Goal: Task Accomplishment & Management: Manage account settings

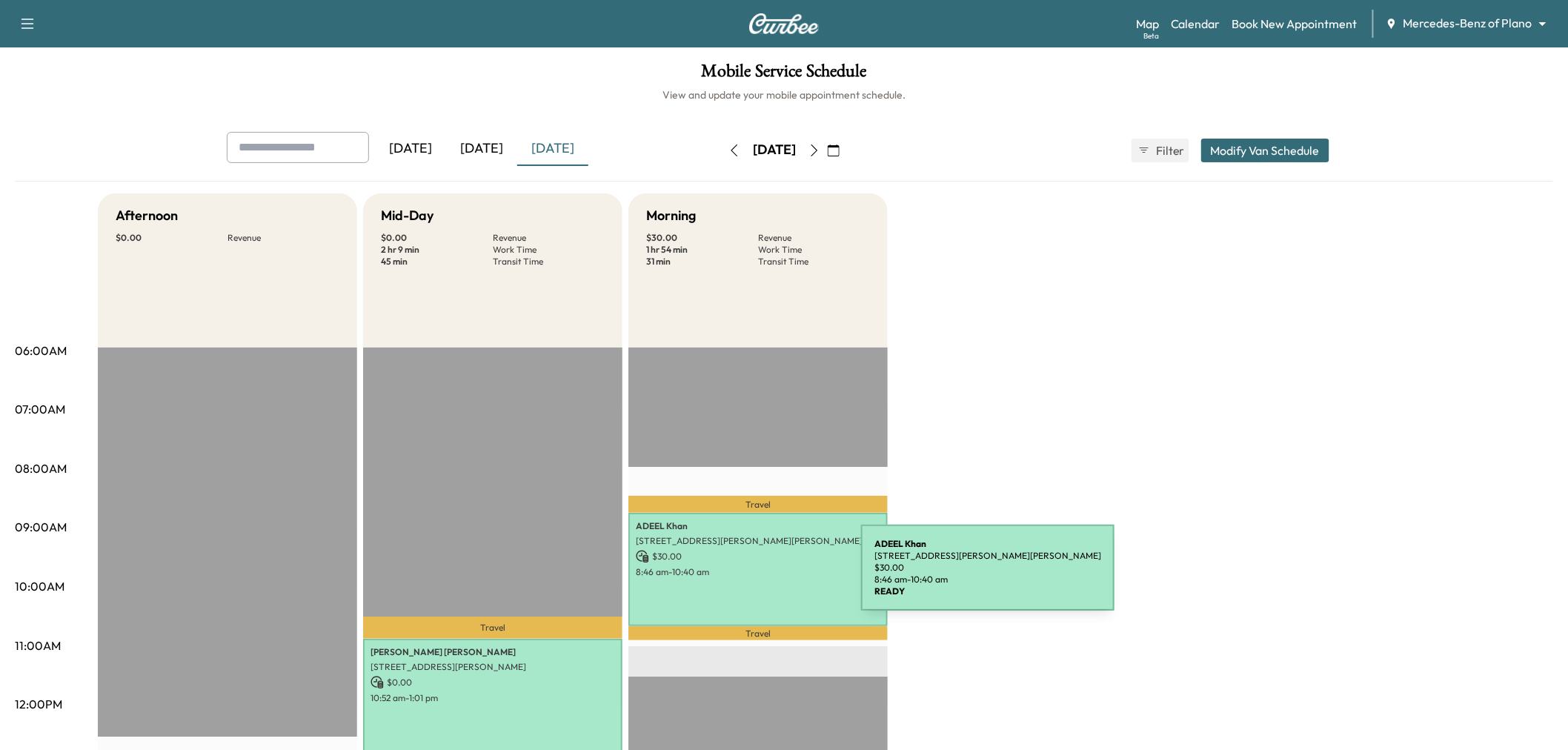
click at [750, 576] on div "[PERSON_NAME] [STREET_ADDRESS][PERSON_NAME][PERSON_NAME] $ 30.00 8:46 am - 10:4…" at bounding box center [758, 569] width 259 height 113
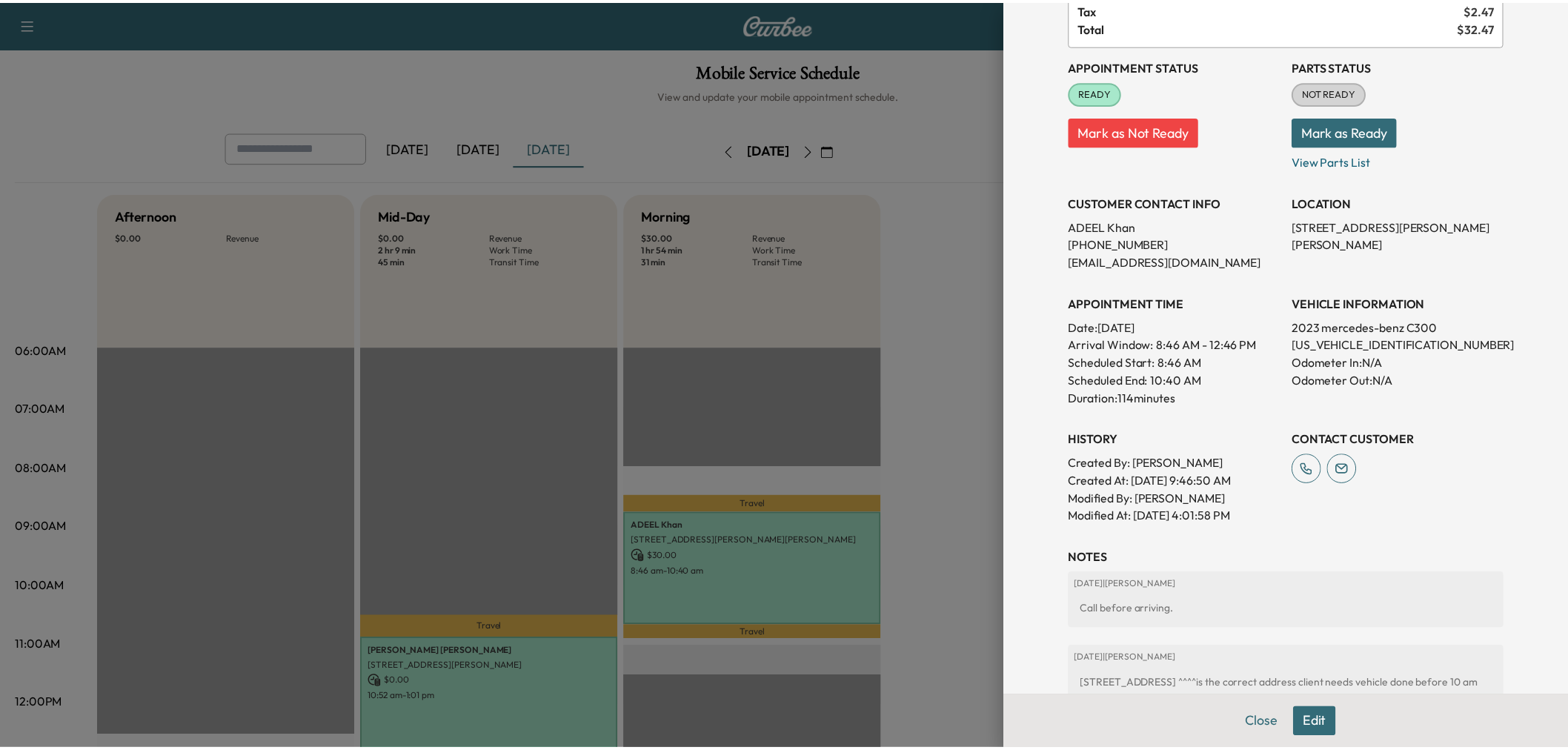
scroll to position [246, 0]
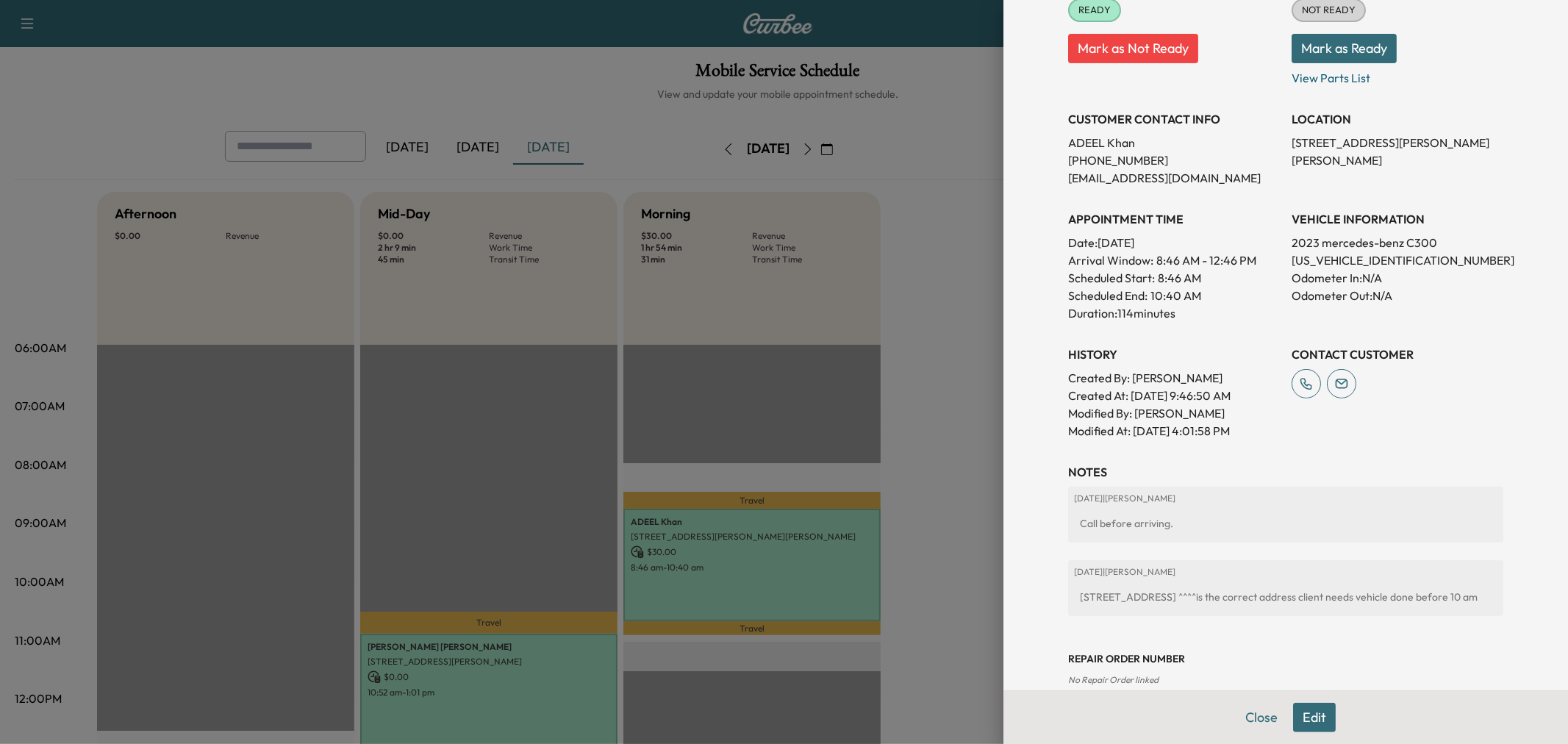
click at [1003, 591] on div "Appointment Details Services MOBILE - Mobile Visit $ 30.00 30KPPM - Mercedes 30…" at bounding box center [1285, 372] width 565 height 744
click at [942, 346] on div at bounding box center [784, 372] width 1568 height 744
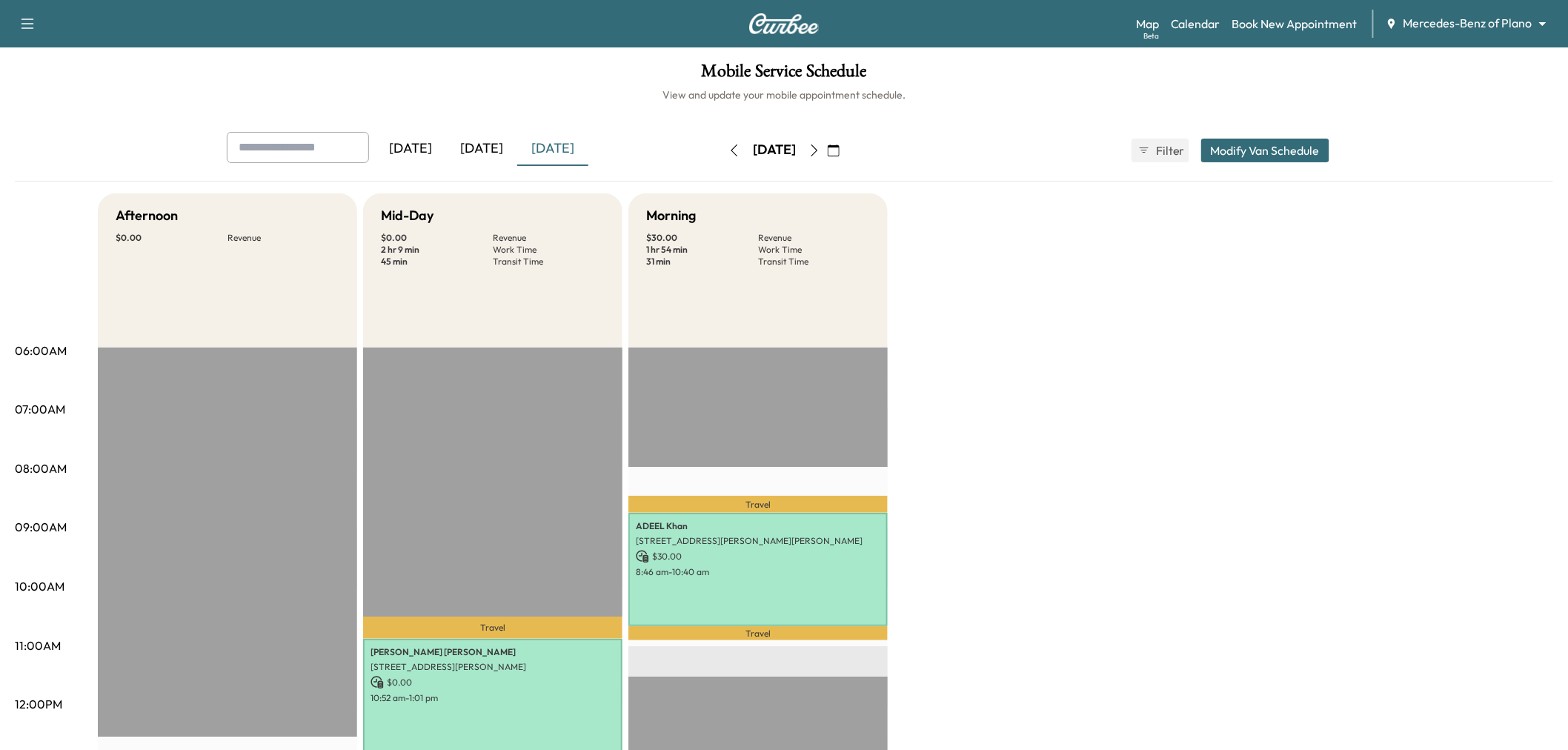
click at [821, 151] on icon "button" at bounding box center [814, 150] width 12 height 12
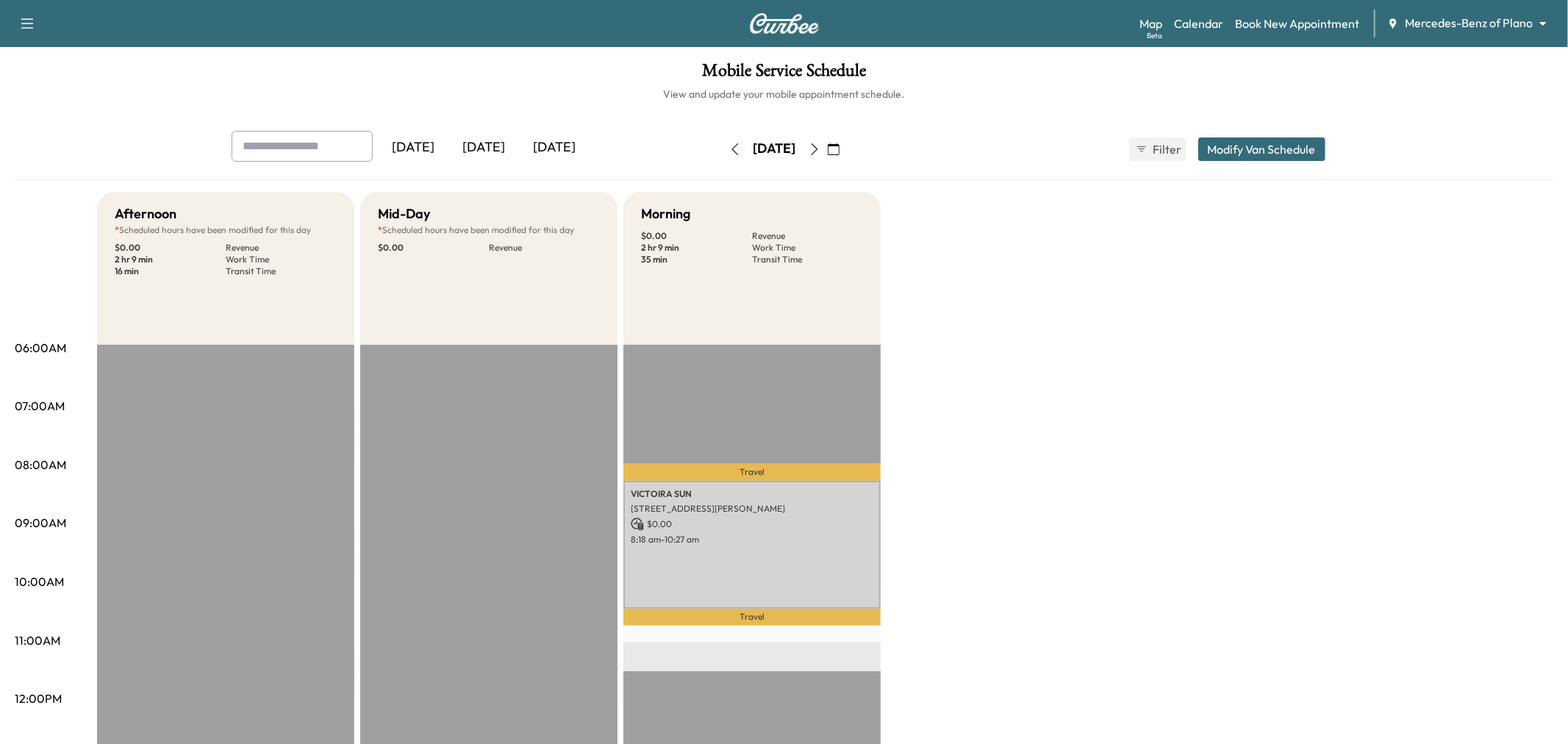
click at [846, 143] on button "button" at bounding box center [833, 149] width 25 height 24
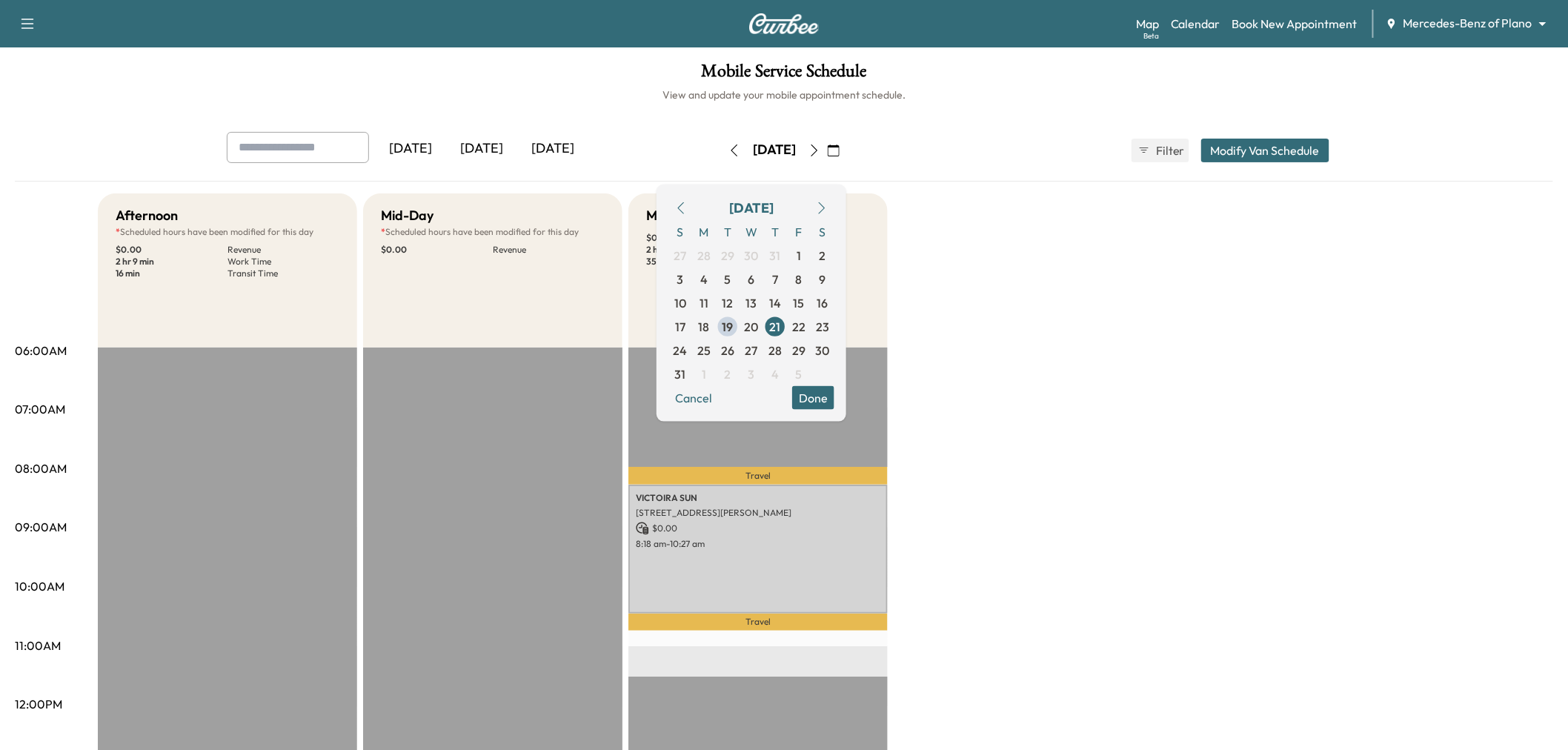
click at [821, 145] on icon "button" at bounding box center [814, 150] width 12 height 12
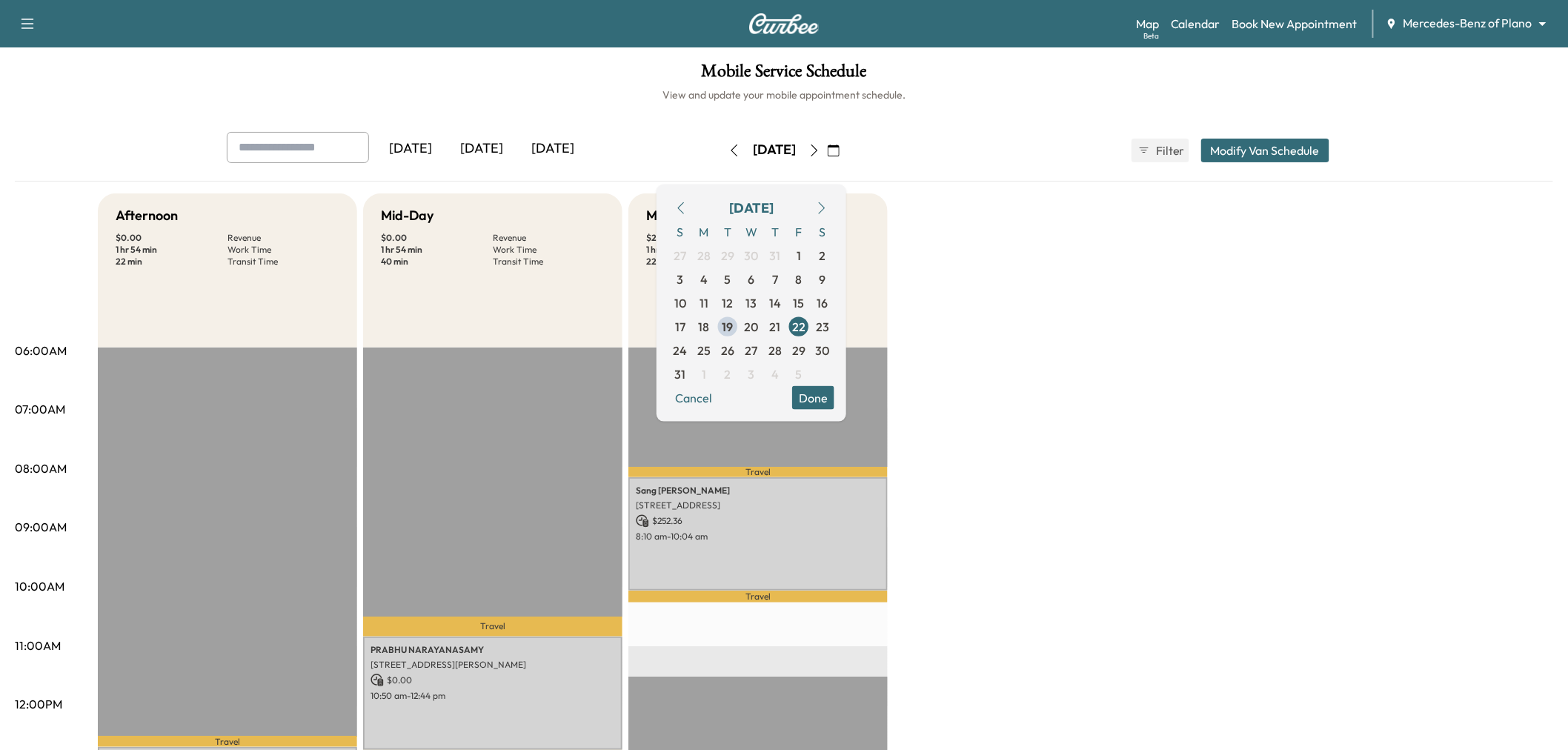
click at [1102, 402] on div "Afternoon $ 0.00 Revenue 1 hr 54 min Work Time 22 min Transit Time Travel [PERS…" at bounding box center [826, 749] width 1456 height 1111
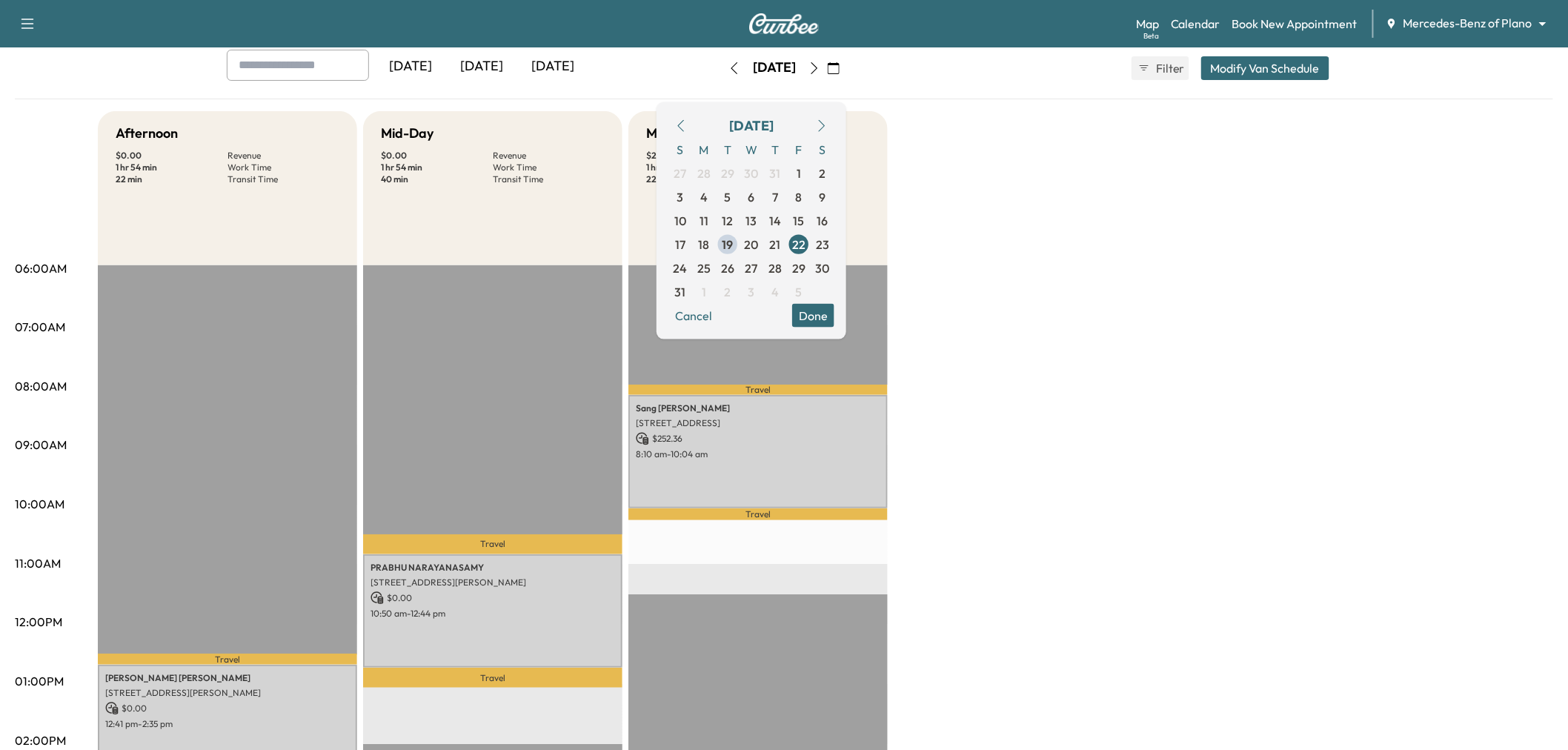
scroll to position [164, 0]
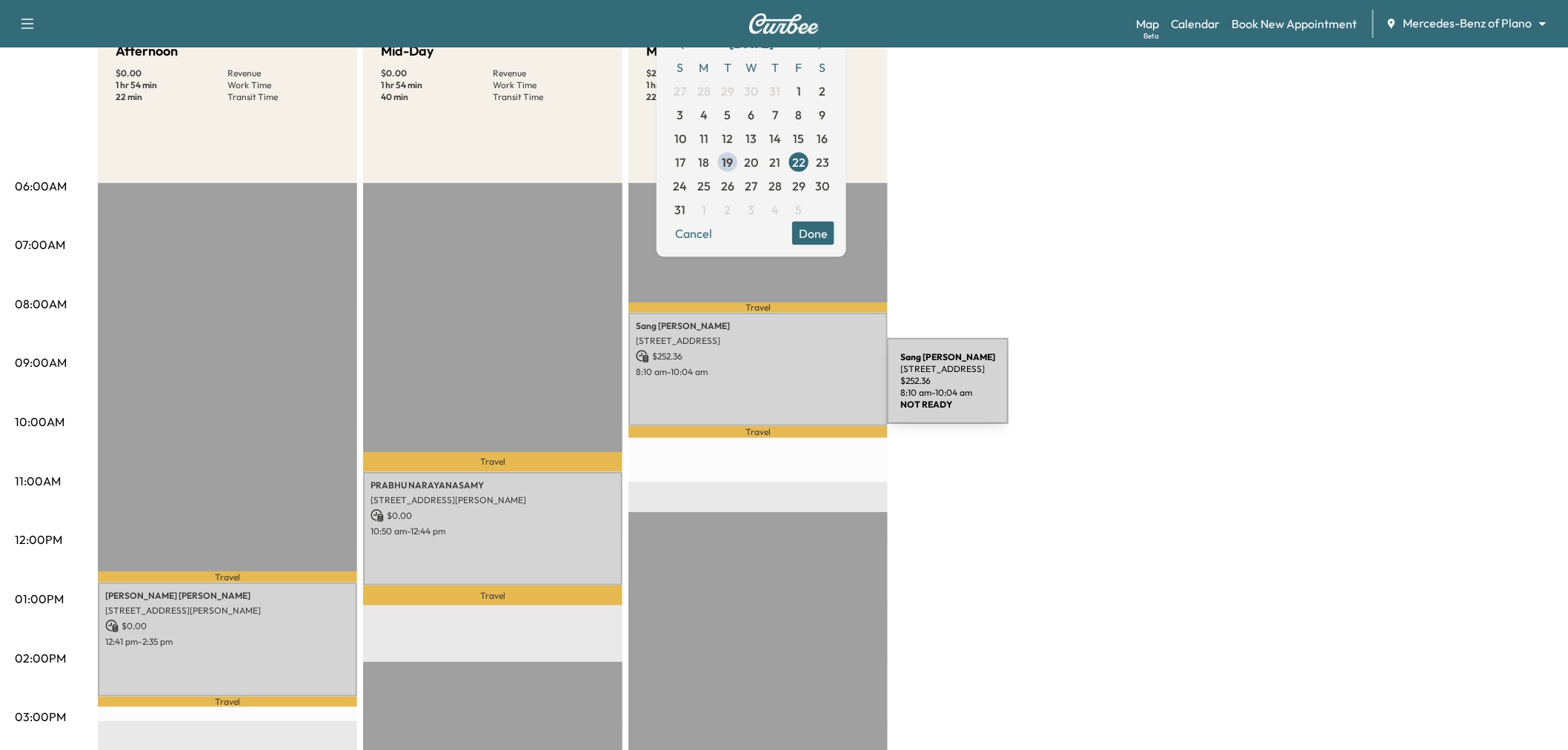
click at [776, 389] on div "[PERSON_NAME] [STREET_ADDRESS] $ 252.36 8:10 am - 10:04 am" at bounding box center [758, 369] width 259 height 113
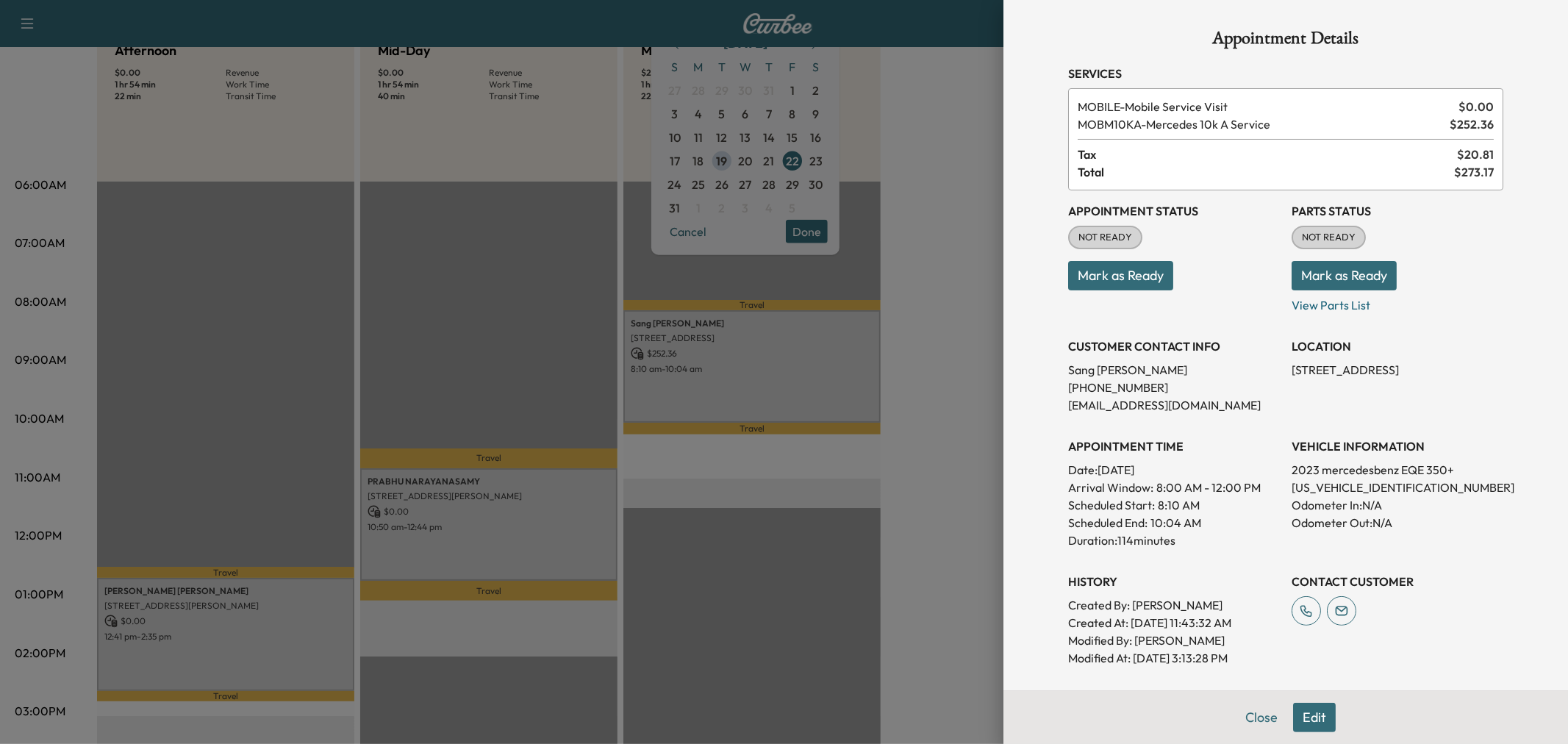
click at [770, 386] on div at bounding box center [784, 372] width 1568 height 744
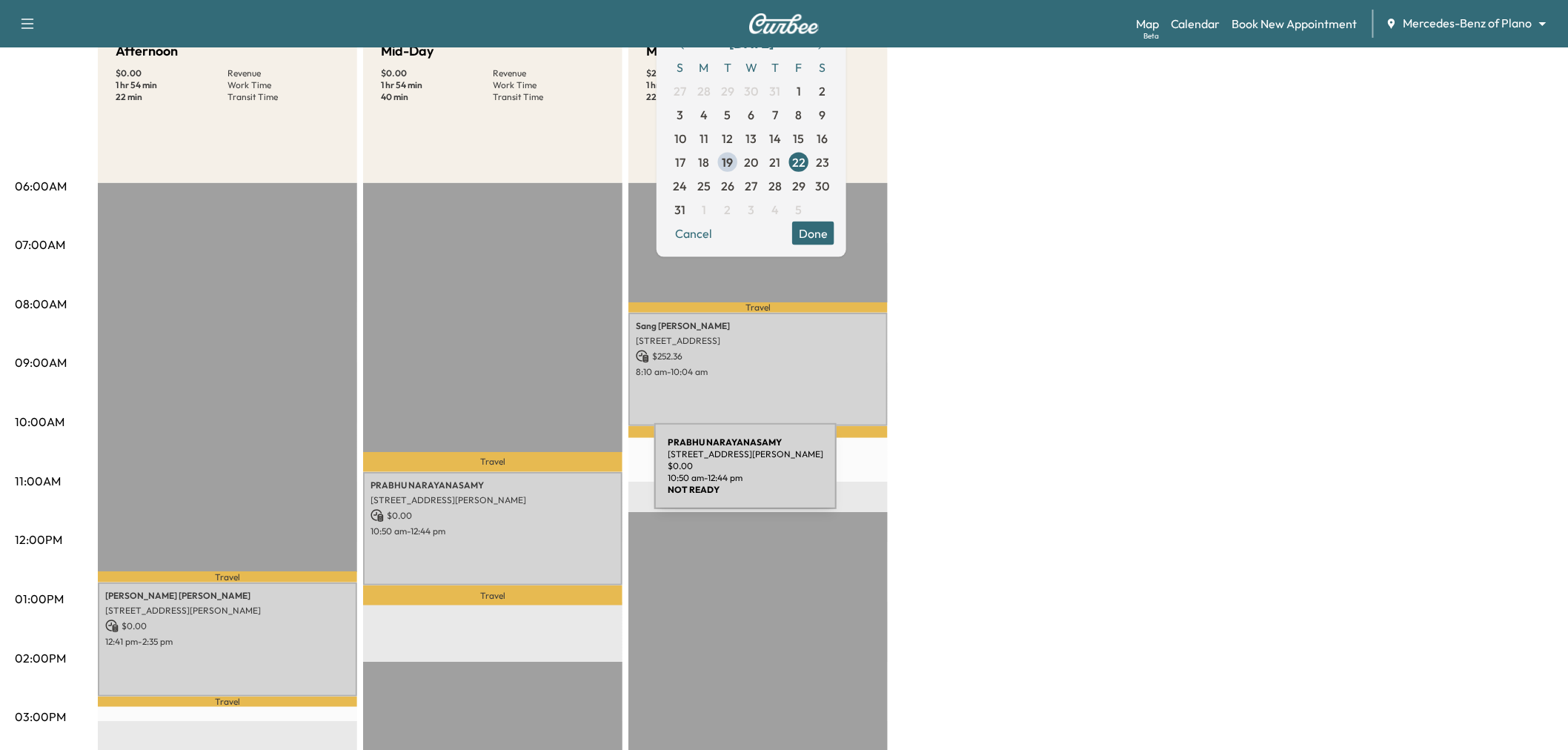
click at [543, 479] on p "[PERSON_NAME]" at bounding box center [492, 485] width 245 height 12
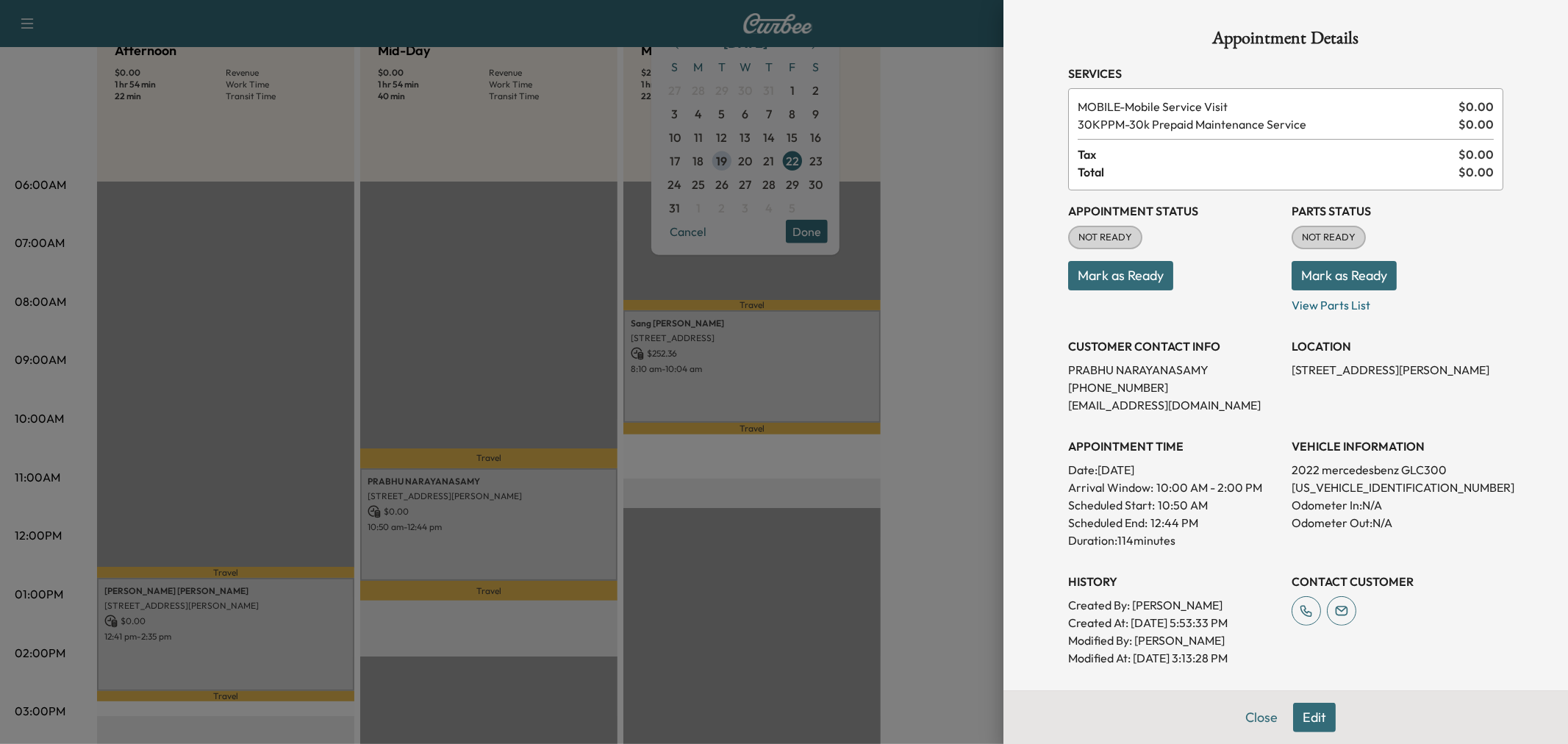
click at [503, 525] on div at bounding box center [784, 372] width 1568 height 744
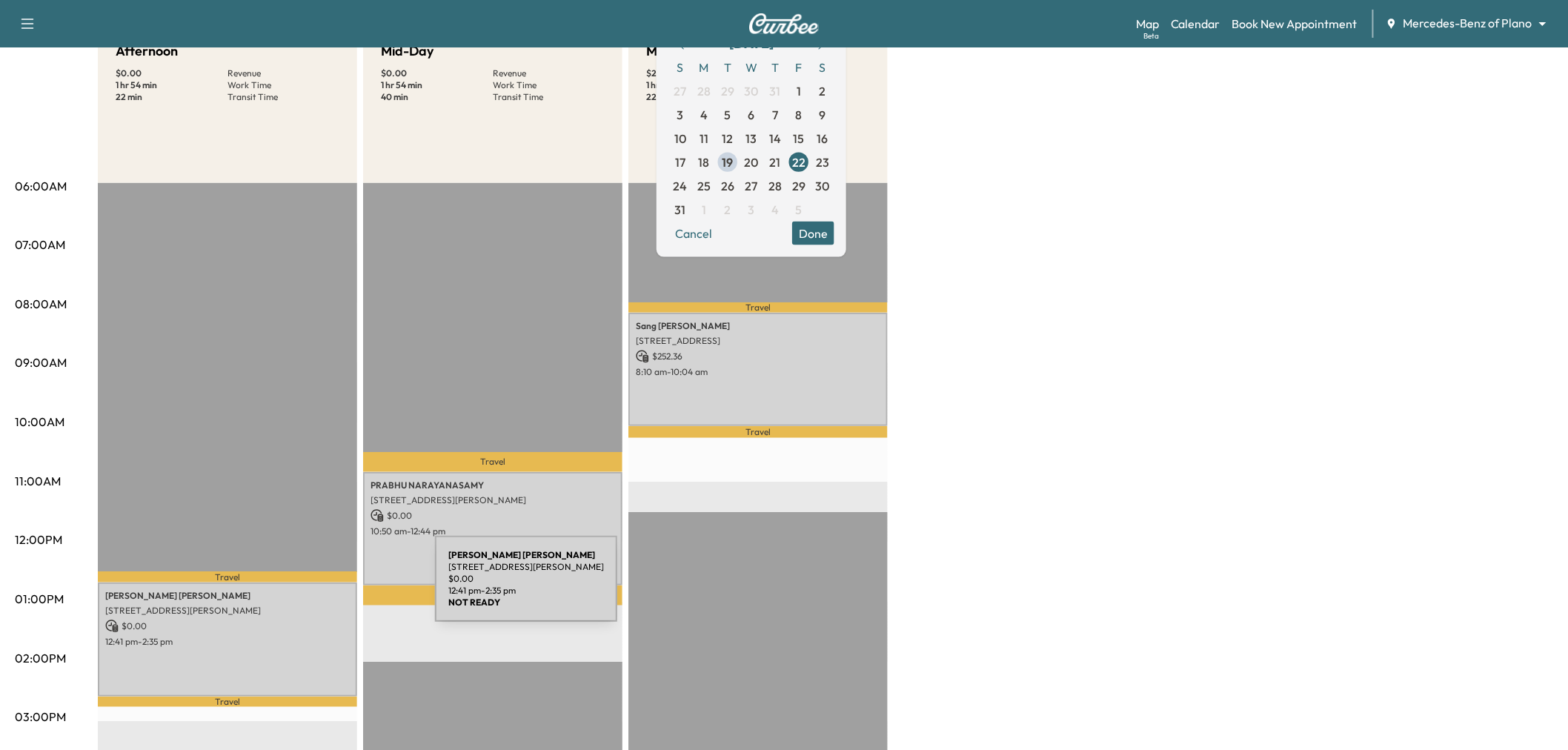
click at [234, 612] on div "[PERSON_NAME] [STREET_ADDRESS][PERSON_NAME] $ 0.00 12:41 pm - 2:35 pm" at bounding box center [227, 639] width 259 height 113
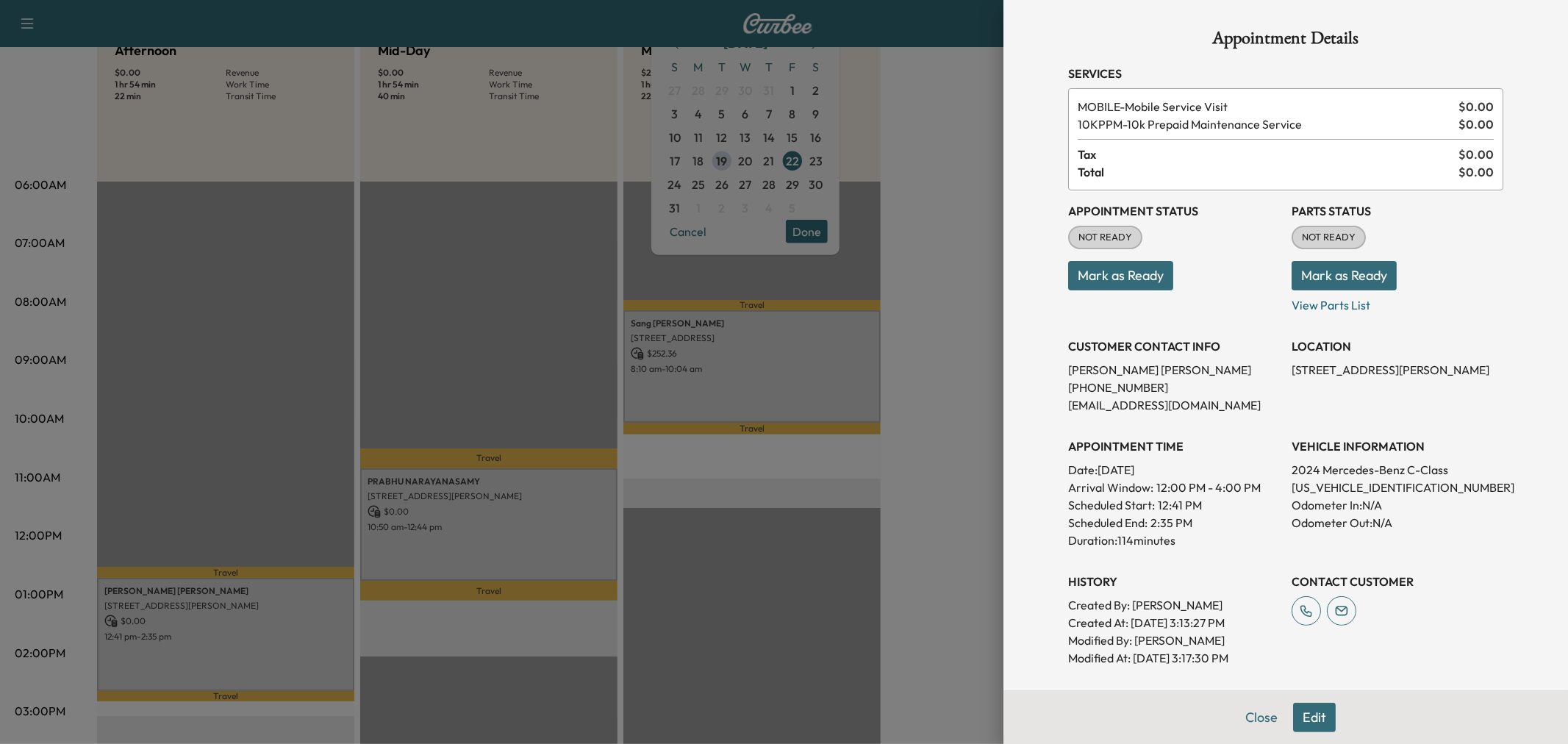
click at [232, 607] on div at bounding box center [784, 372] width 1568 height 744
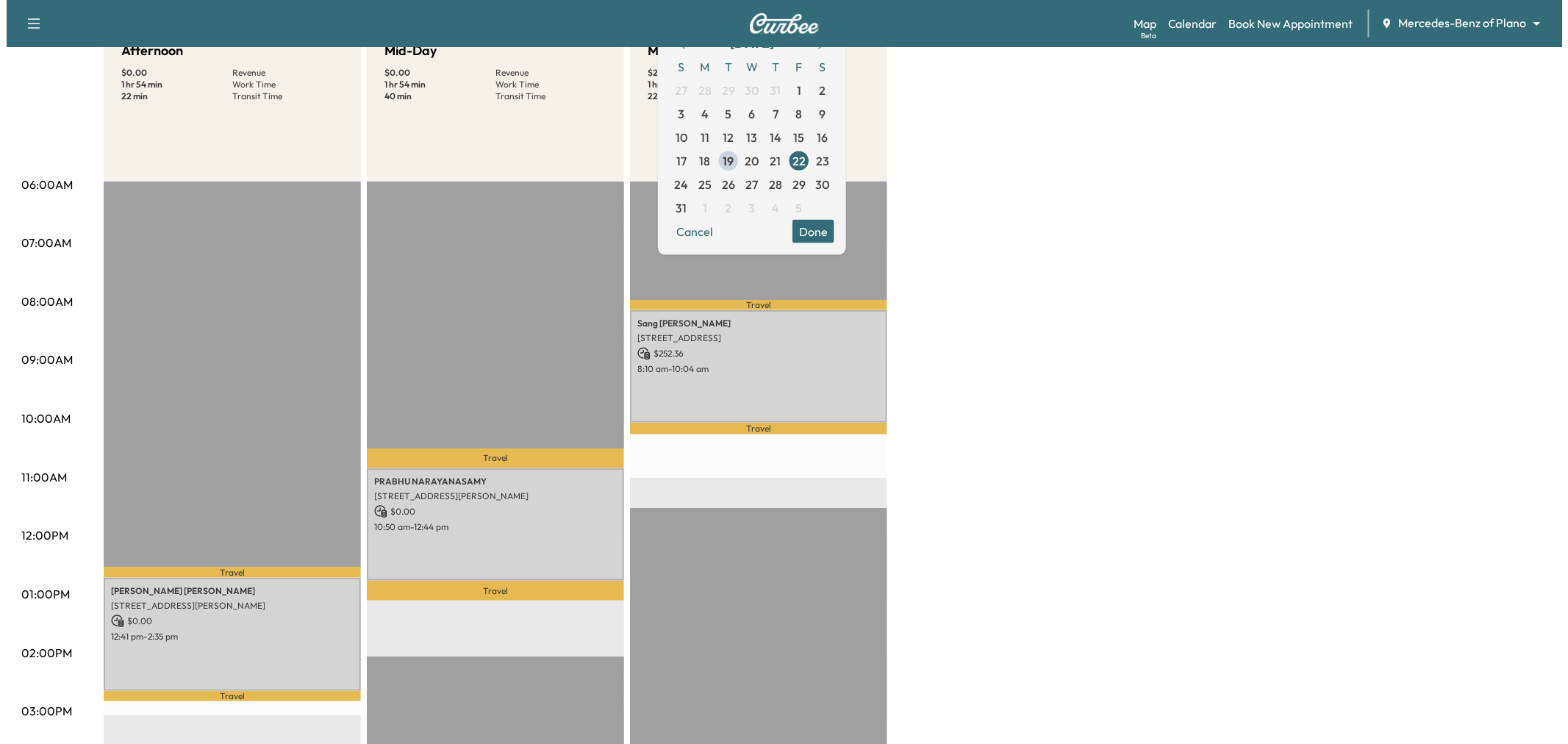
scroll to position [0, 0]
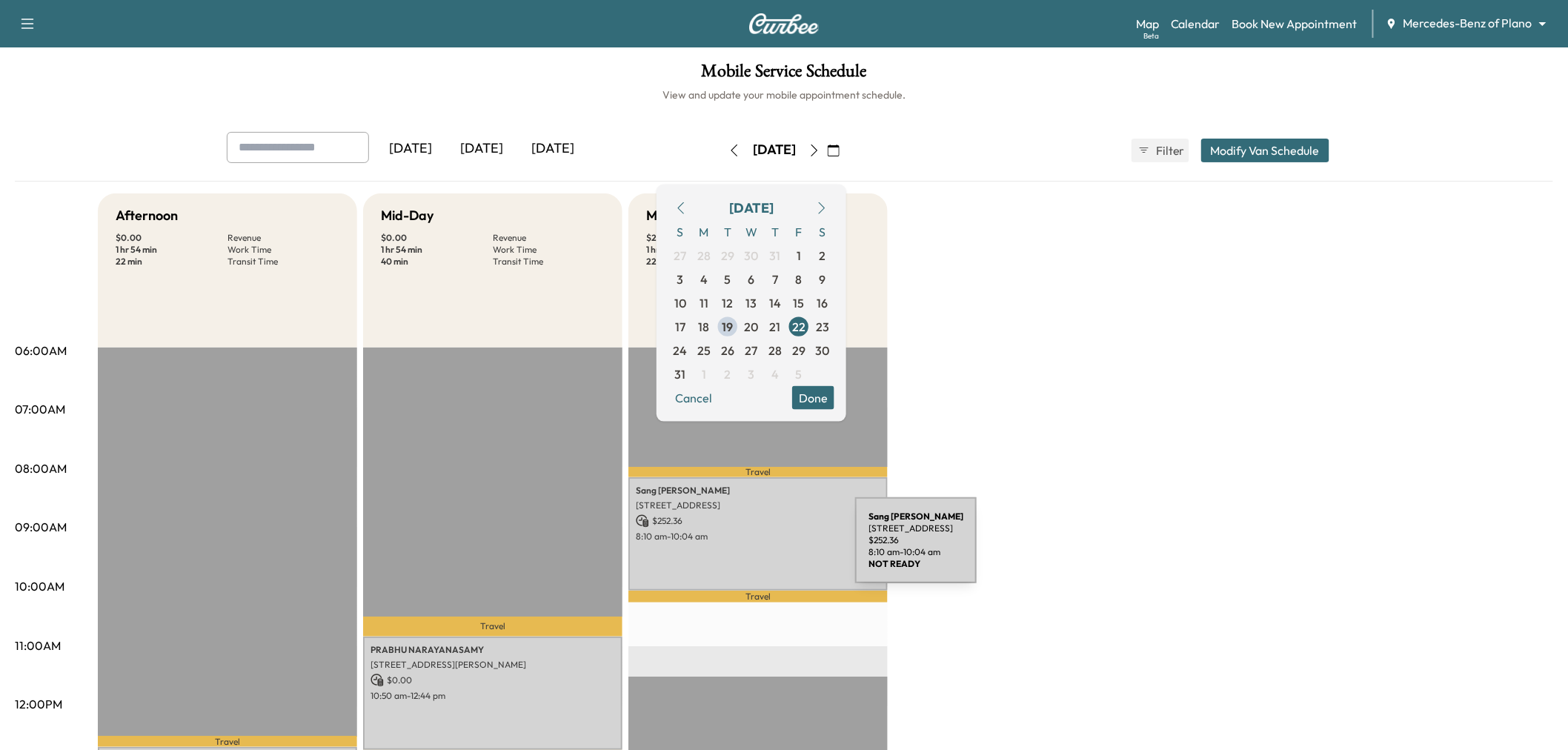
click at [744, 549] on div "[PERSON_NAME] [STREET_ADDRESS] $ 252.36 8:10 am - 10:04 am" at bounding box center [758, 534] width 259 height 113
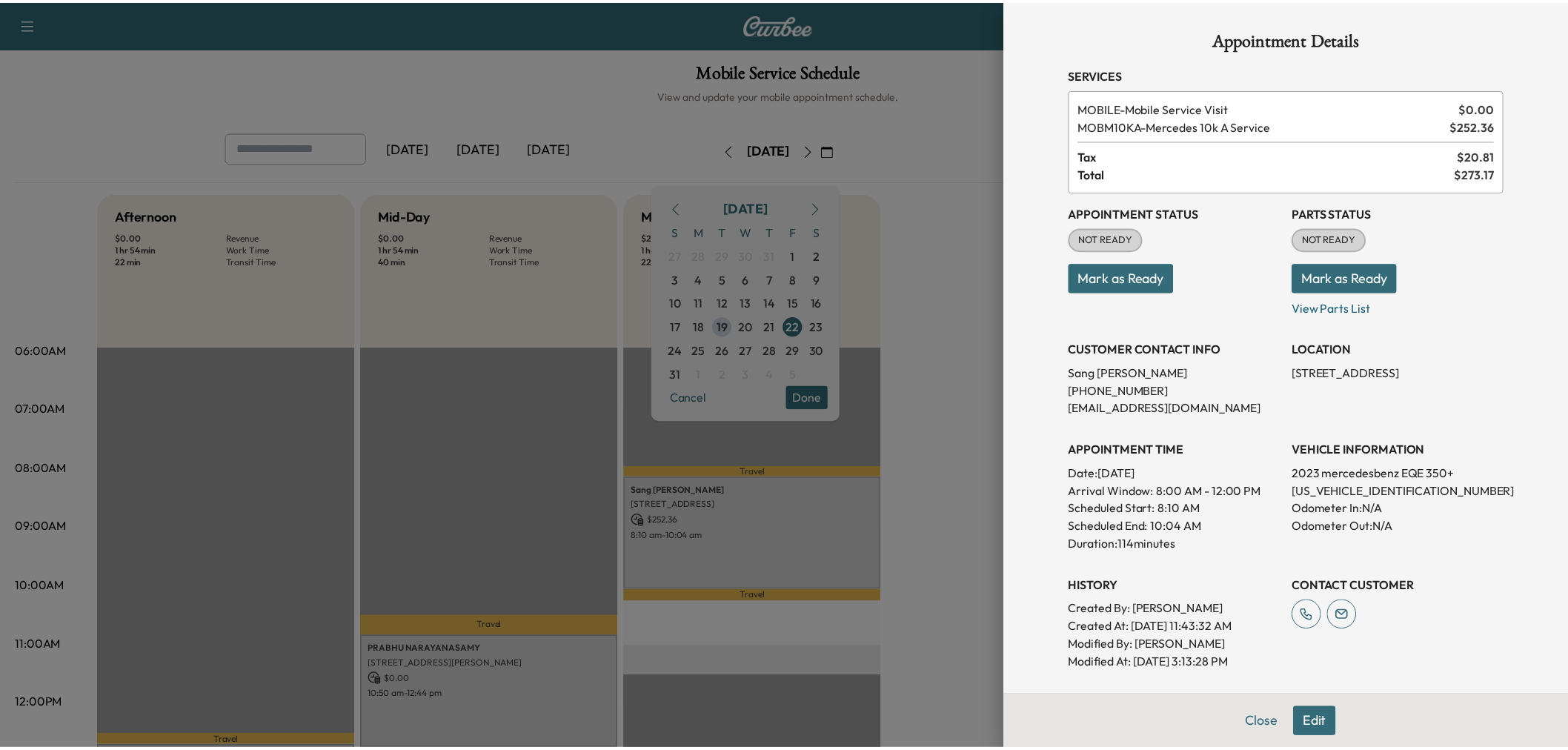
scroll to position [277, 0]
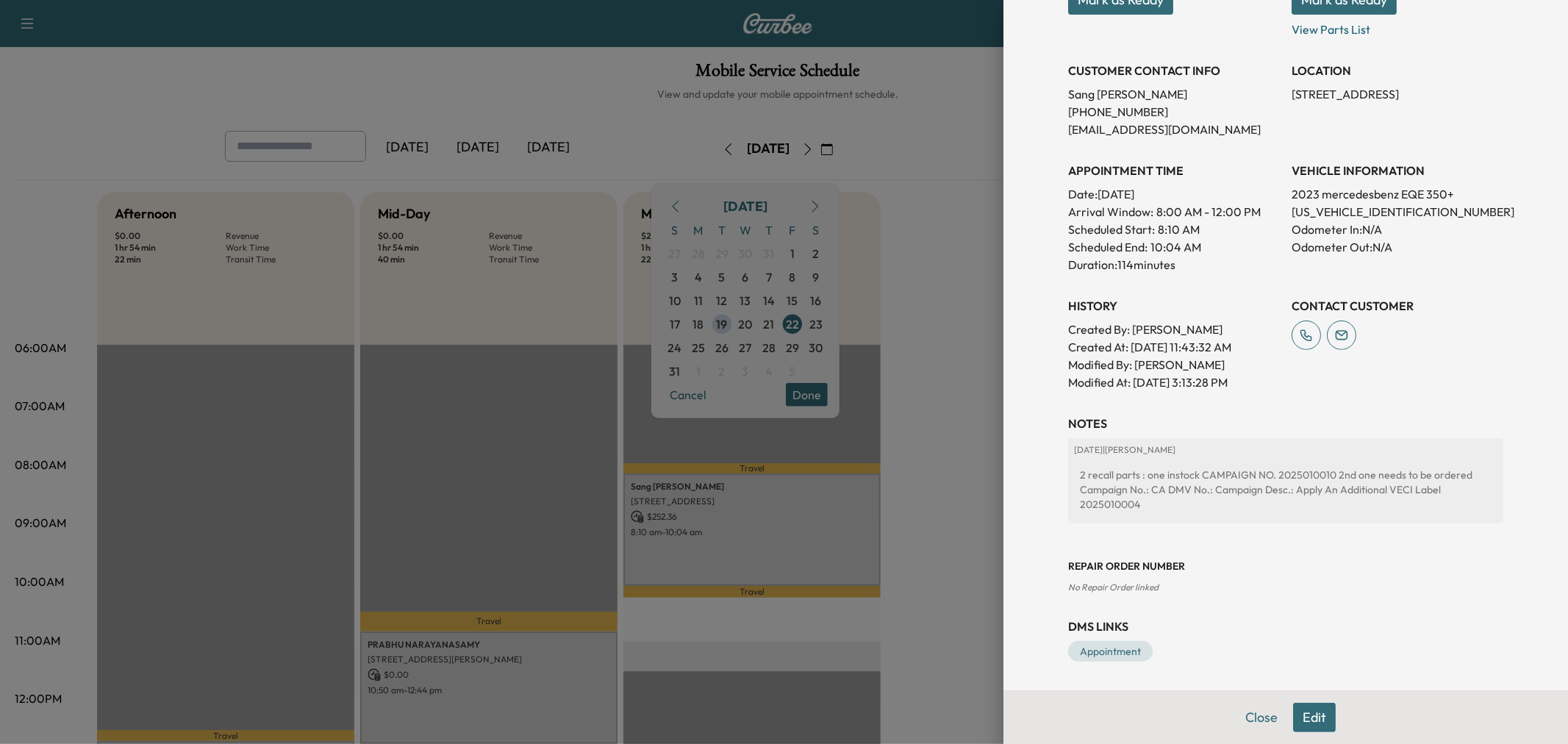
click at [650, 557] on div at bounding box center [784, 372] width 1568 height 744
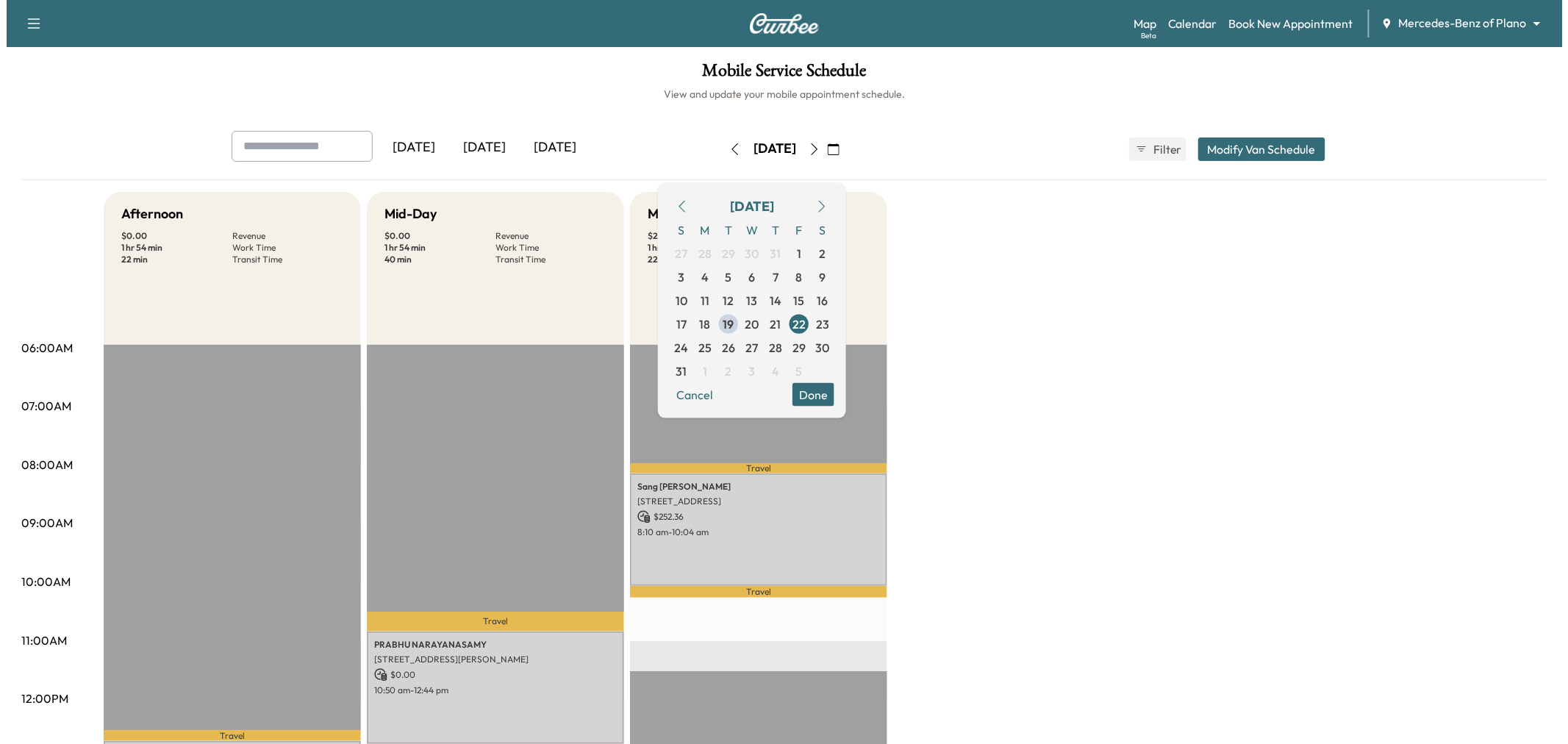
scroll to position [244, 0]
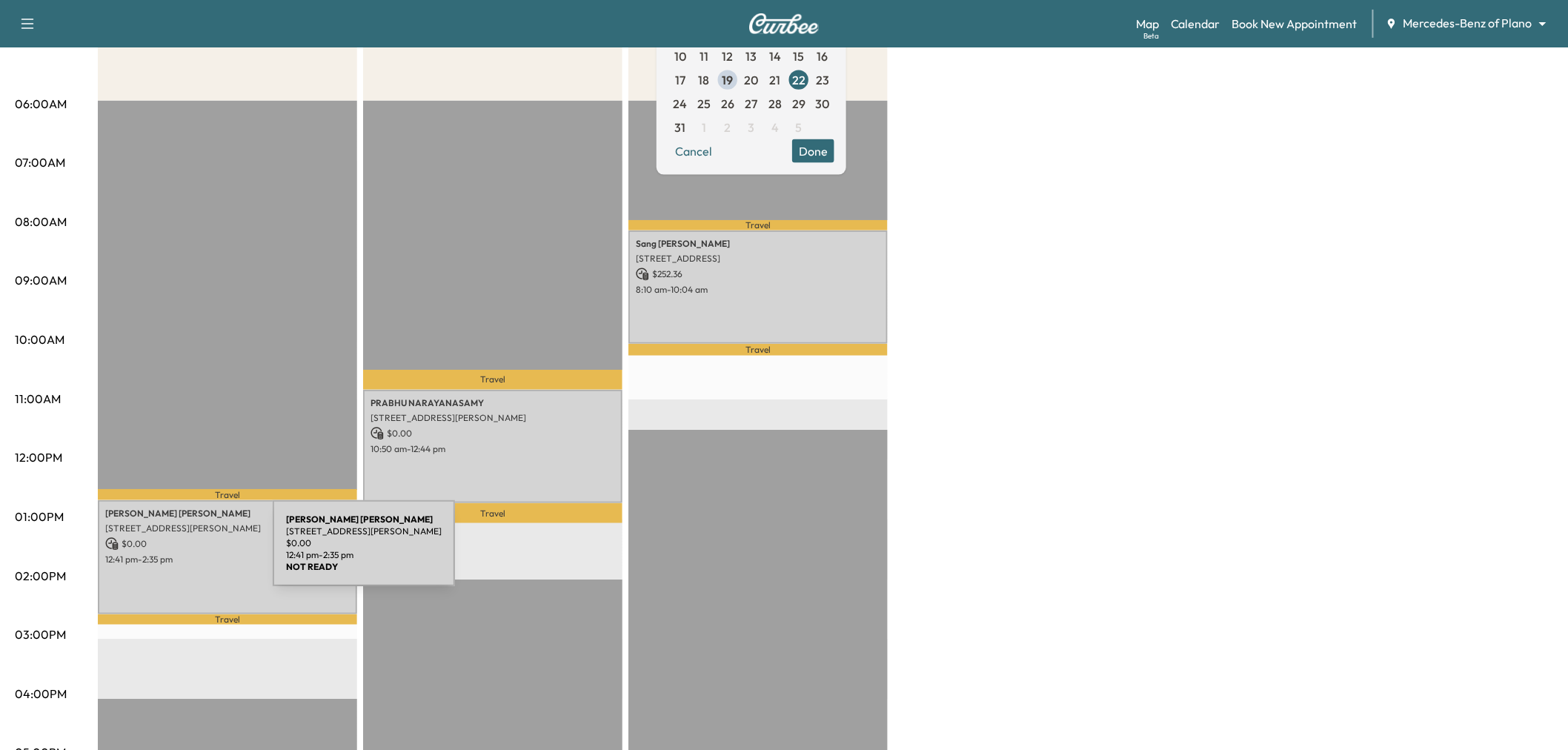
click at [161, 554] on p "12:41 pm - 2:35 pm" at bounding box center [227, 560] width 245 height 12
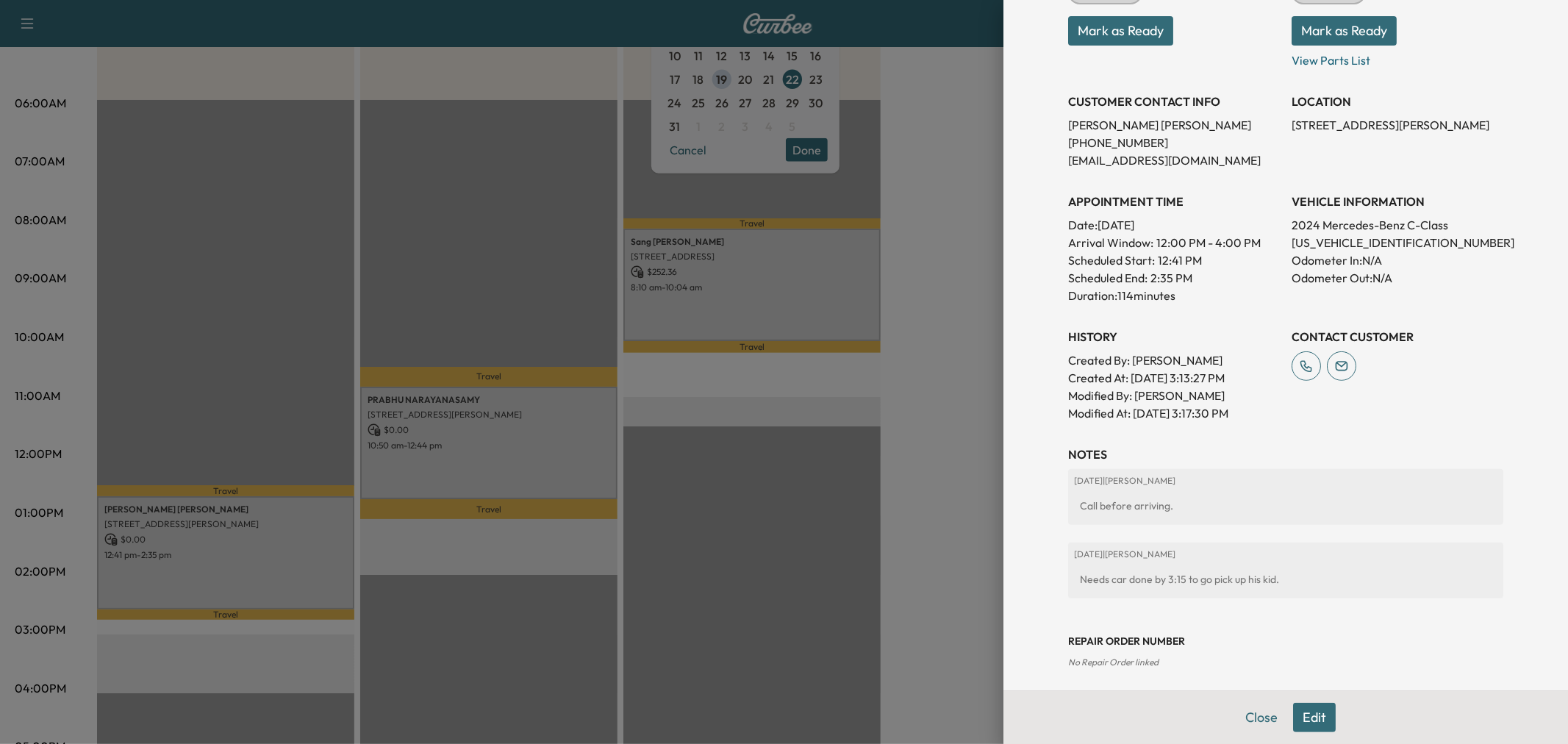
click at [895, 519] on div at bounding box center [784, 372] width 1568 height 744
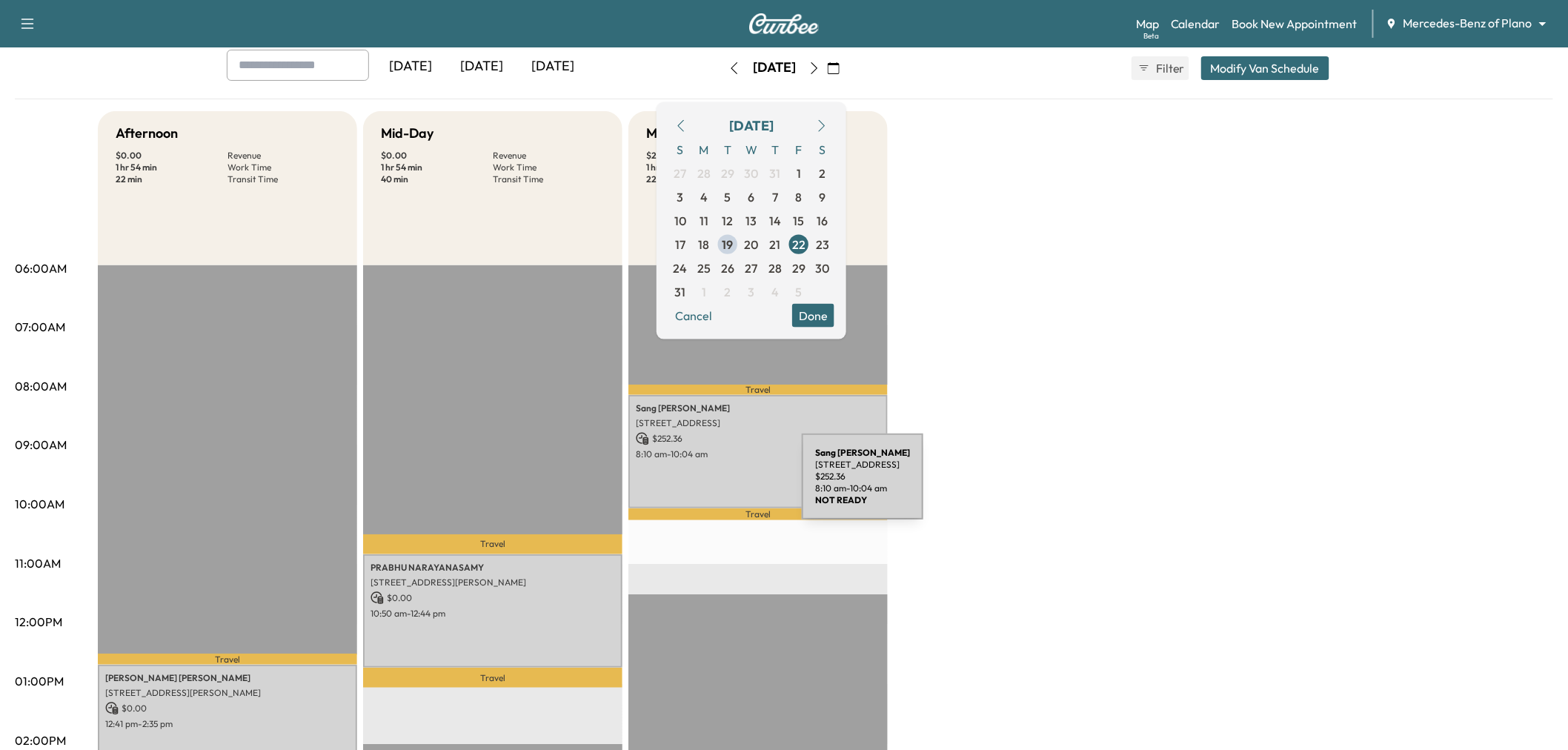
scroll to position [0, 0]
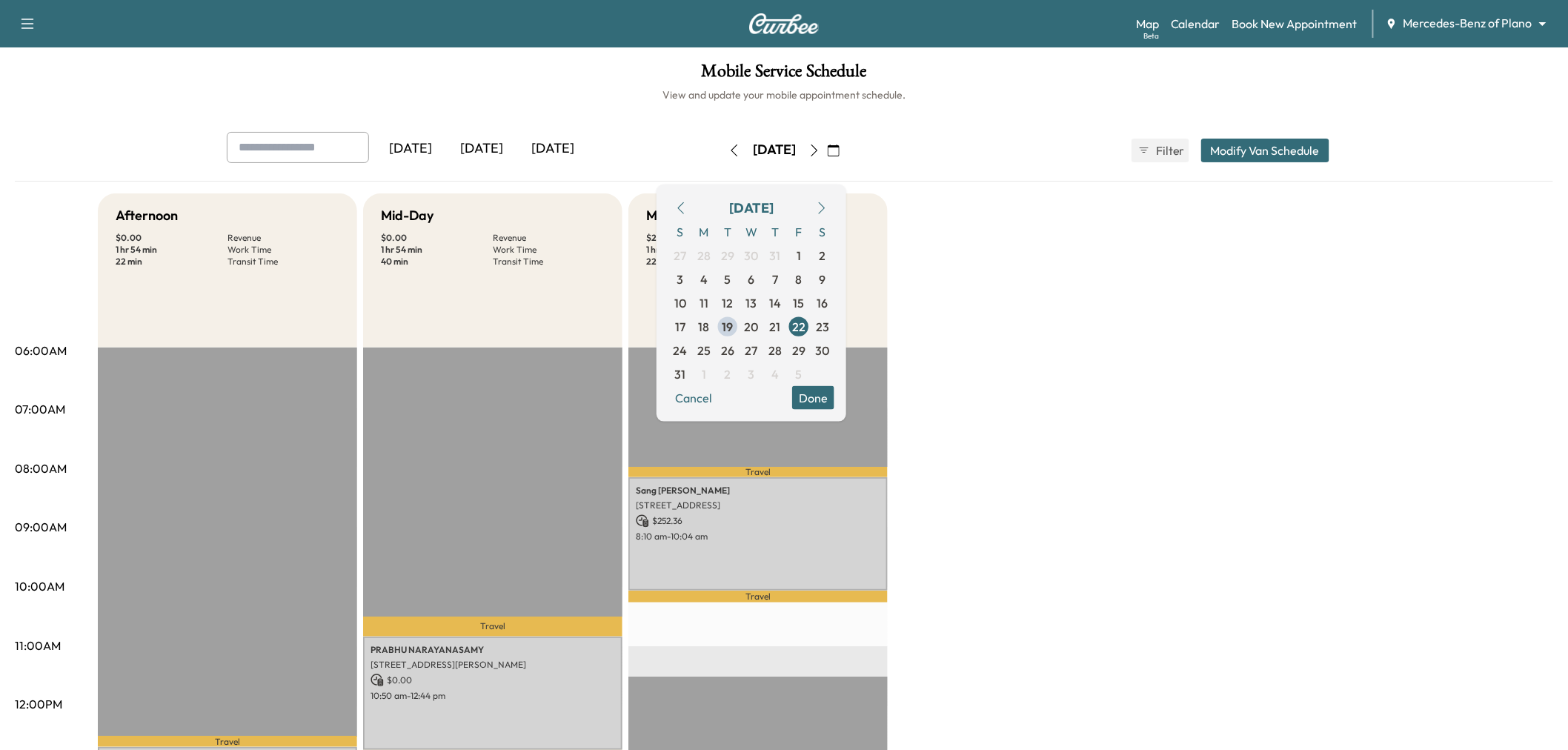
click at [1040, 313] on div "Afternoon $ 0.00 Revenue 1 hr 54 min Work Time 22 min Transit Time Travel [PERS…" at bounding box center [826, 749] width 1456 height 1111
click at [759, 324] on span "20" at bounding box center [751, 326] width 15 height 17
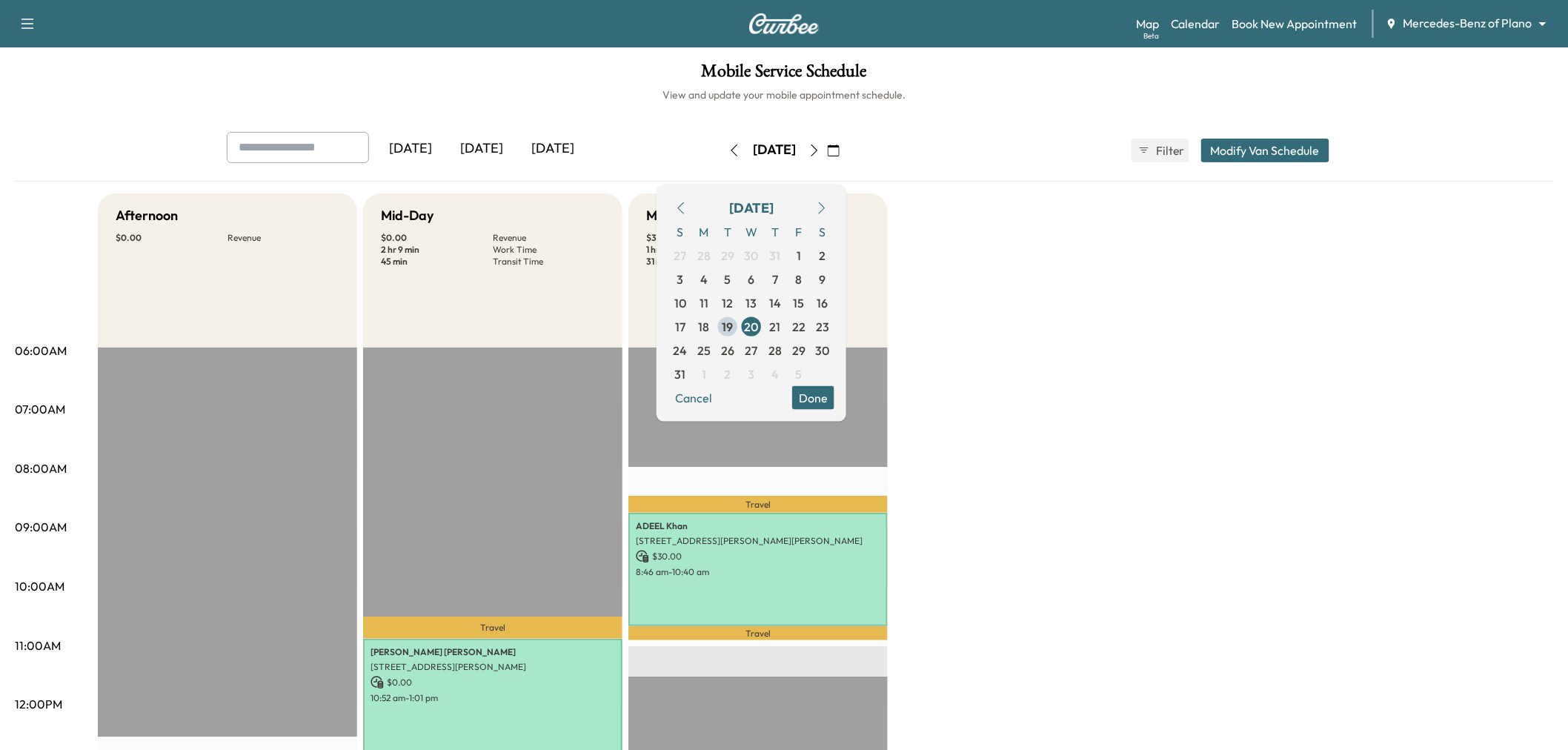
click at [954, 424] on div "Afternoon $ 0.00 Revenue EST Start Mid-Day $ 0.00 Revenue 2 hr 9 min Work Time …" at bounding box center [826, 749] width 1456 height 1111
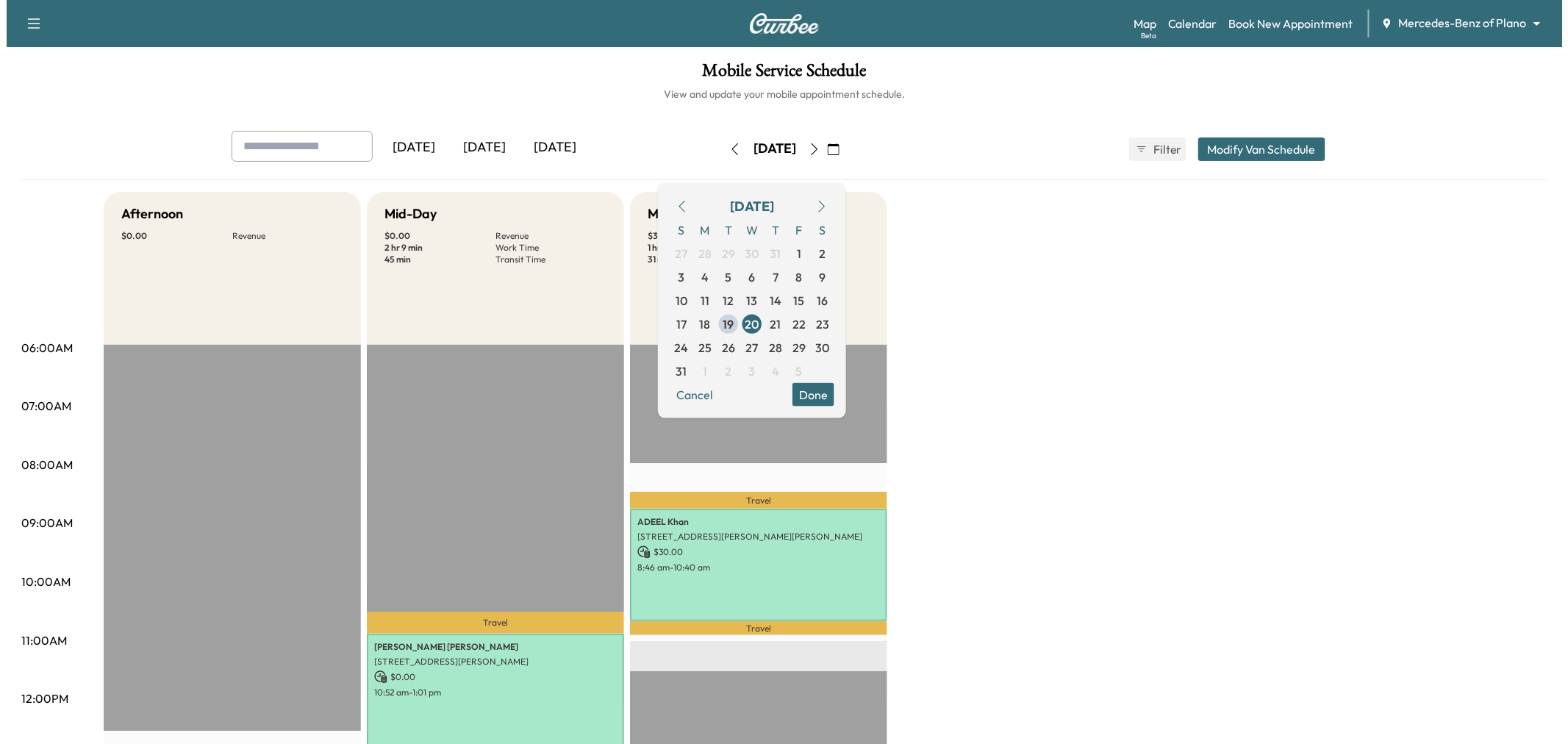
scroll to position [81, 0]
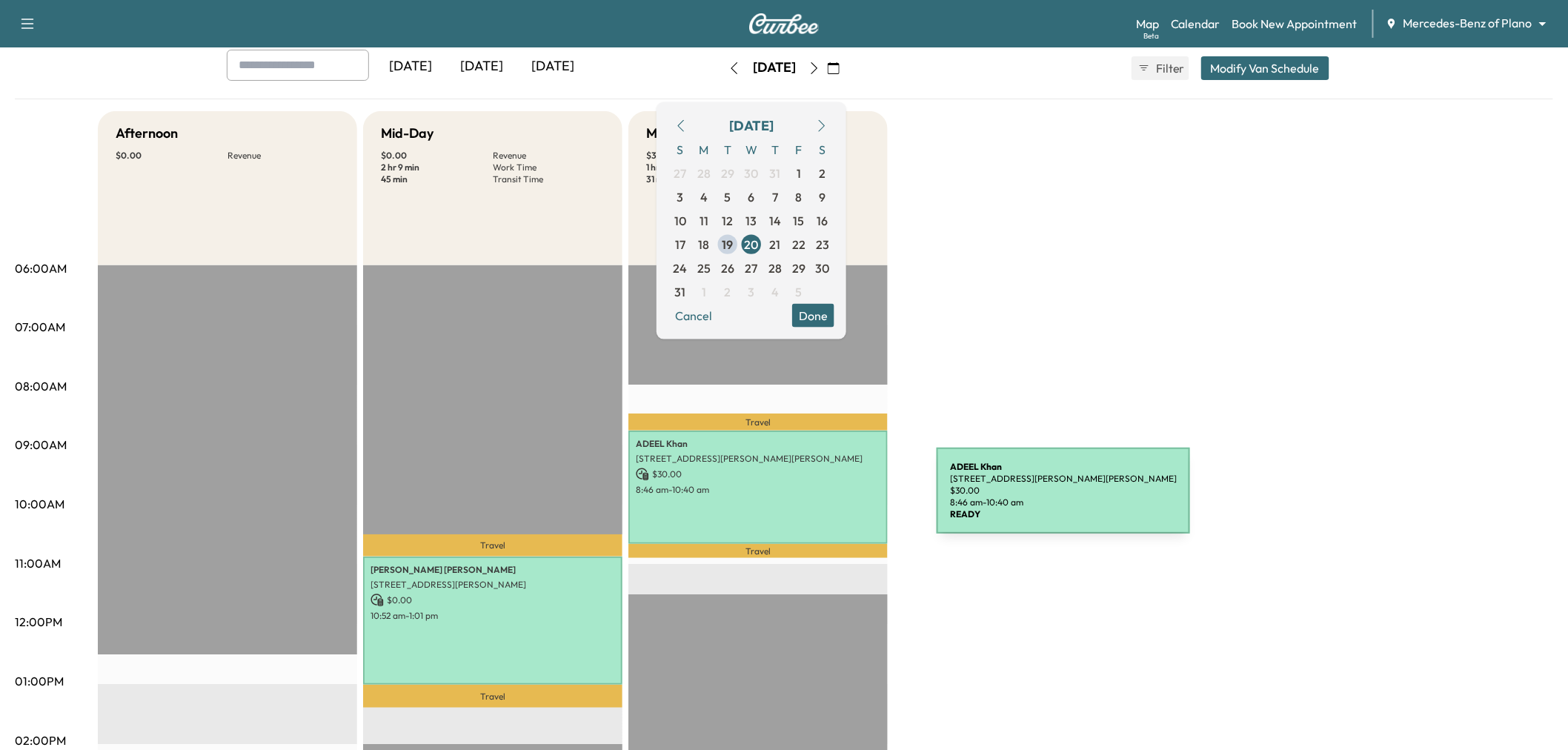
click at [826, 500] on div "[PERSON_NAME] [STREET_ADDRESS][PERSON_NAME][PERSON_NAME] $ 30.00 8:46 am - 10:4…" at bounding box center [758, 486] width 259 height 113
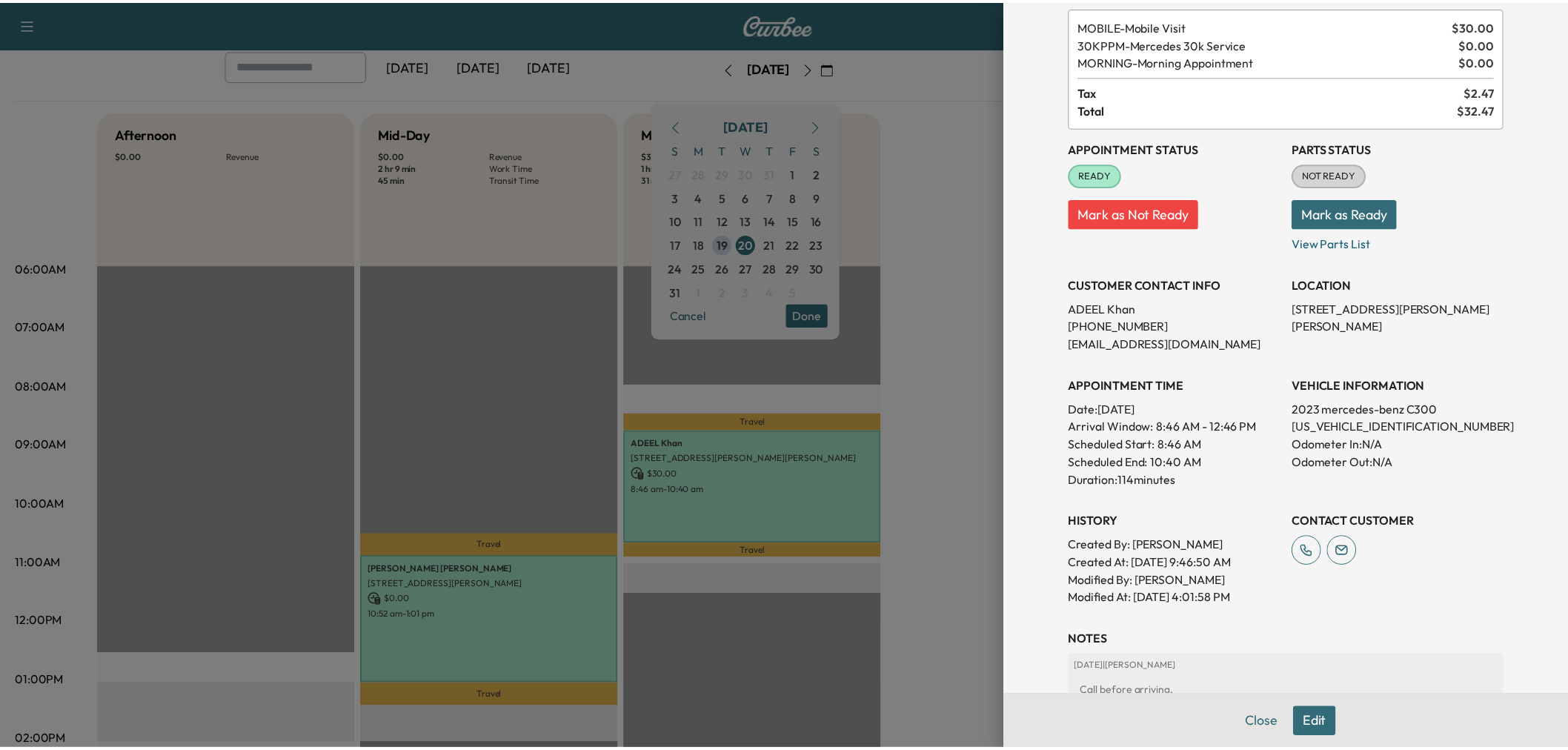
scroll to position [329, 0]
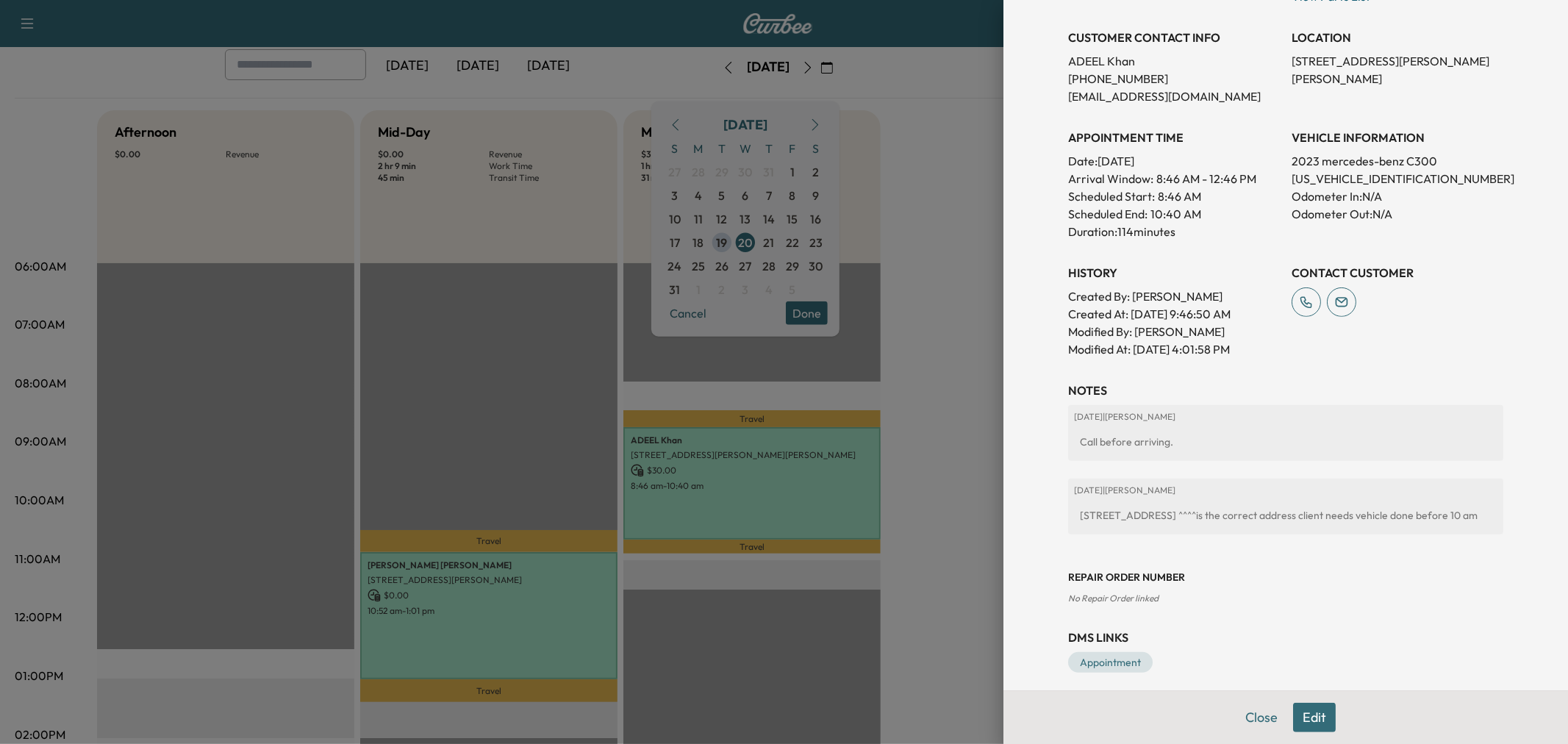
click at [967, 455] on div at bounding box center [784, 372] width 1568 height 744
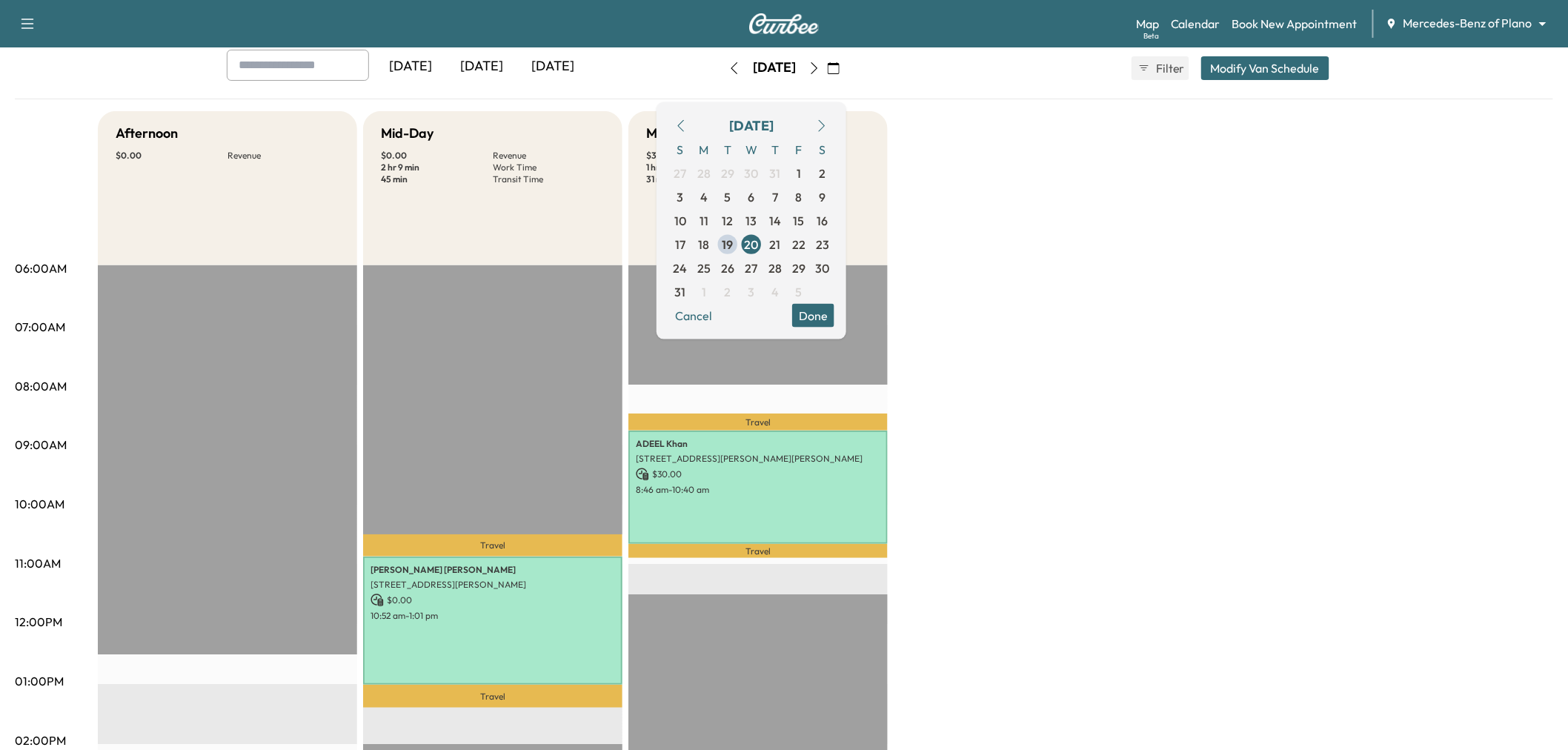
click at [821, 64] on icon "button" at bounding box center [814, 68] width 12 height 12
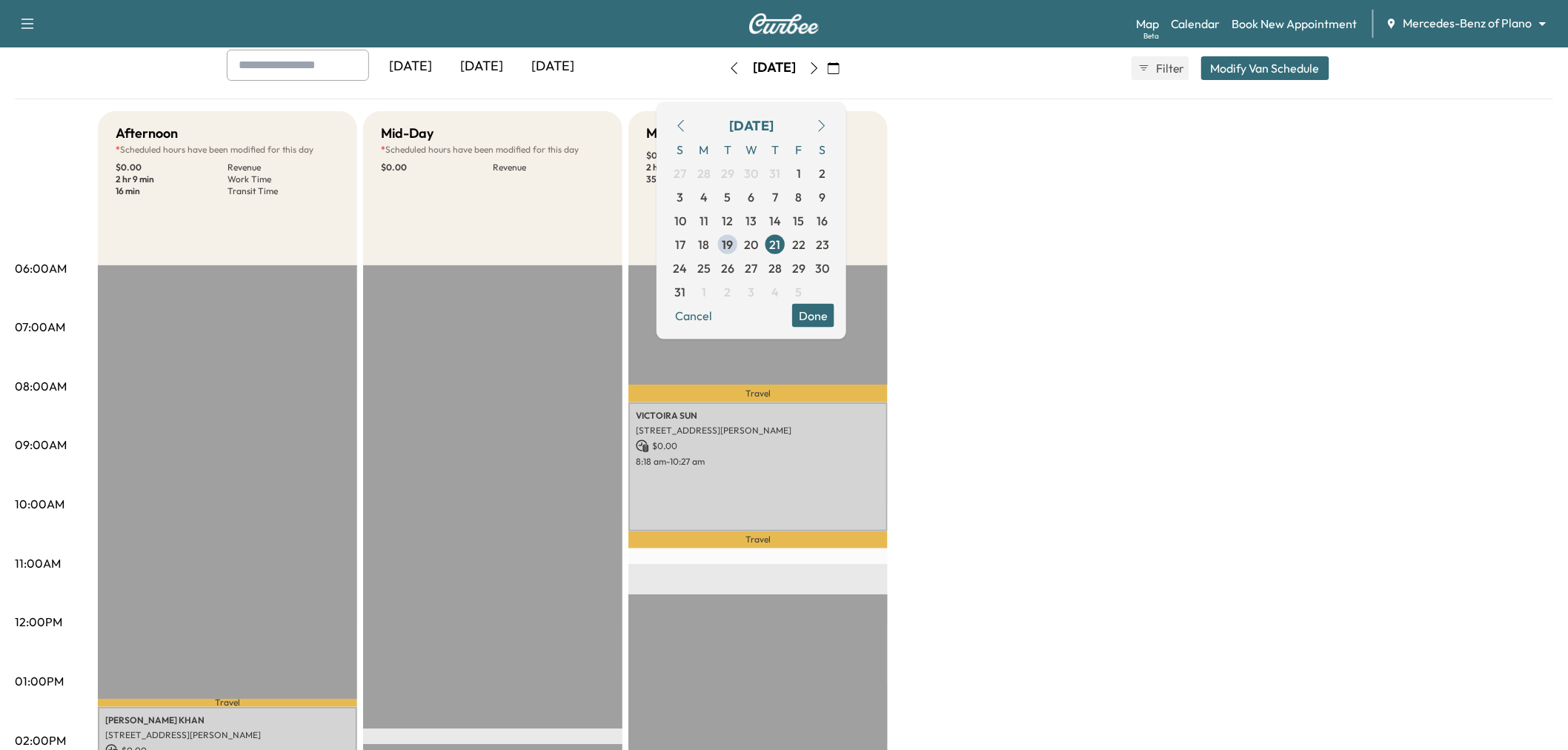
click at [821, 64] on icon "button" at bounding box center [814, 68] width 12 height 12
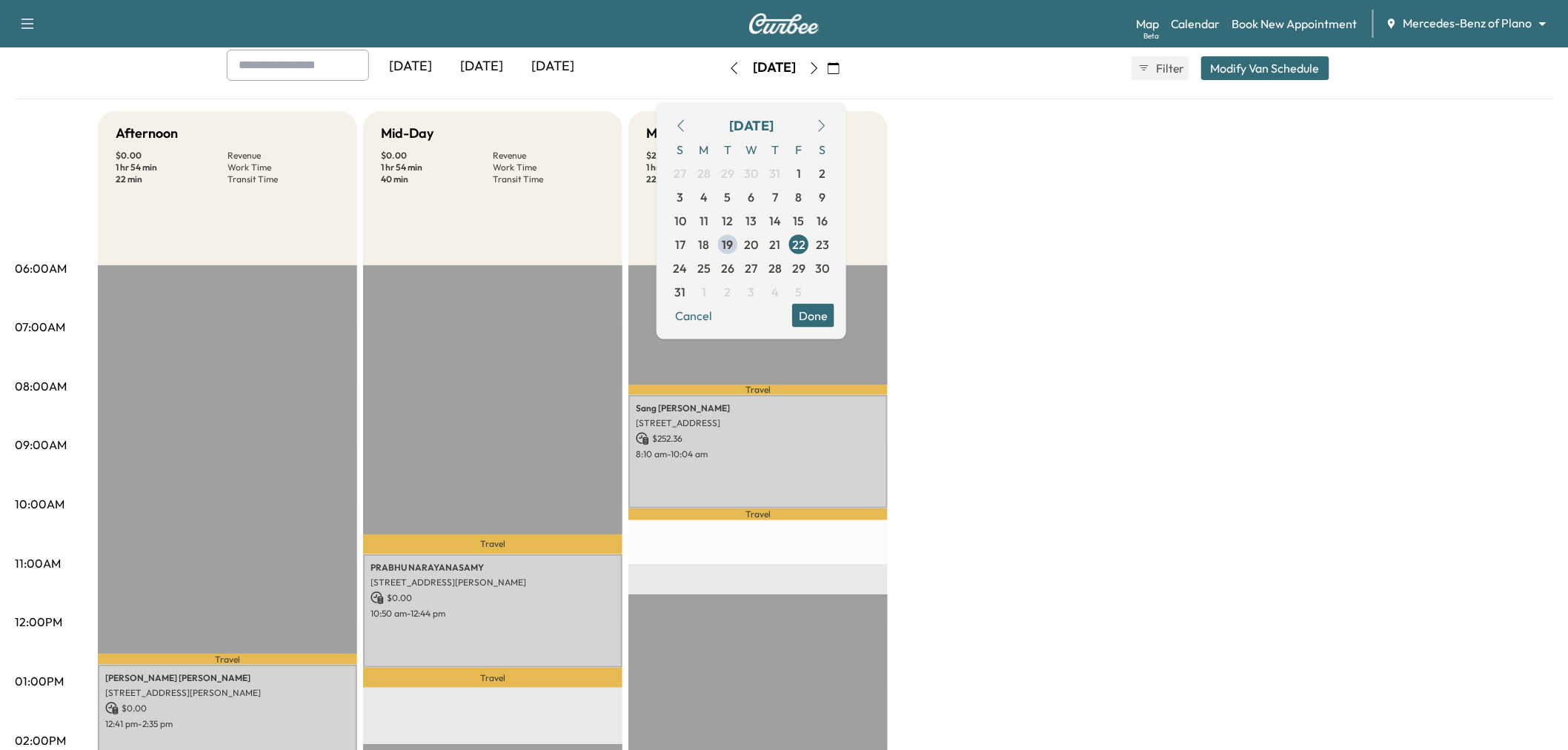
click at [821, 69] on icon "button" at bounding box center [814, 68] width 12 height 12
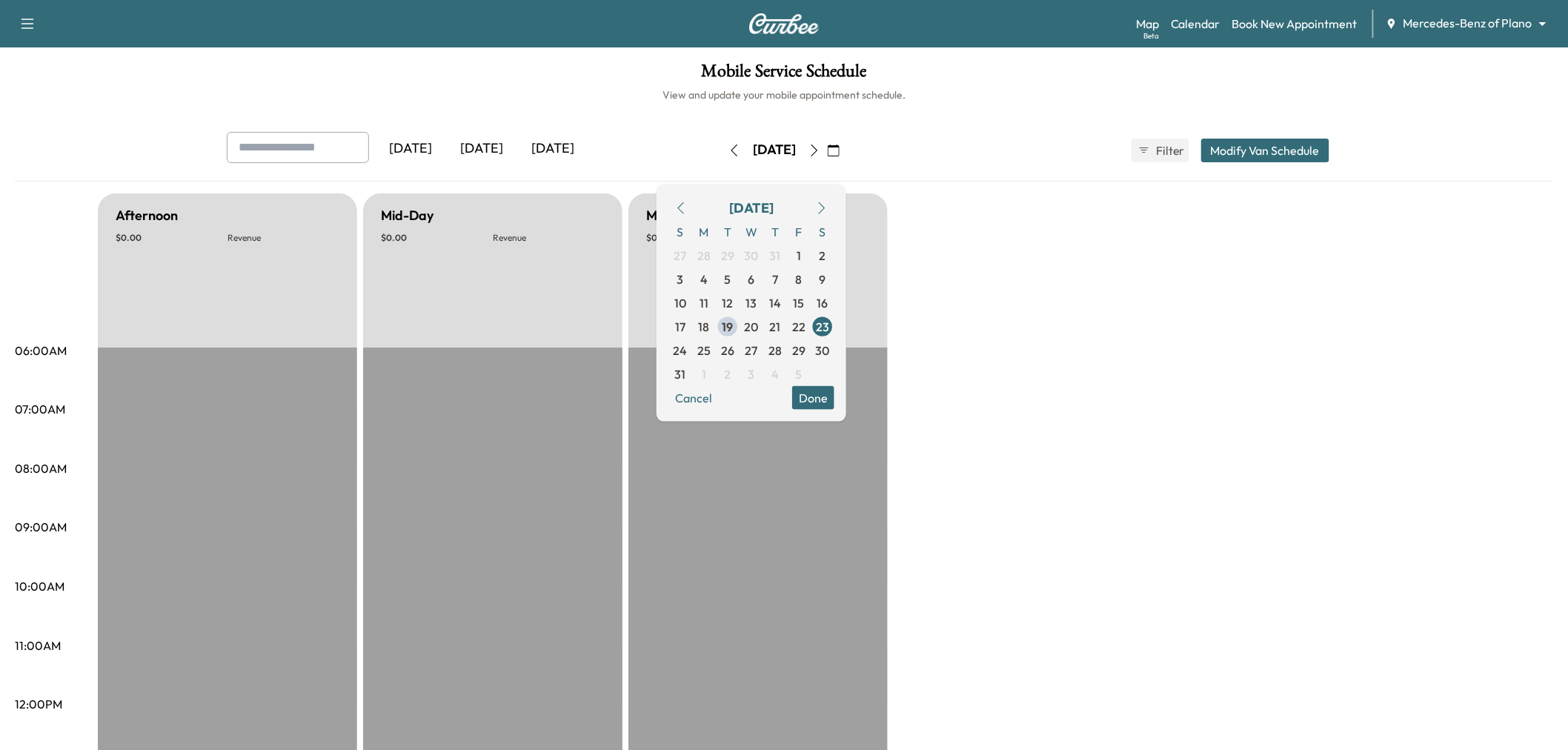
click at [821, 144] on icon "button" at bounding box center [814, 150] width 12 height 12
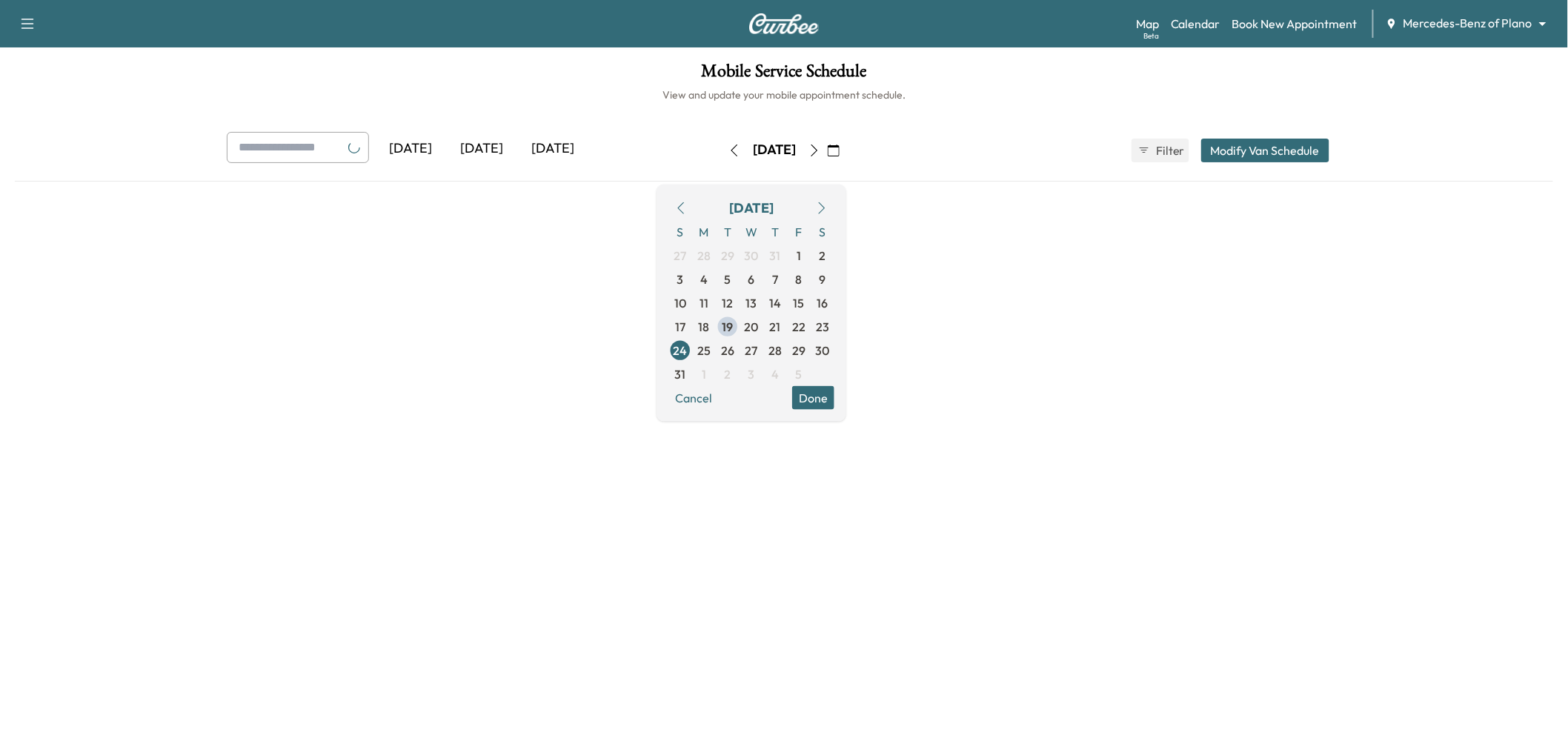
click at [847, 144] on button "button" at bounding box center [833, 150] width 25 height 24
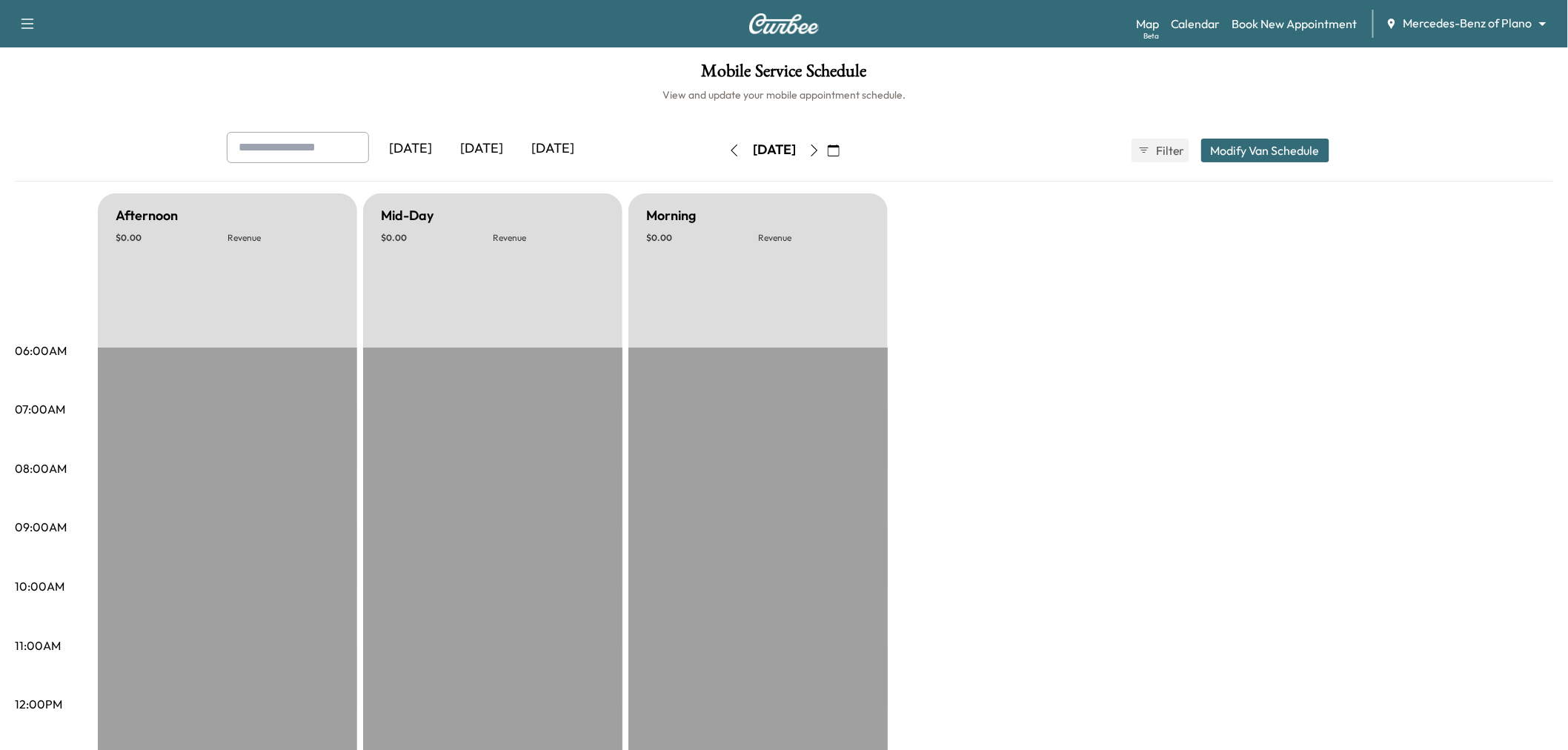
click at [818, 148] on icon "button" at bounding box center [814, 150] width 7 height 12
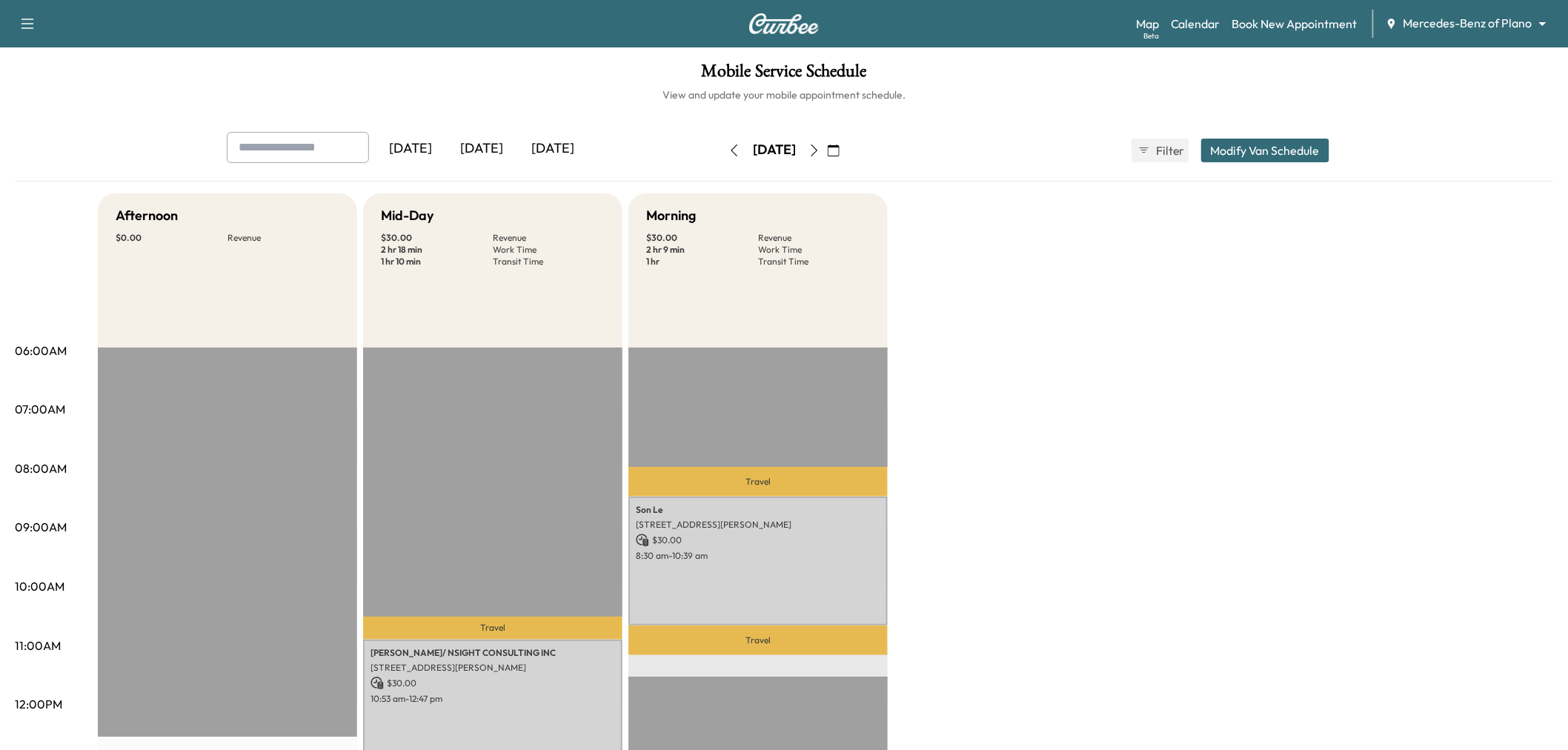
click at [828, 150] on button "button" at bounding box center [815, 150] width 25 height 24
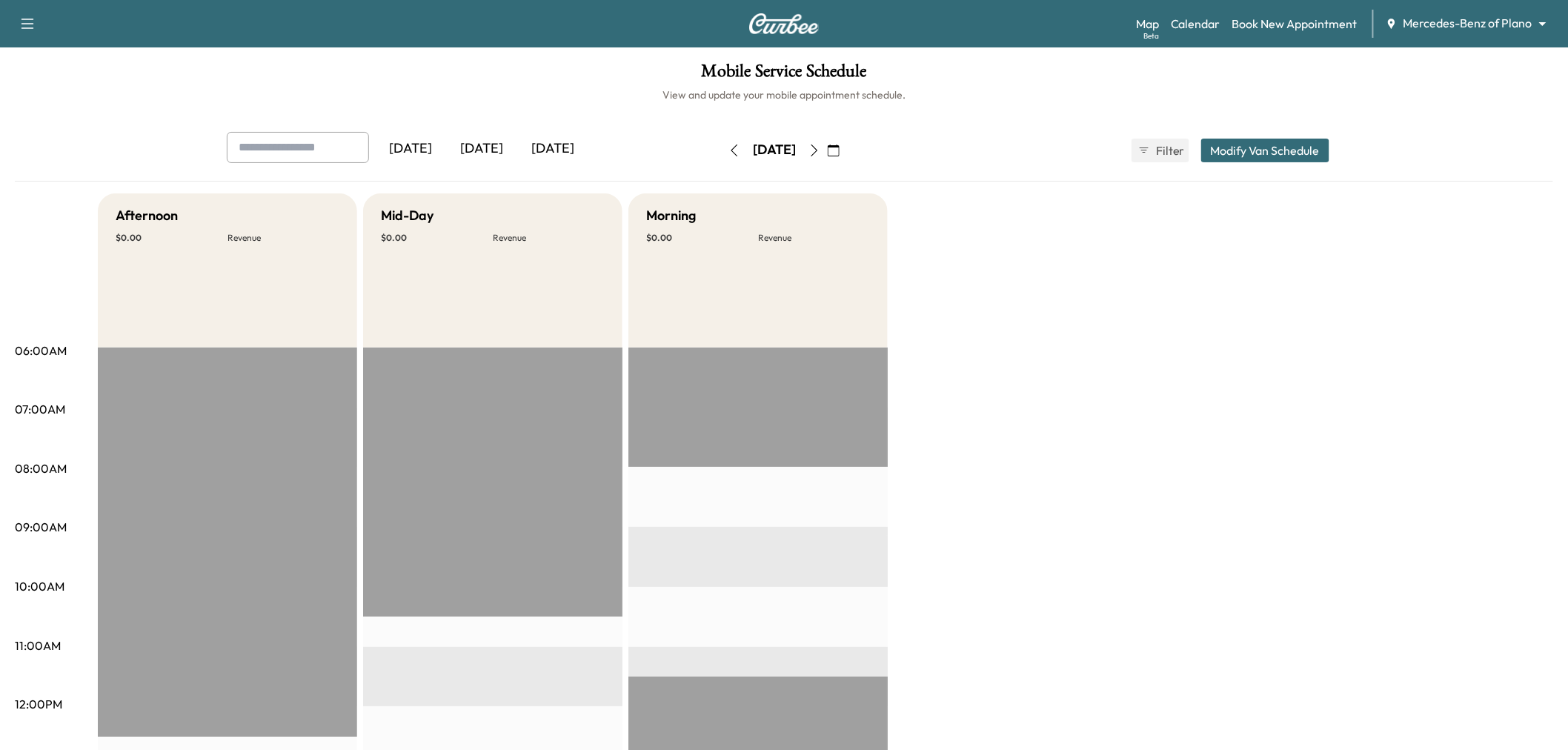
click at [821, 150] on icon "button" at bounding box center [814, 150] width 12 height 12
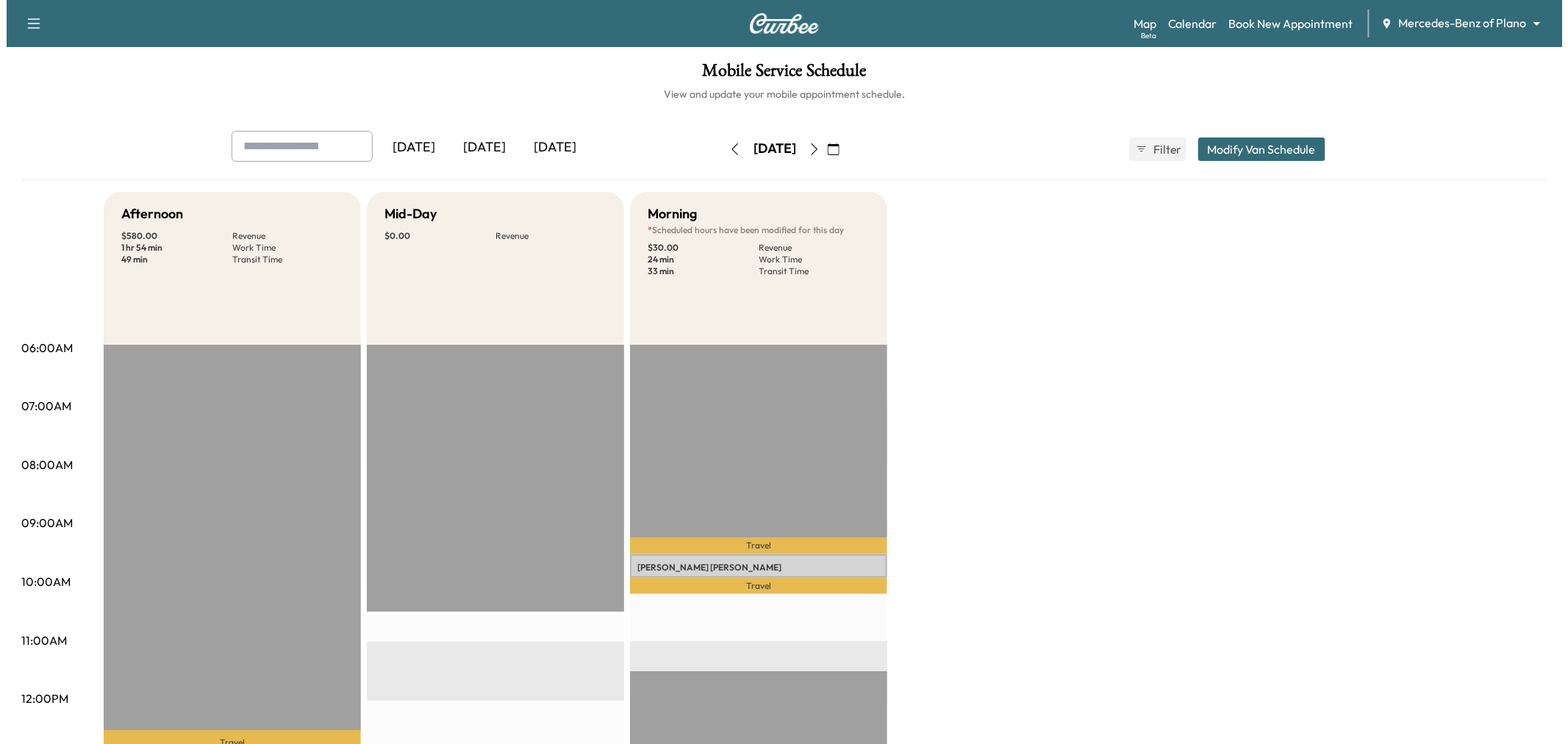
scroll to position [81, 0]
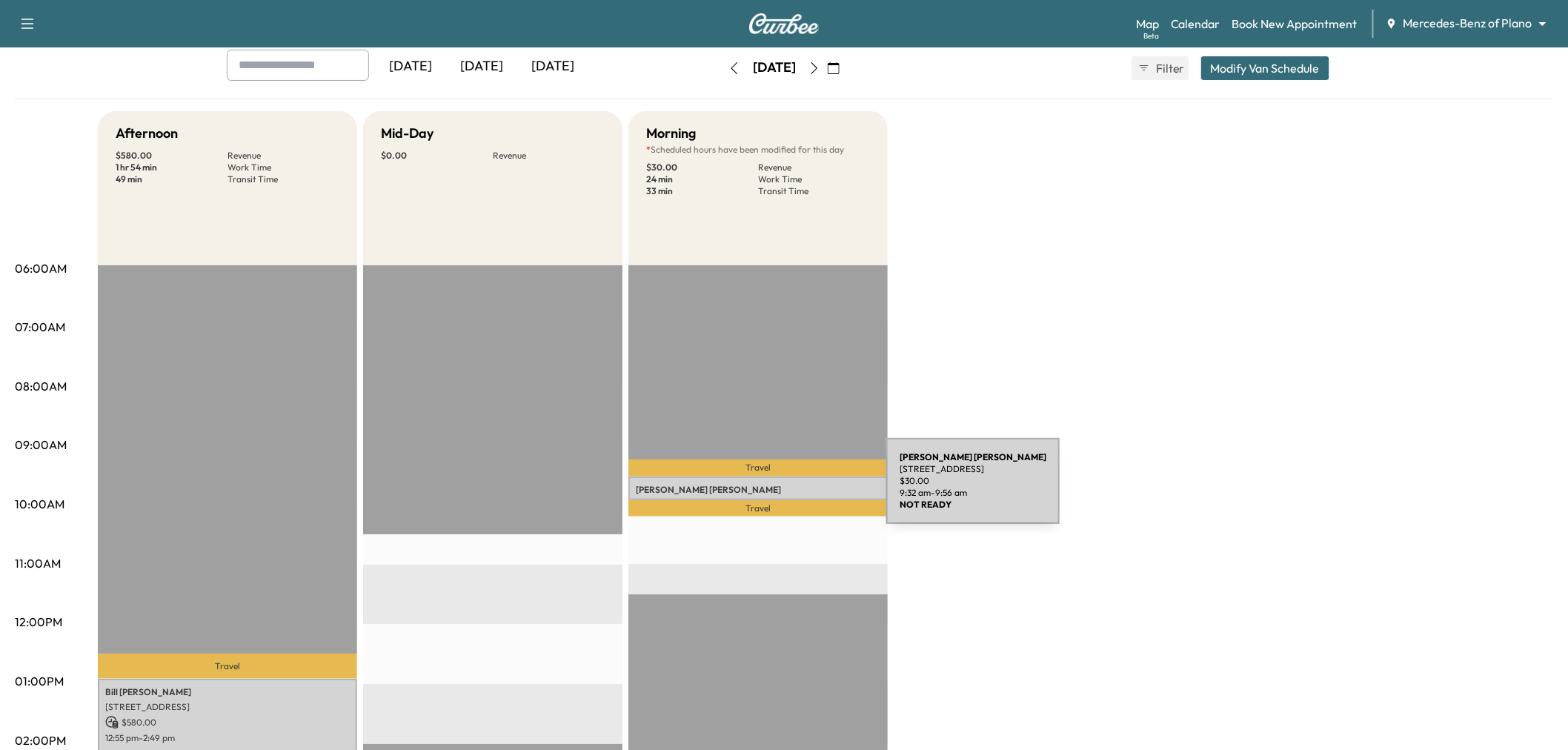
click at [775, 490] on p "[PERSON_NAME]" at bounding box center [758, 490] width 245 height 12
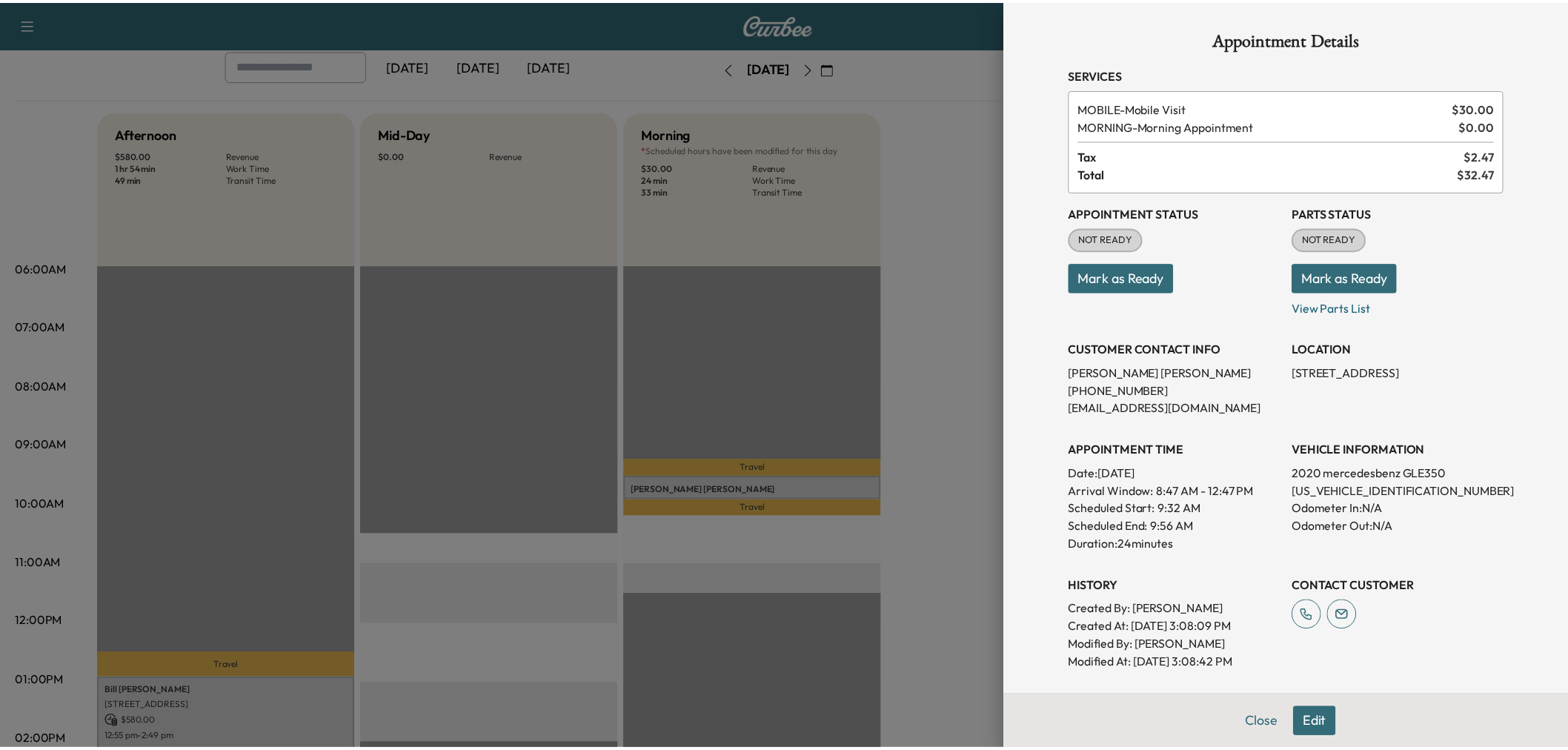
scroll to position [248, 0]
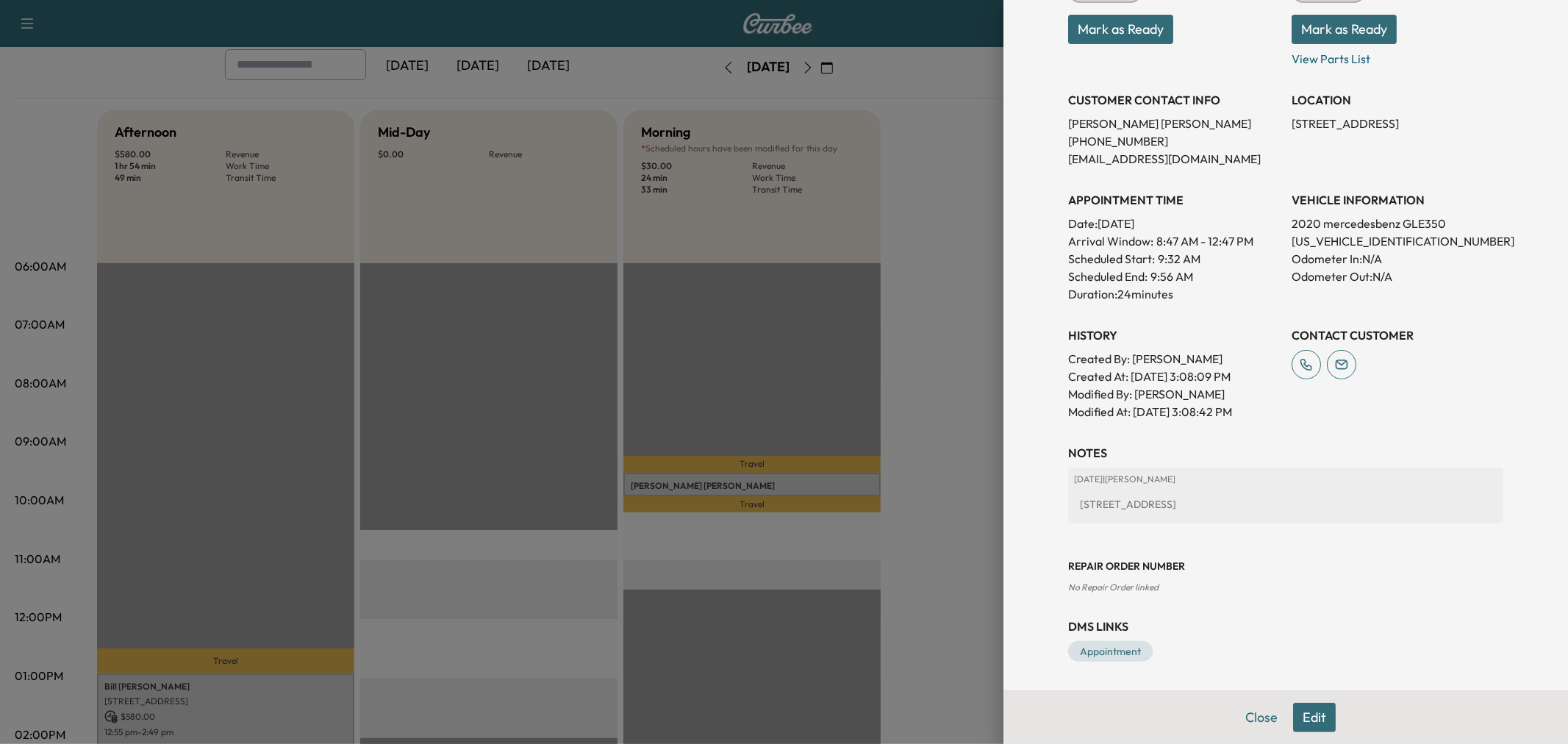
click at [489, 219] on div at bounding box center [784, 372] width 1568 height 744
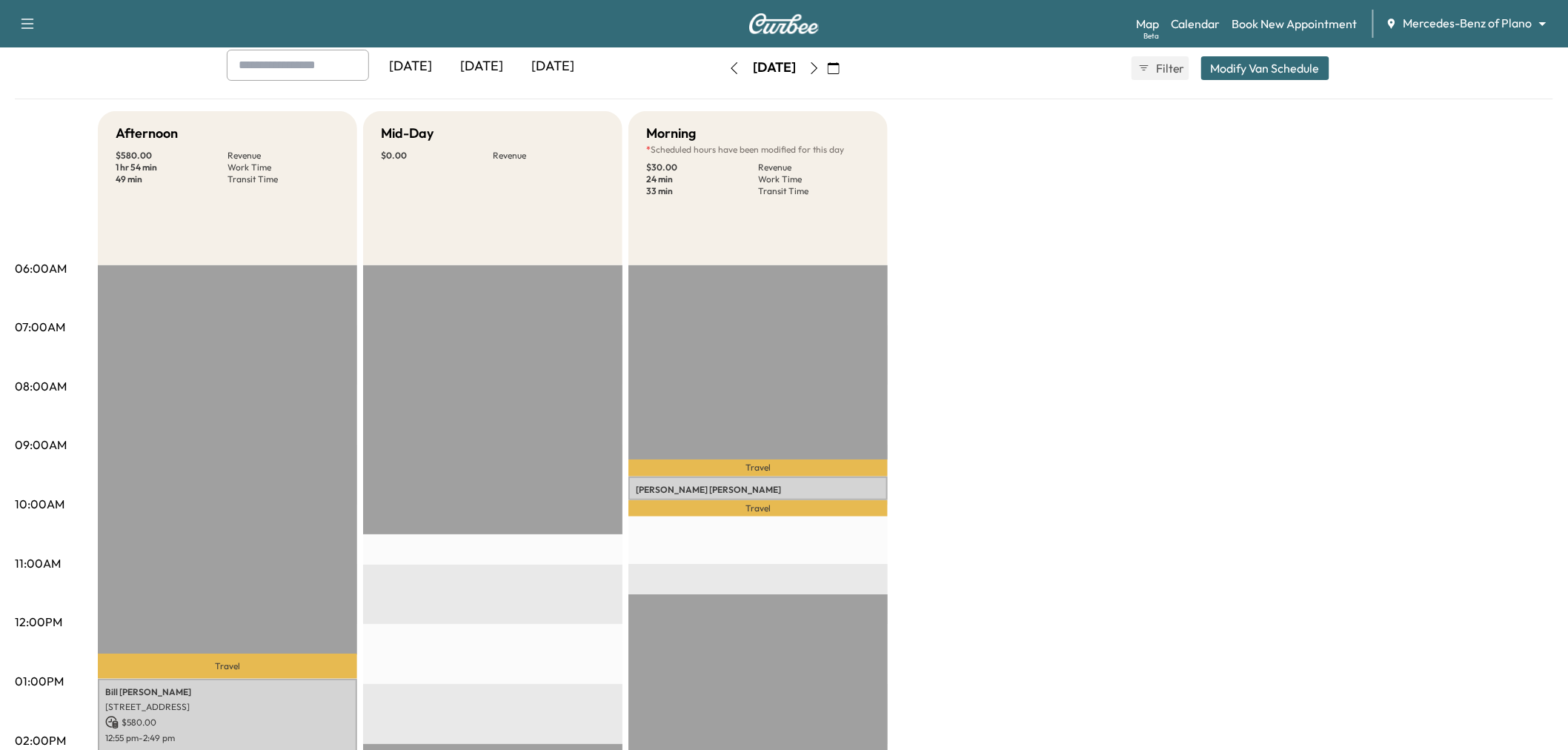
click at [561, 62] on div "[DATE]" at bounding box center [553, 66] width 72 height 34
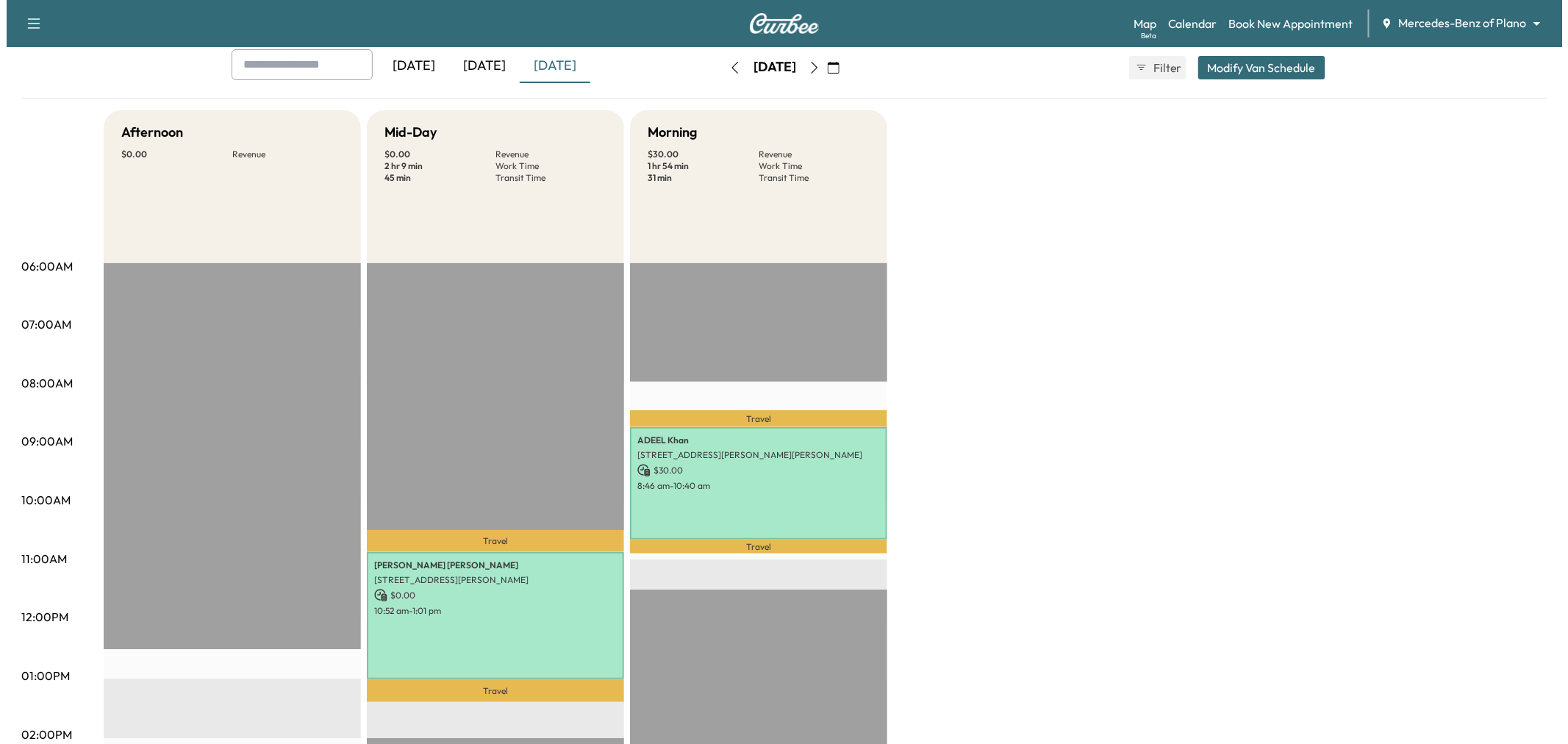
scroll to position [163, 0]
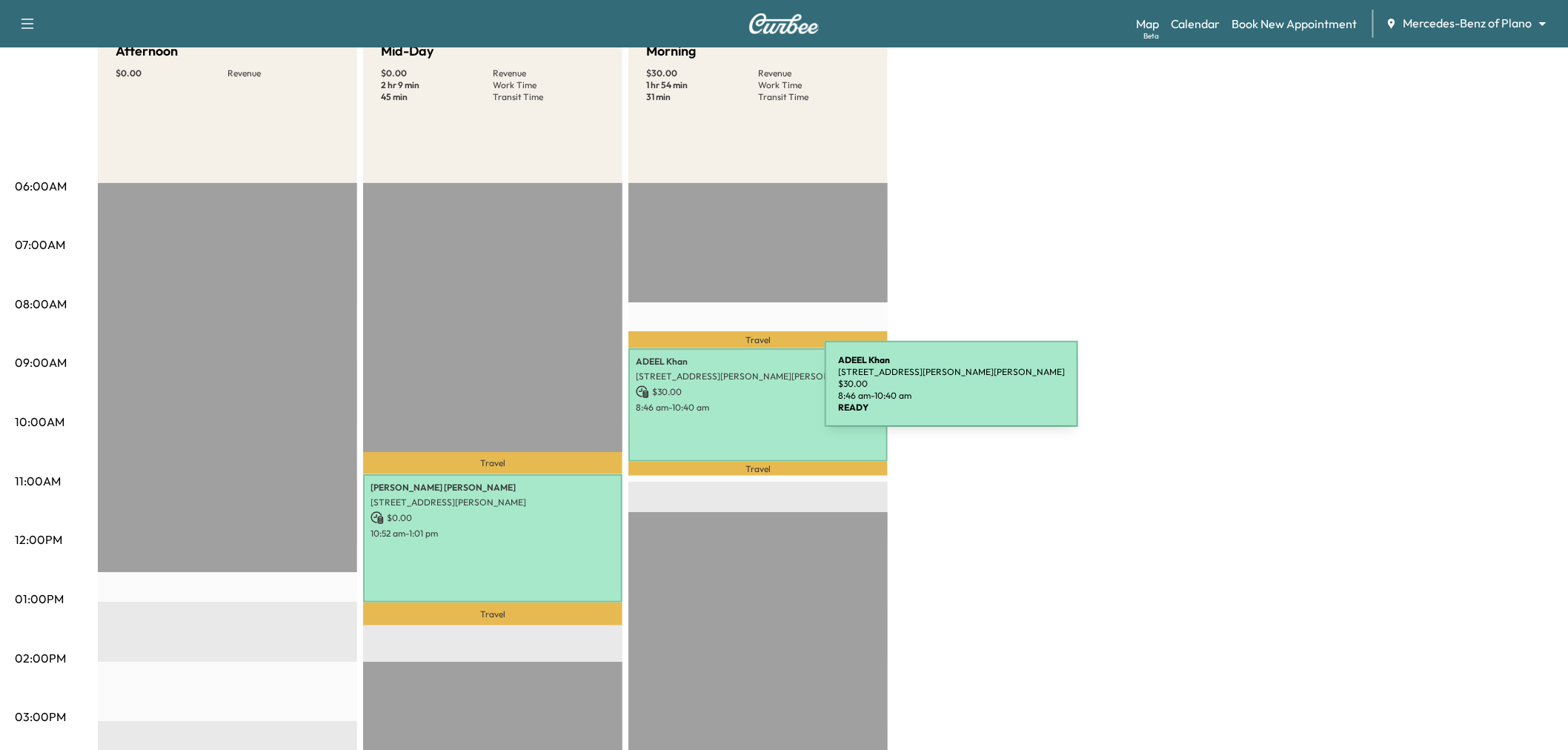
click at [722, 392] on p "$ 30.00" at bounding box center [758, 392] width 245 height 14
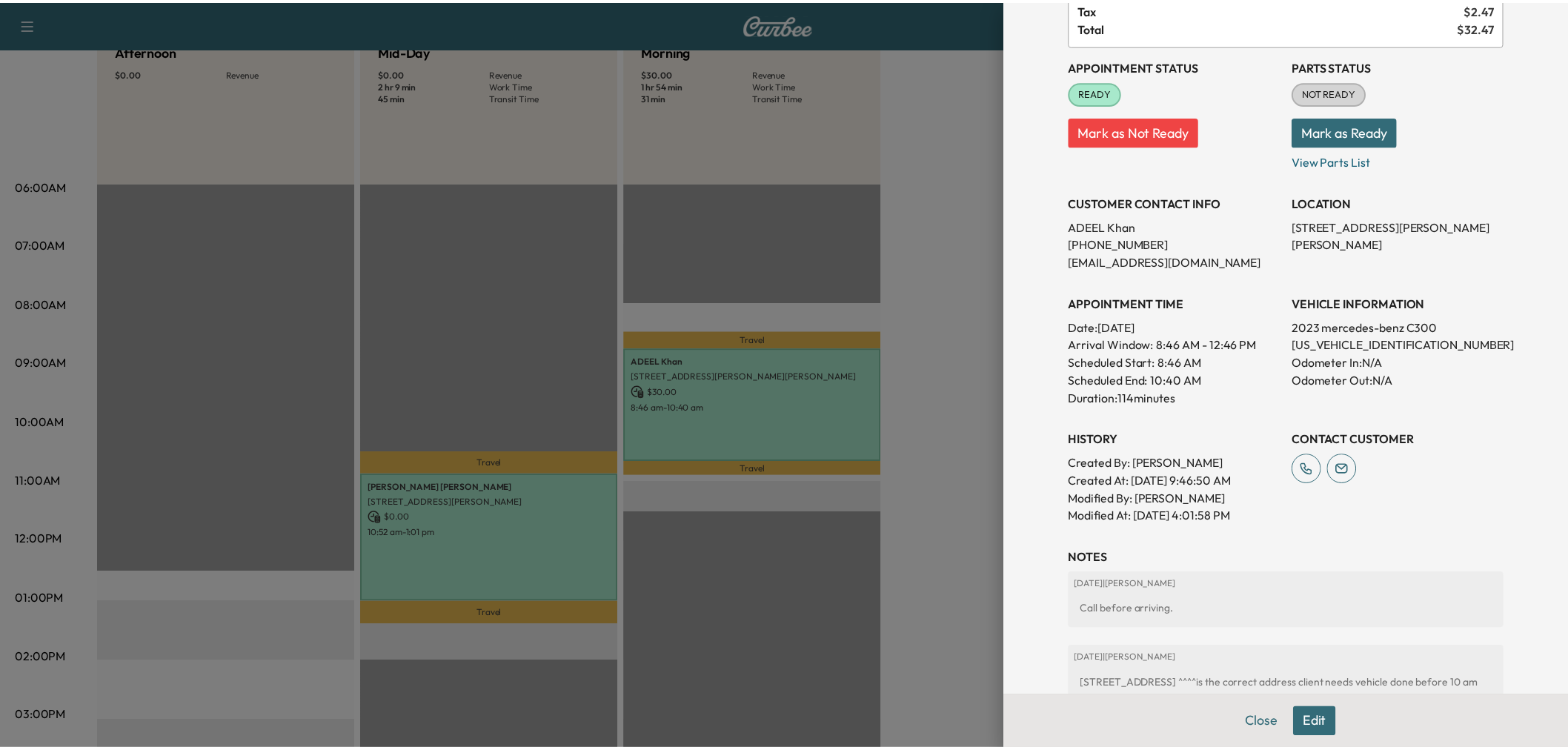
scroll to position [329, 0]
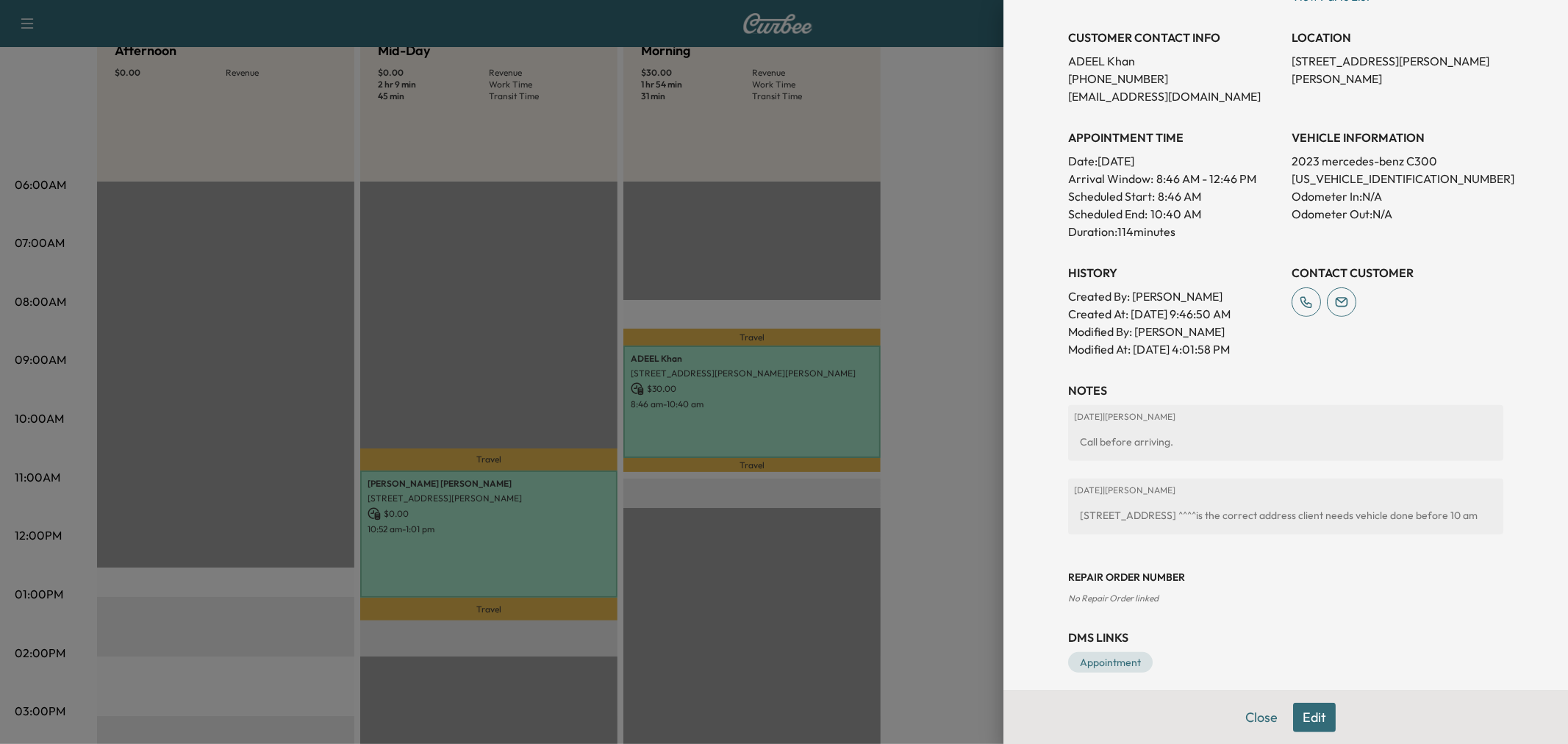
click at [1161, 519] on div "[STREET_ADDRESS] ^^^^is the correct address client needs vehicle done before 10…" at bounding box center [1286, 516] width 424 height 27
click at [1160, 517] on div "[STREET_ADDRESS] ^^^^is the correct address client needs vehicle done before 10…" at bounding box center [1286, 516] width 424 height 27
click at [943, 433] on div at bounding box center [784, 372] width 1568 height 744
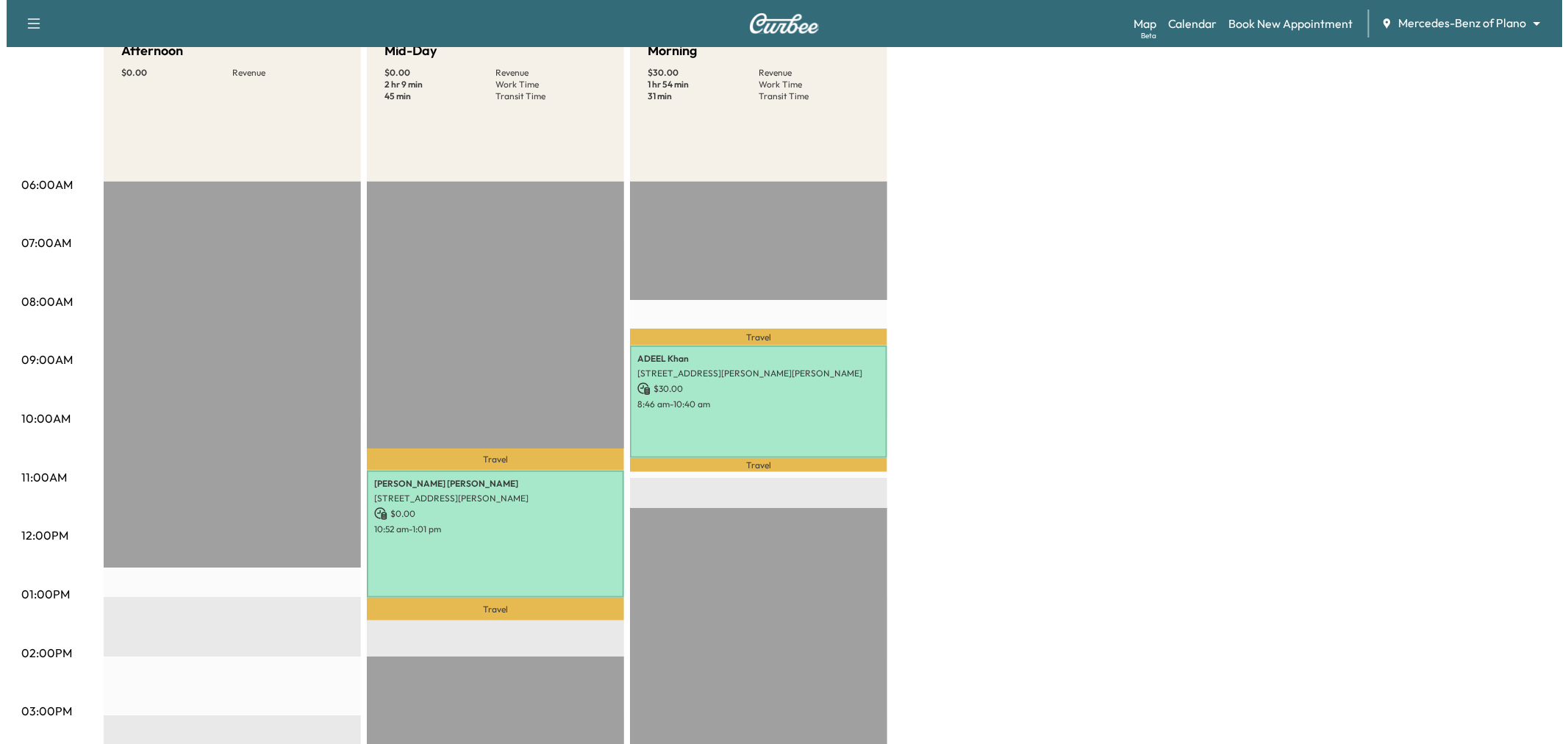
scroll to position [0, 0]
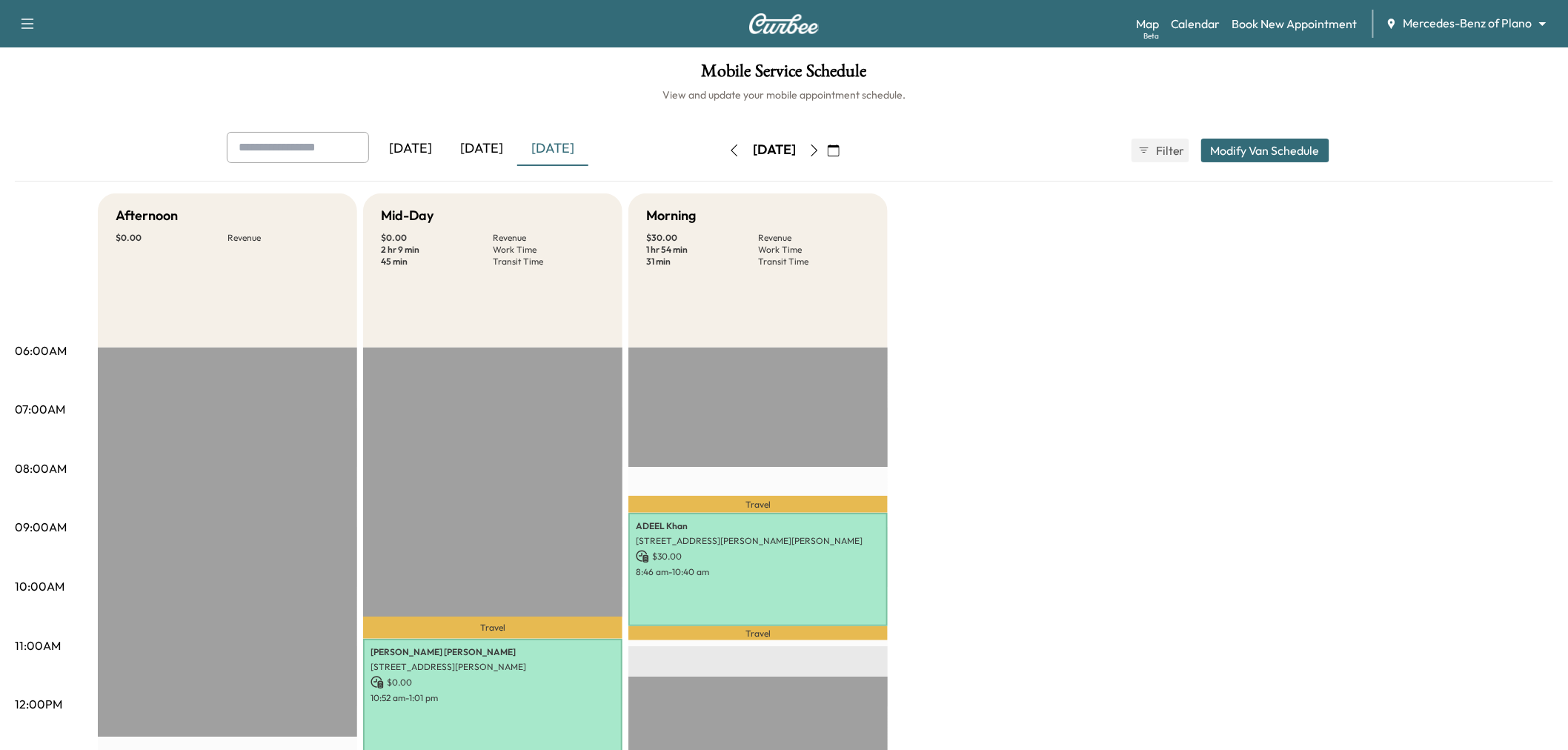
click at [828, 149] on button "button" at bounding box center [815, 150] width 25 height 24
click at [818, 149] on icon "button" at bounding box center [814, 150] width 7 height 12
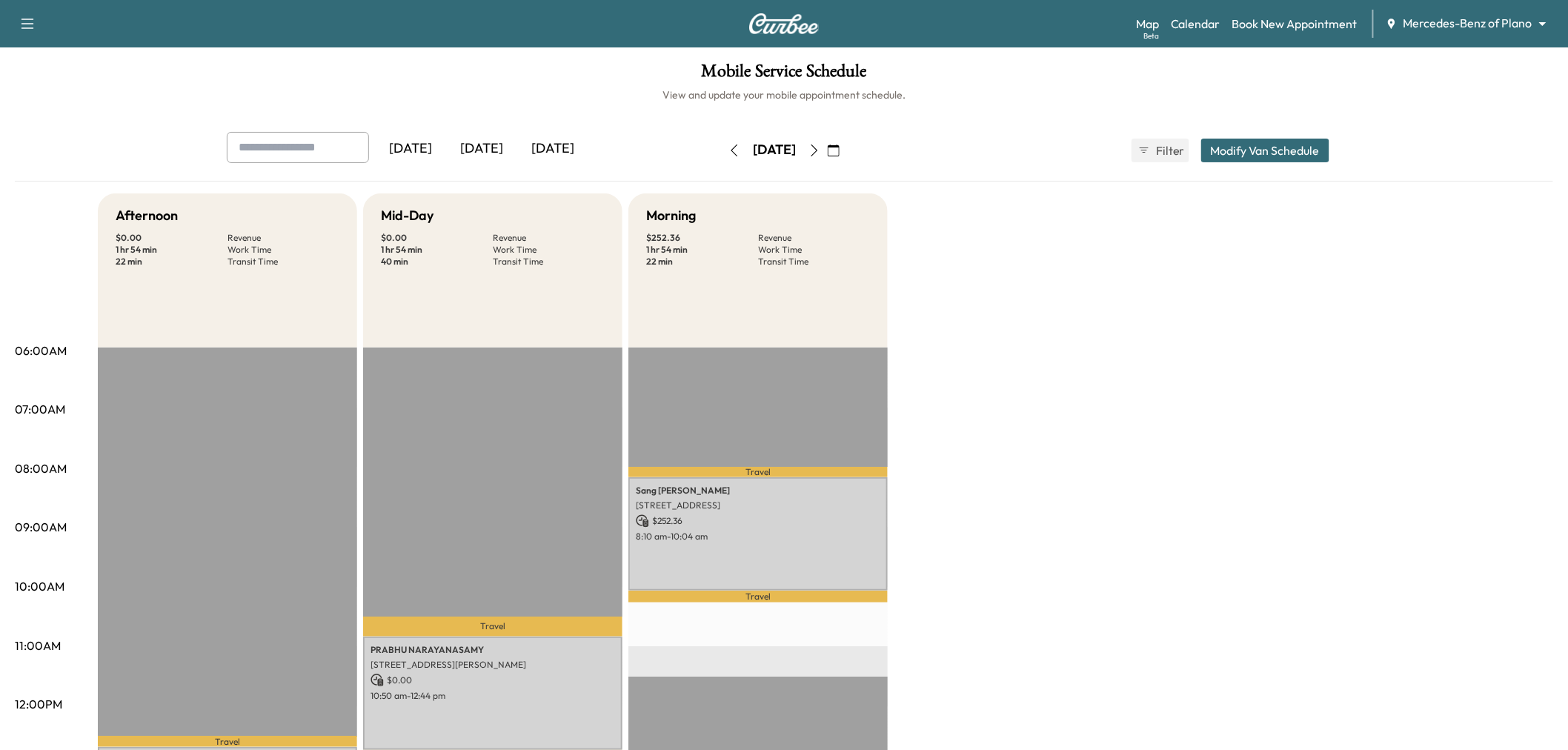
click at [847, 149] on button "button" at bounding box center [833, 150] width 25 height 24
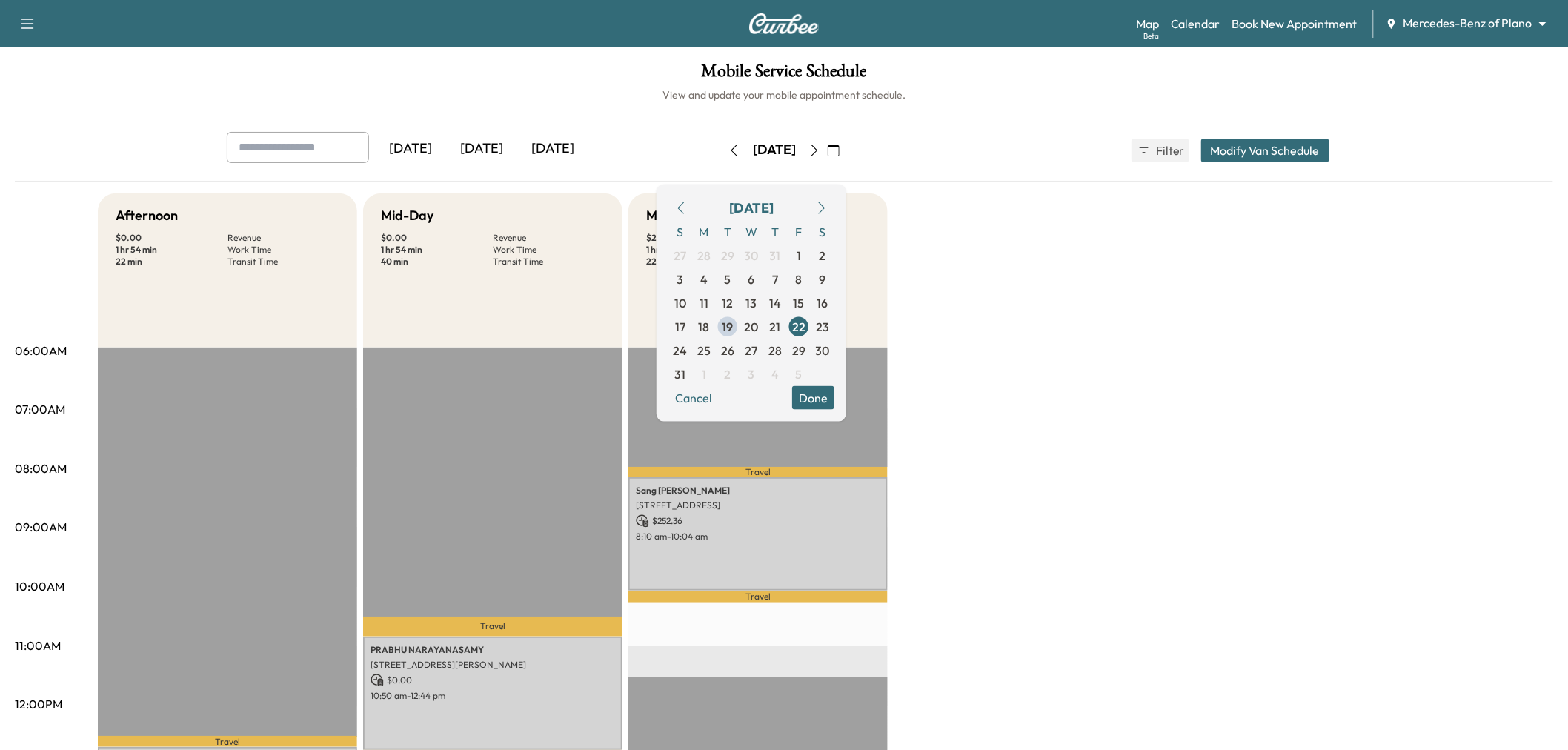
click at [818, 149] on icon "button" at bounding box center [814, 150] width 7 height 12
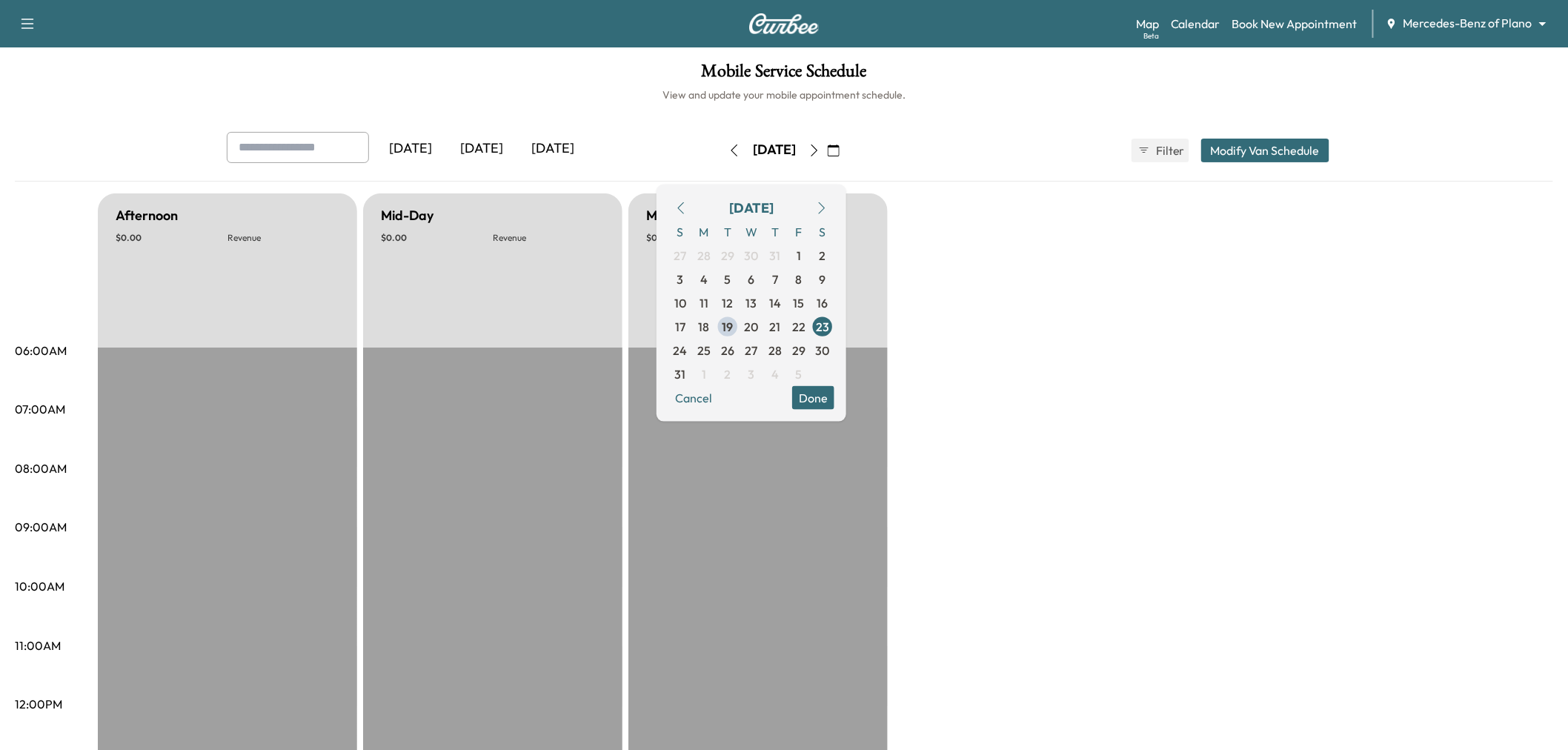
click at [821, 149] on icon "button" at bounding box center [814, 150] width 12 height 12
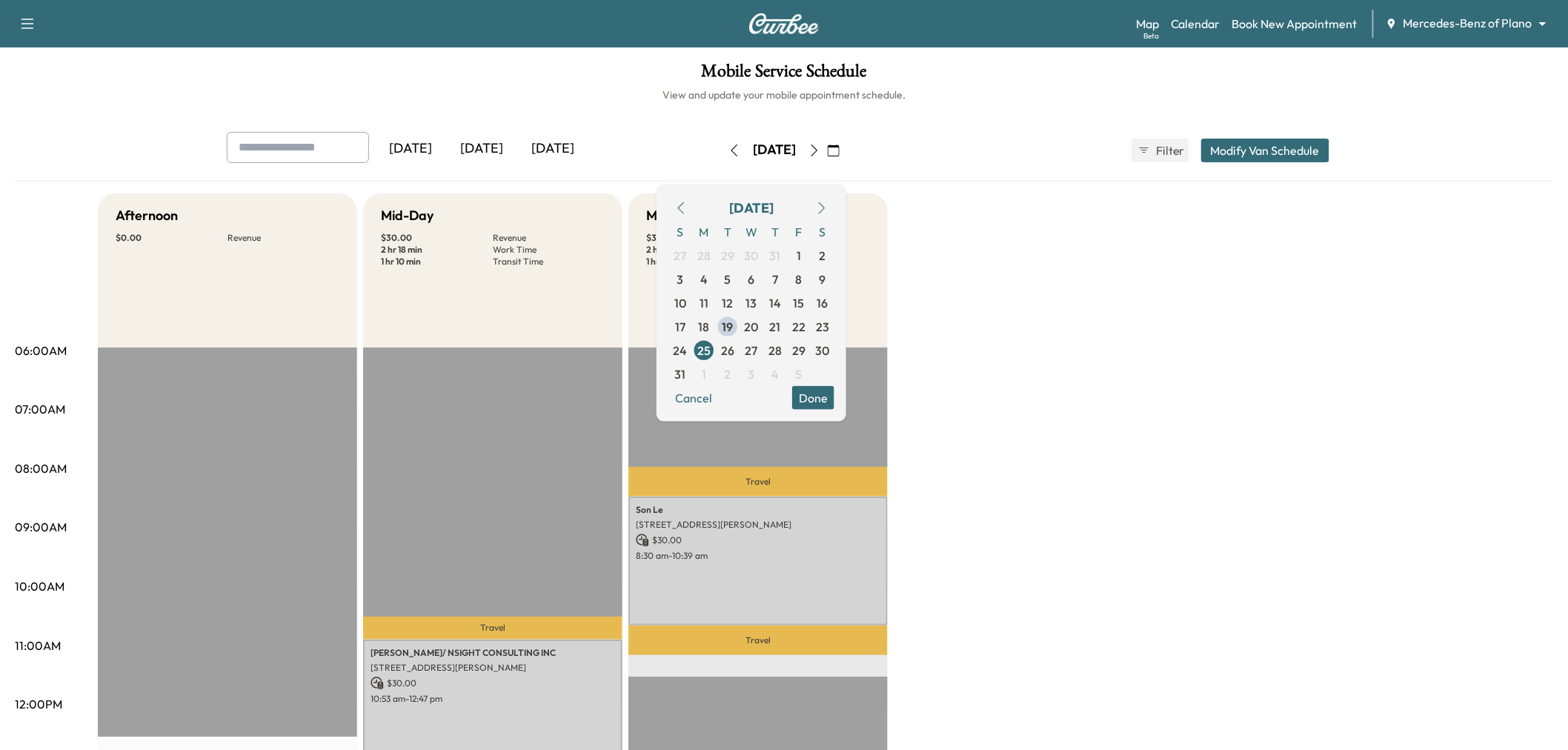
click at [821, 149] on icon "button" at bounding box center [814, 150] width 12 height 12
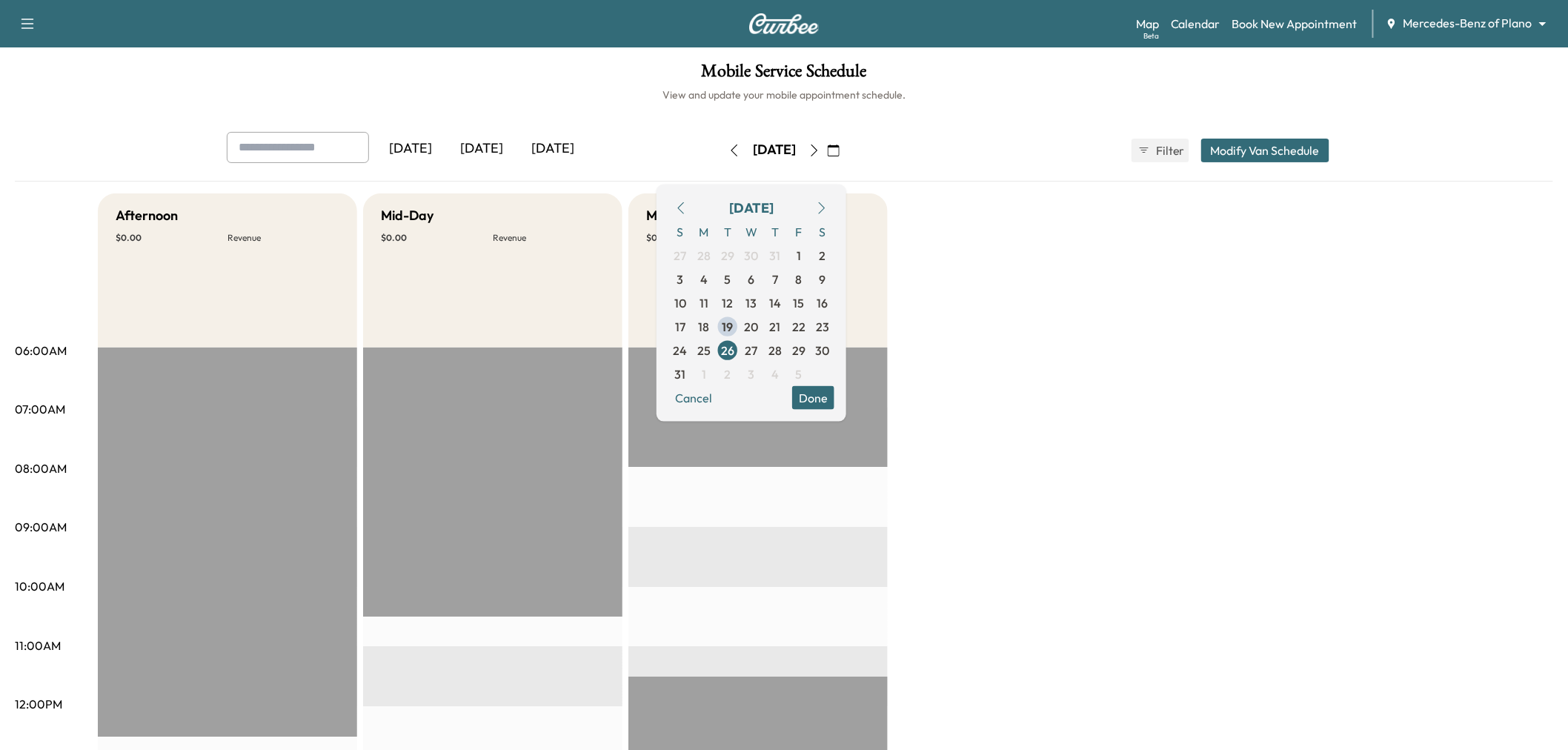
click at [821, 149] on icon "button" at bounding box center [814, 150] width 12 height 12
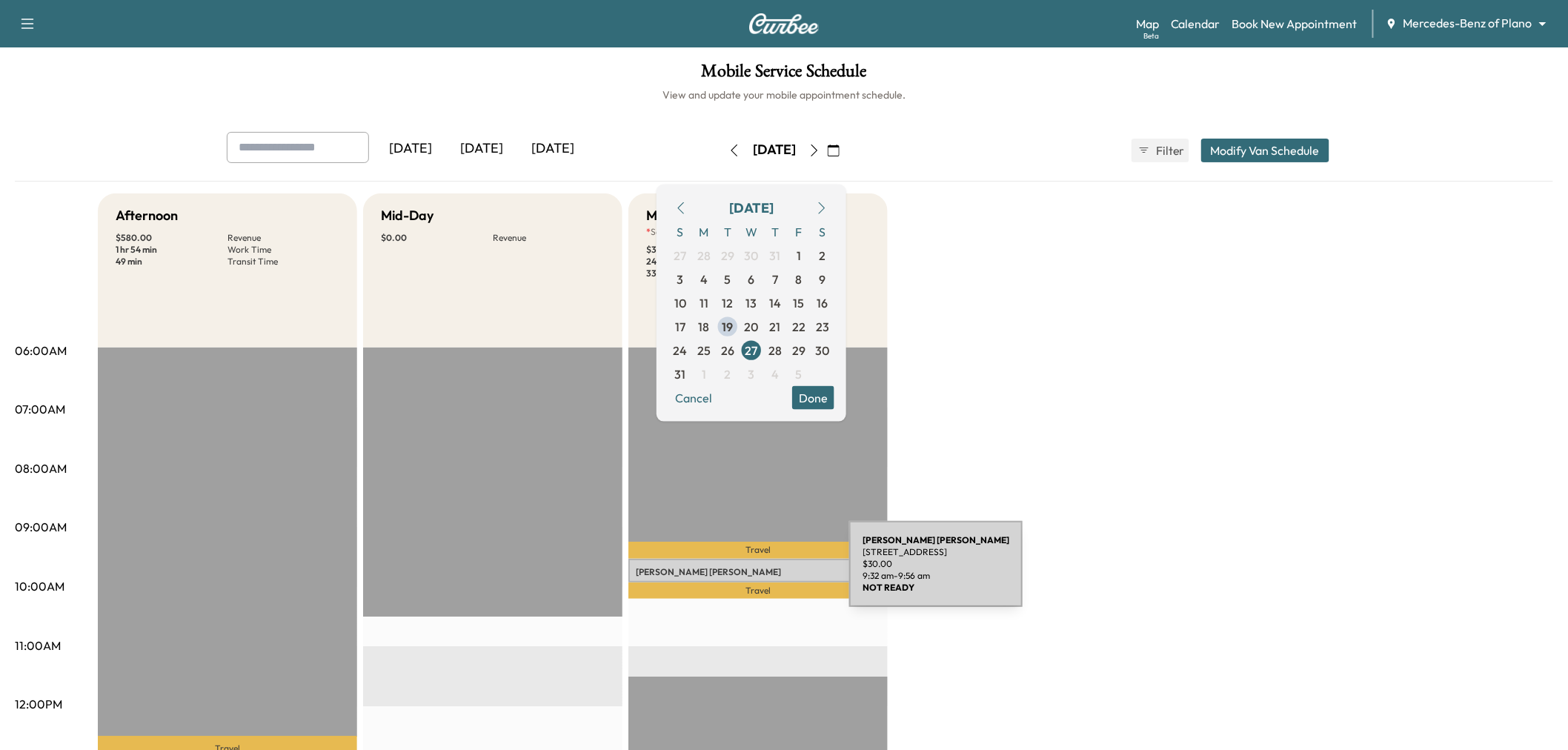
click at [739, 571] on p "[PERSON_NAME]" at bounding box center [758, 572] width 245 height 12
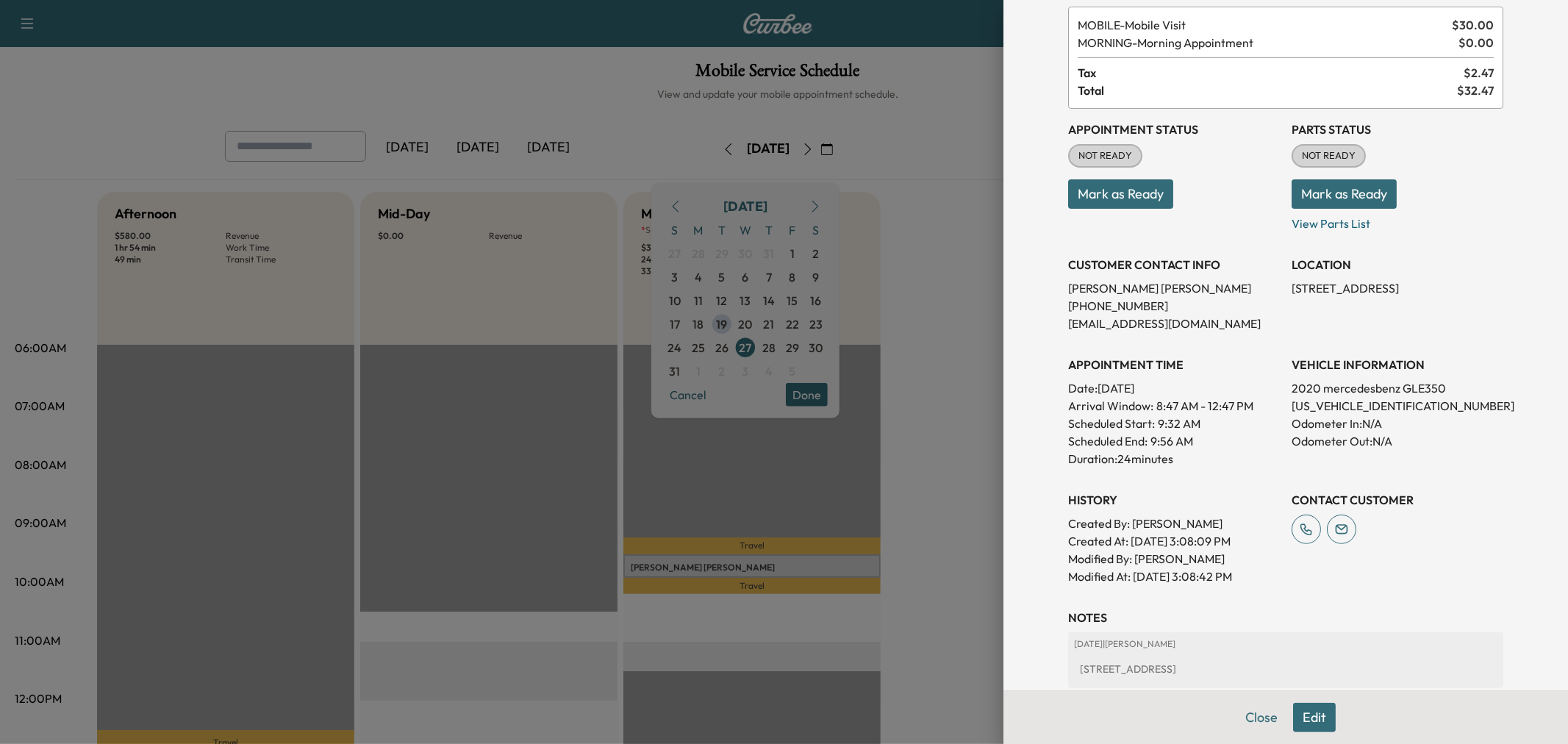
scroll to position [163, 0]
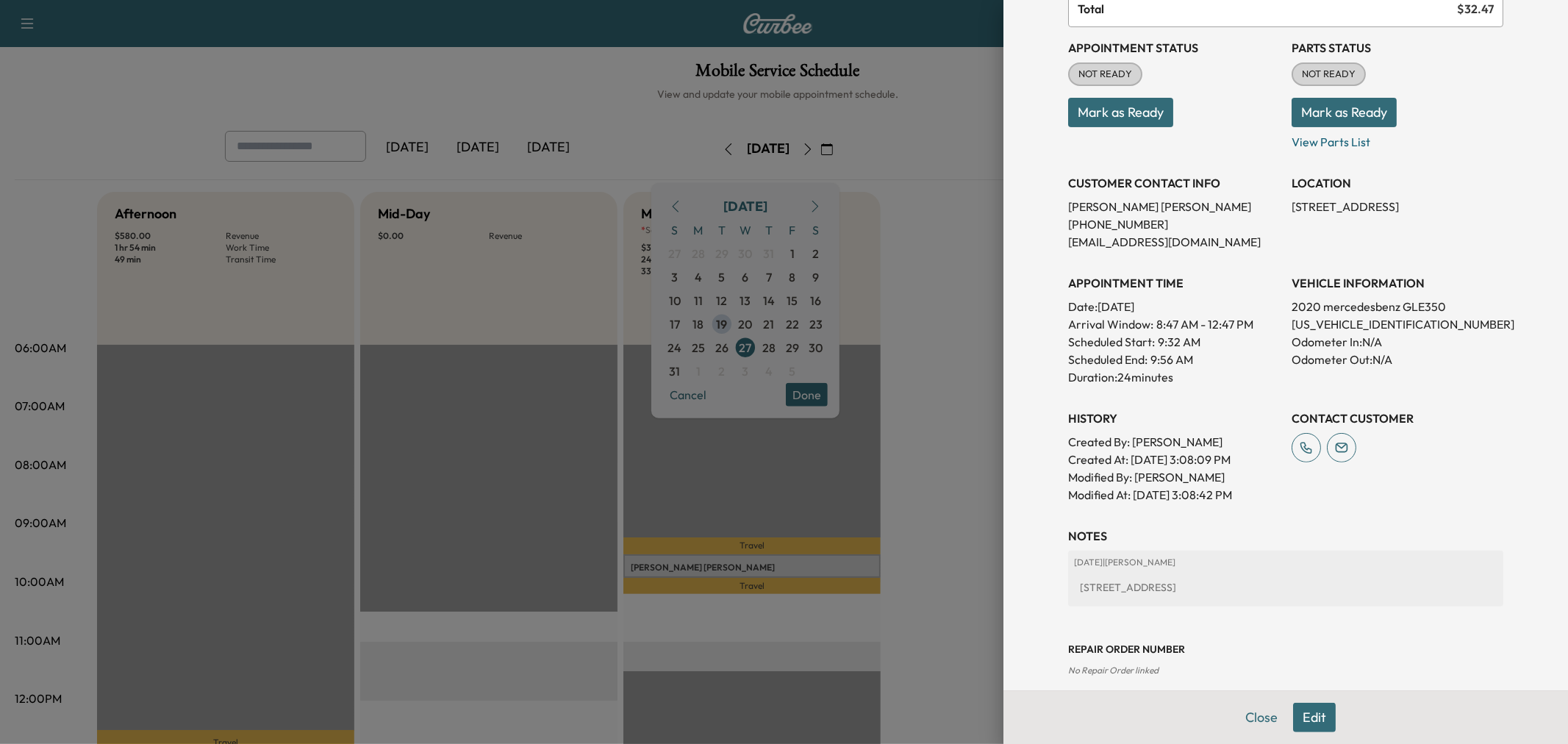
drag, startPoint x: 1069, startPoint y: 585, endPoint x: 1354, endPoint y: 591, distance: 285.1
click at [1353, 592] on div "[STREET_ADDRESS]" at bounding box center [1286, 588] width 424 height 27
click at [1354, 591] on div "[STREET_ADDRESS]" at bounding box center [1286, 588] width 424 height 27
click at [1230, 517] on div "Appointment Details Services MOBILE - Mobile Visit $ 30.00 MORNING - Morning Ap…" at bounding box center [1286, 305] width 471 height 937
click at [1159, 520] on div "Appointment Details Services MOBILE - Mobile Visit $ 30.00 MORNING - Morning Ap…" at bounding box center [1286, 305] width 471 height 937
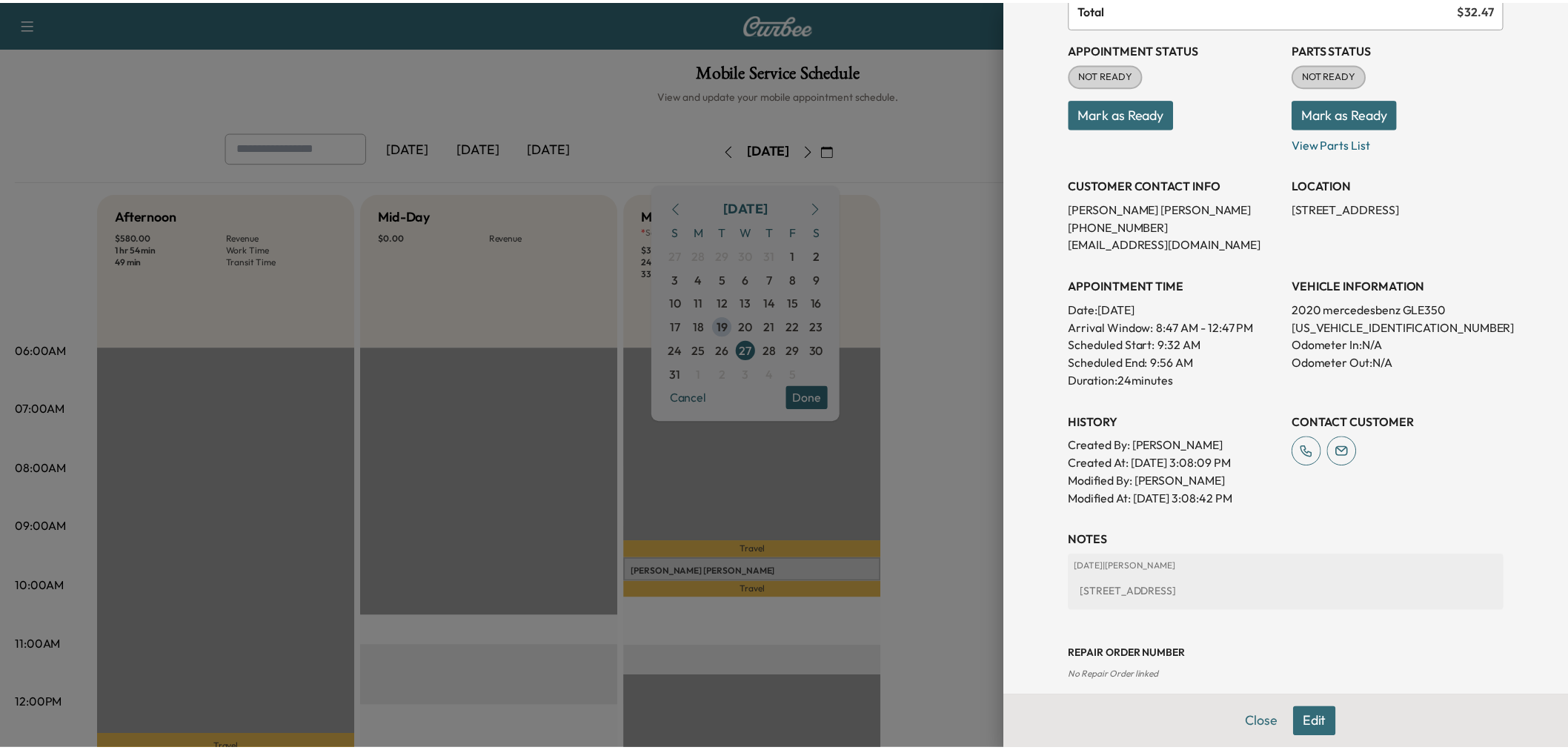
scroll to position [0, 0]
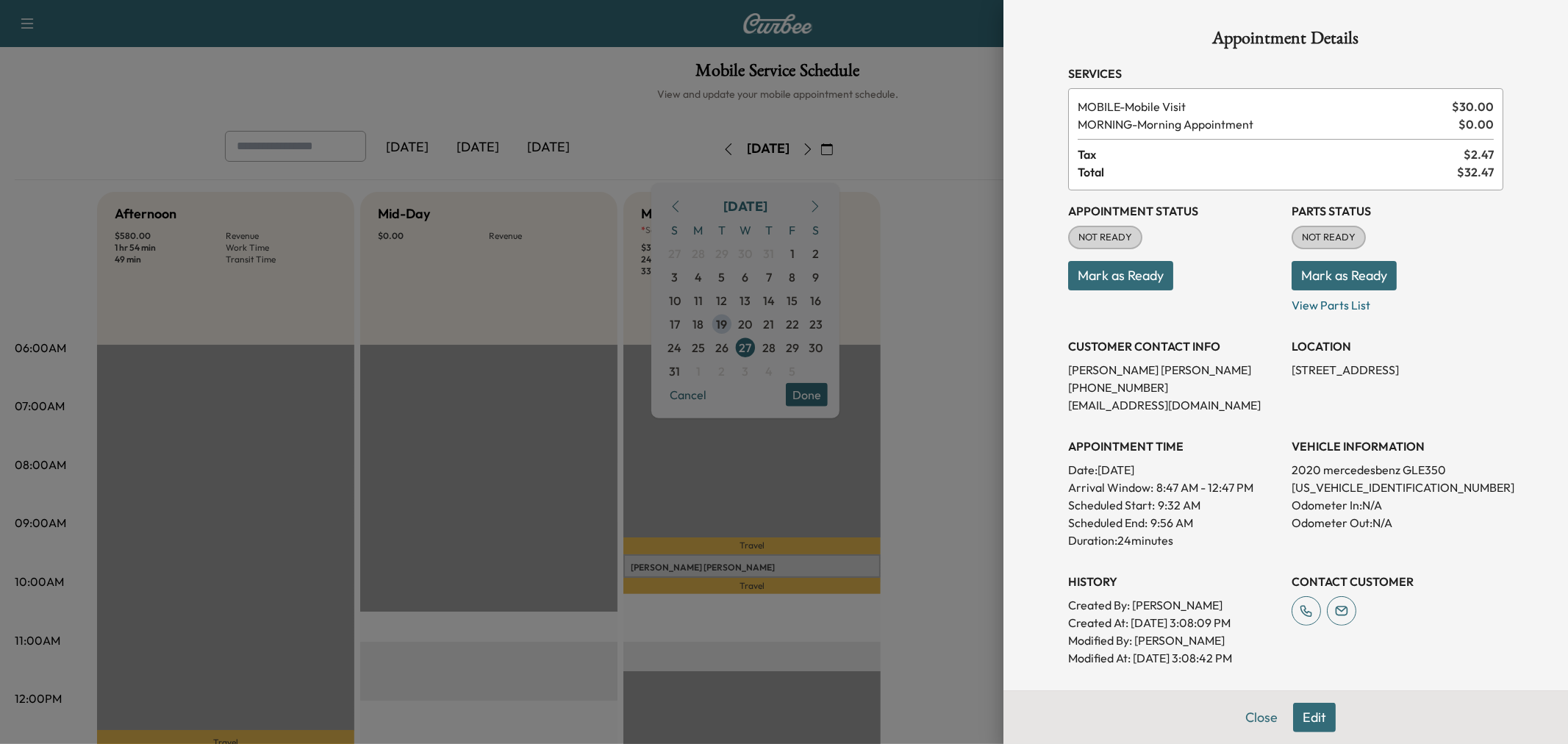
click at [924, 425] on div at bounding box center [784, 372] width 1568 height 744
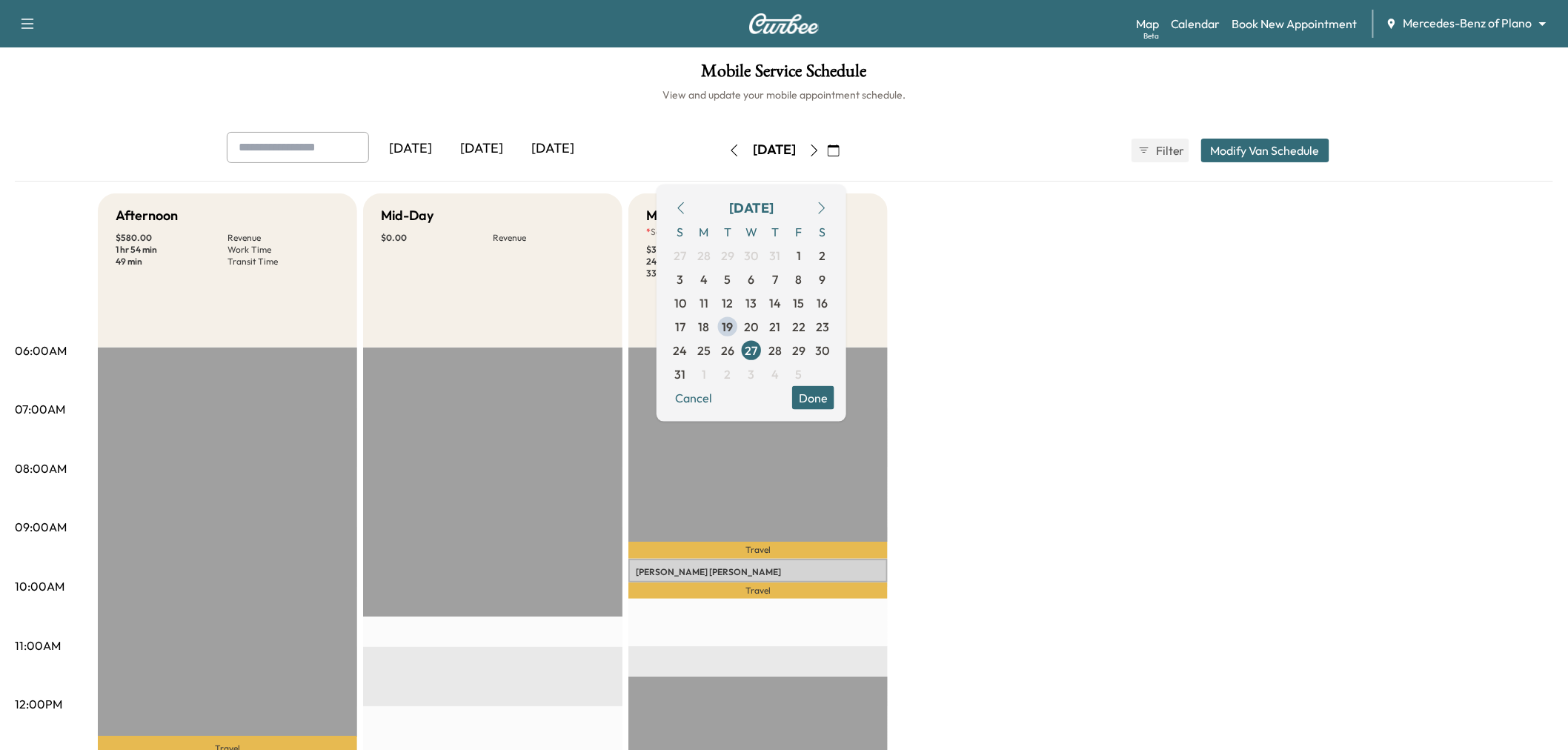
click at [758, 302] on span "13" at bounding box center [751, 303] width 11 height 17
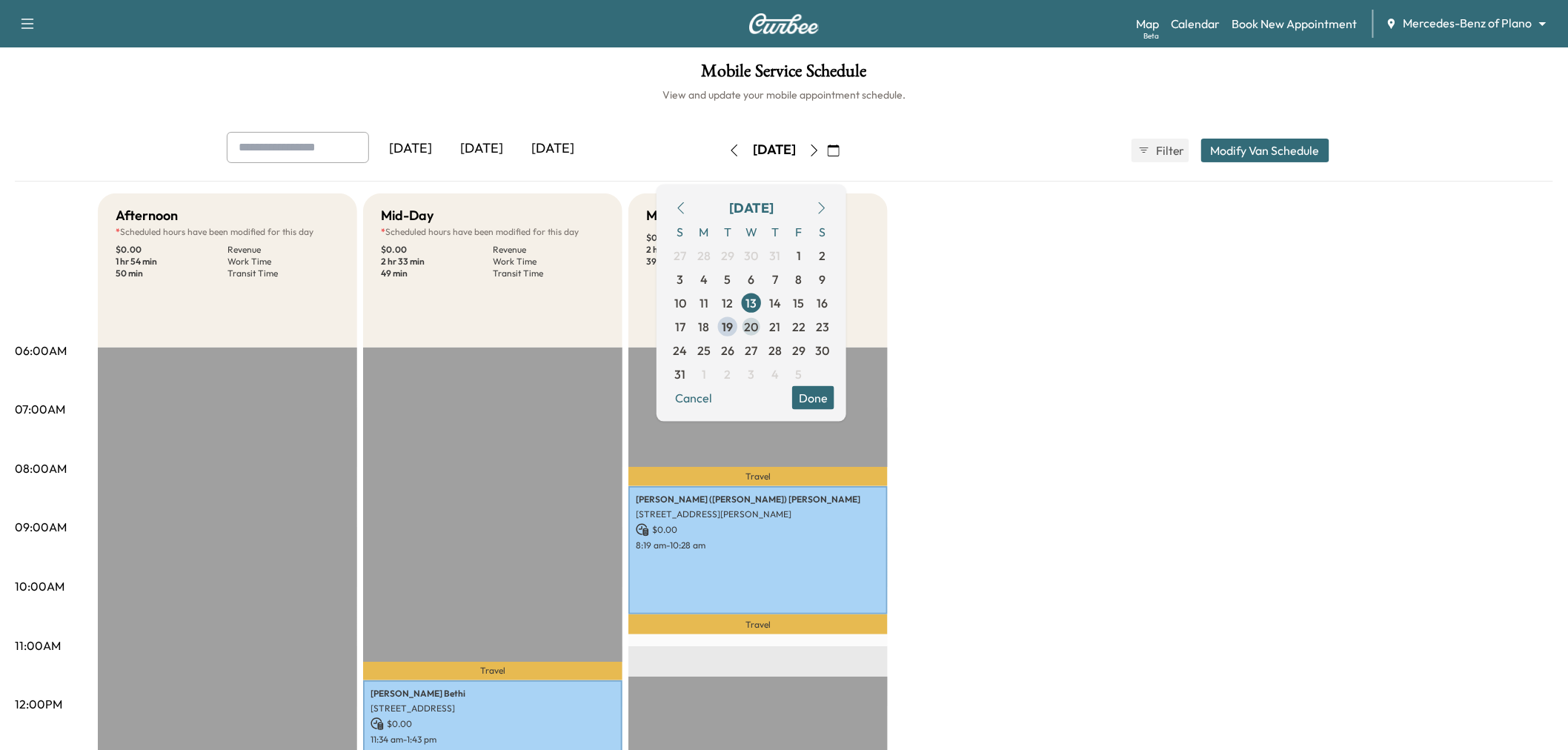
click at [759, 329] on span "20" at bounding box center [751, 326] width 15 height 17
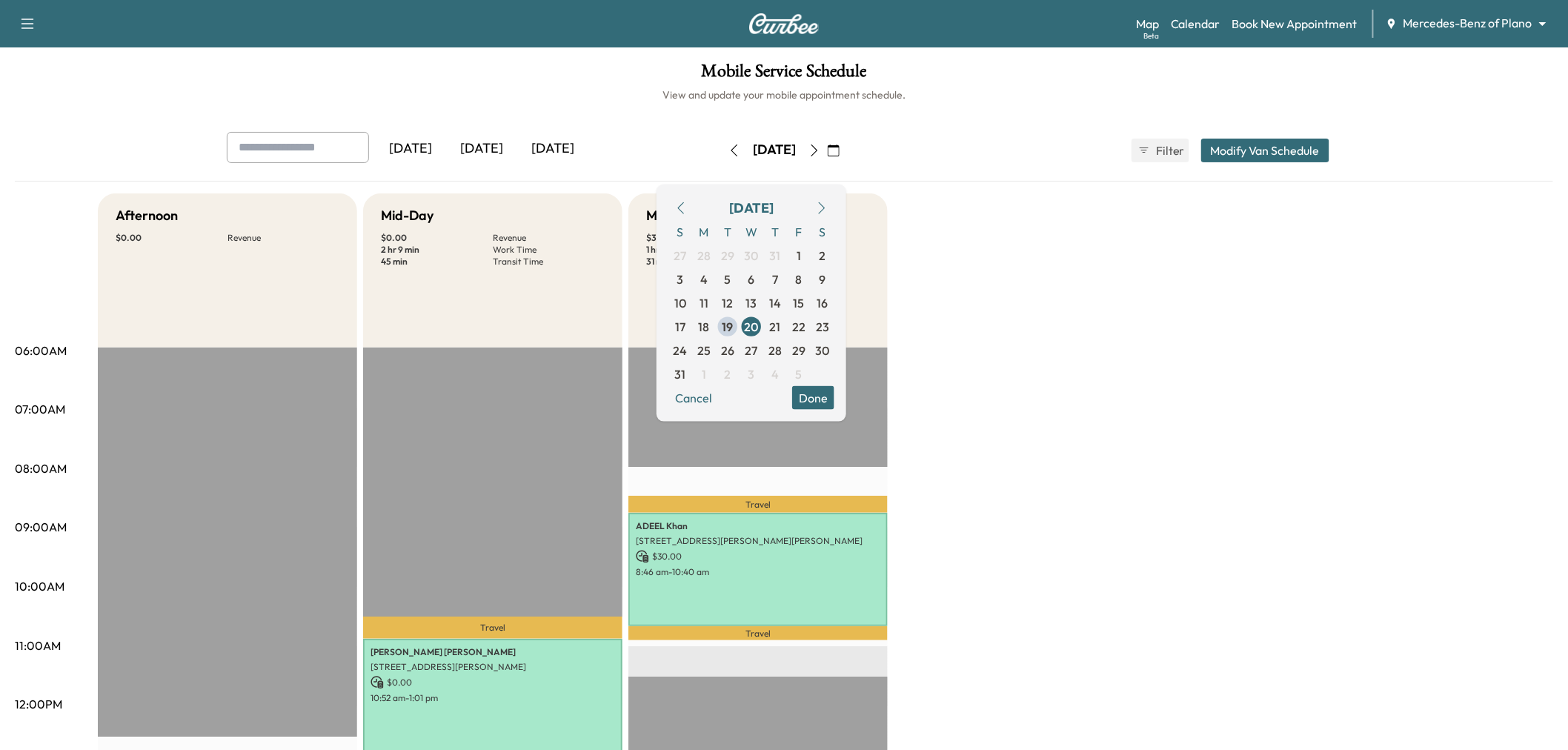
drag, startPoint x: 849, startPoint y: 389, endPoint x: 850, endPoint y: 401, distance: 12.0
click at [834, 391] on button "Done" at bounding box center [814, 397] width 43 height 24
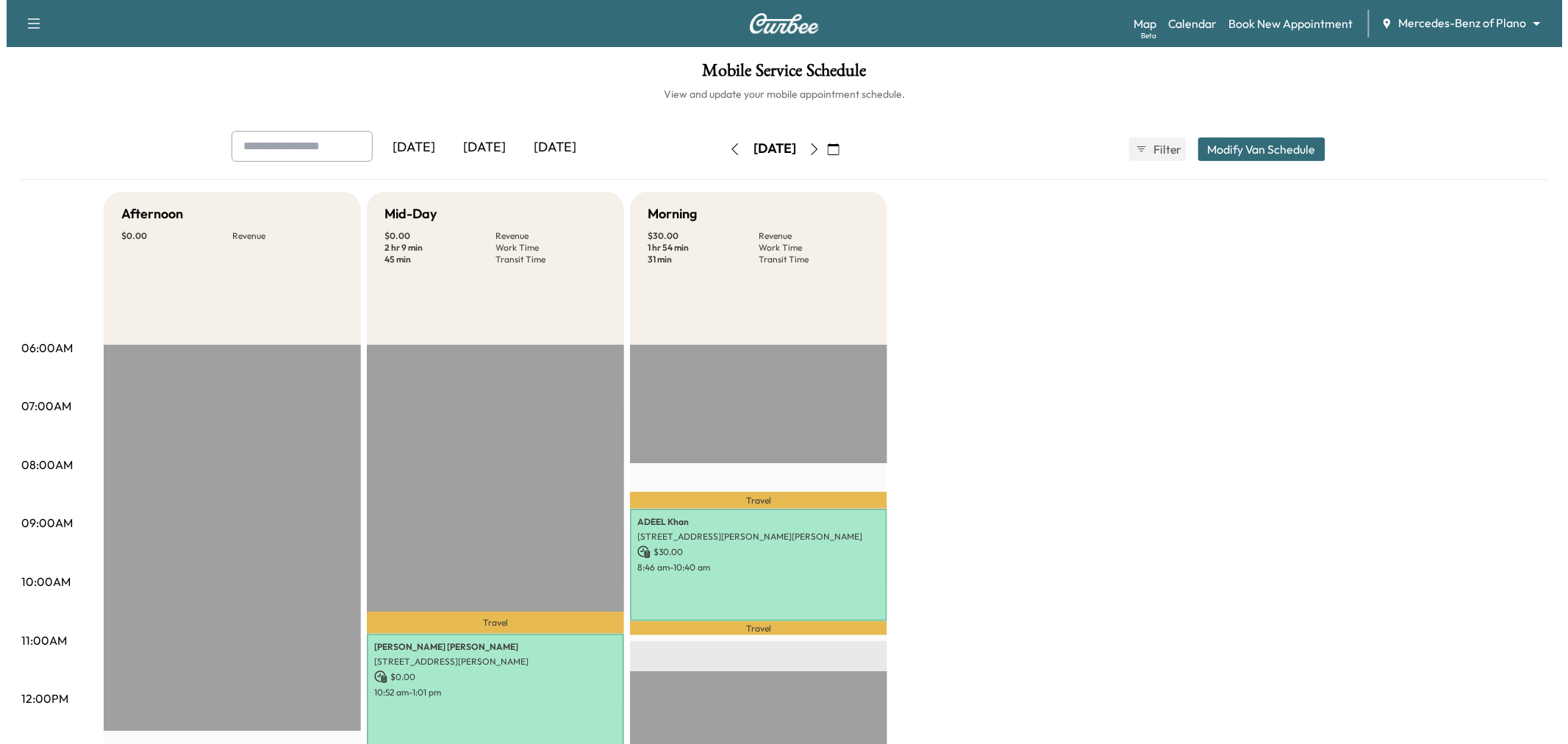
scroll to position [244, 0]
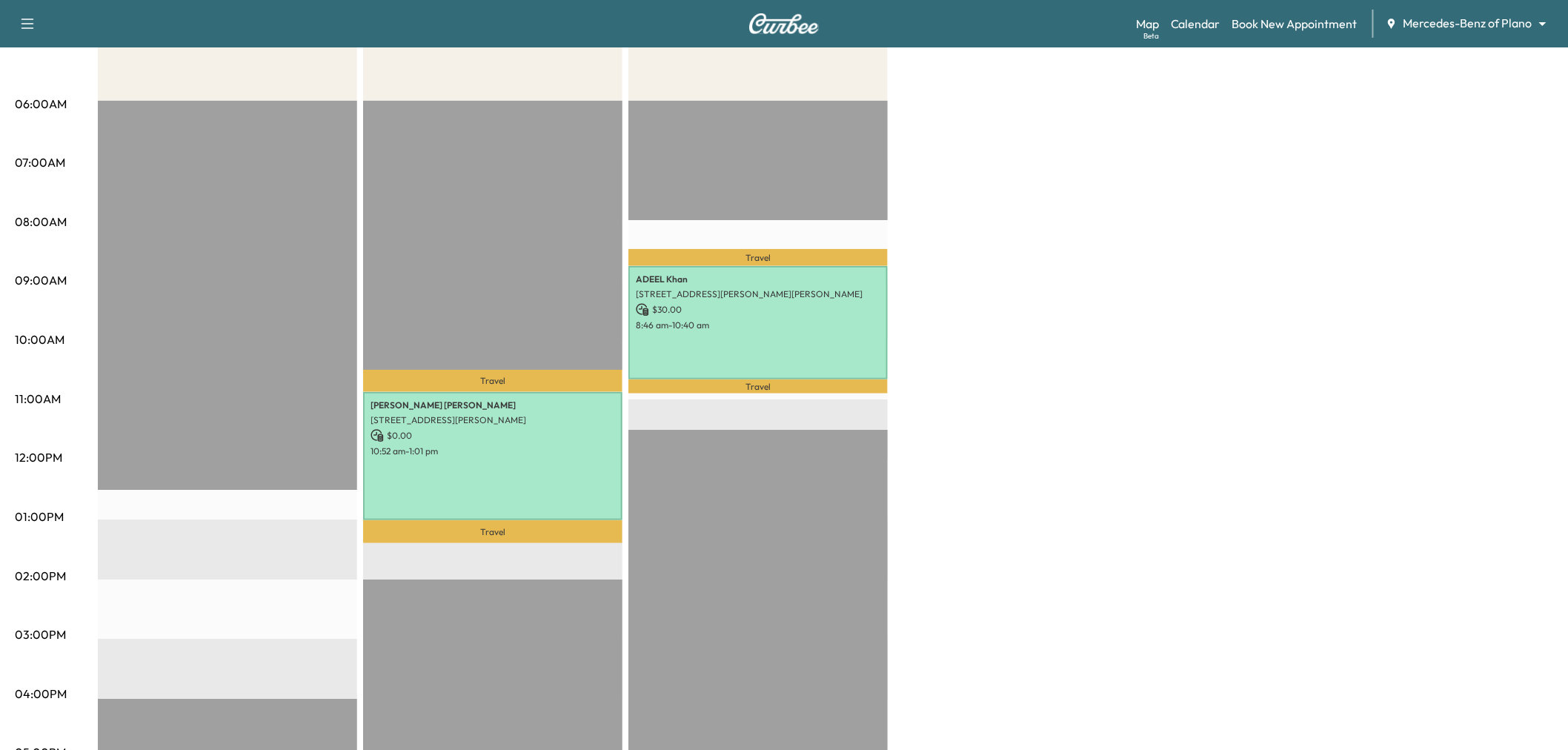
click at [792, 306] on p "$ 30.00" at bounding box center [758, 310] width 245 height 14
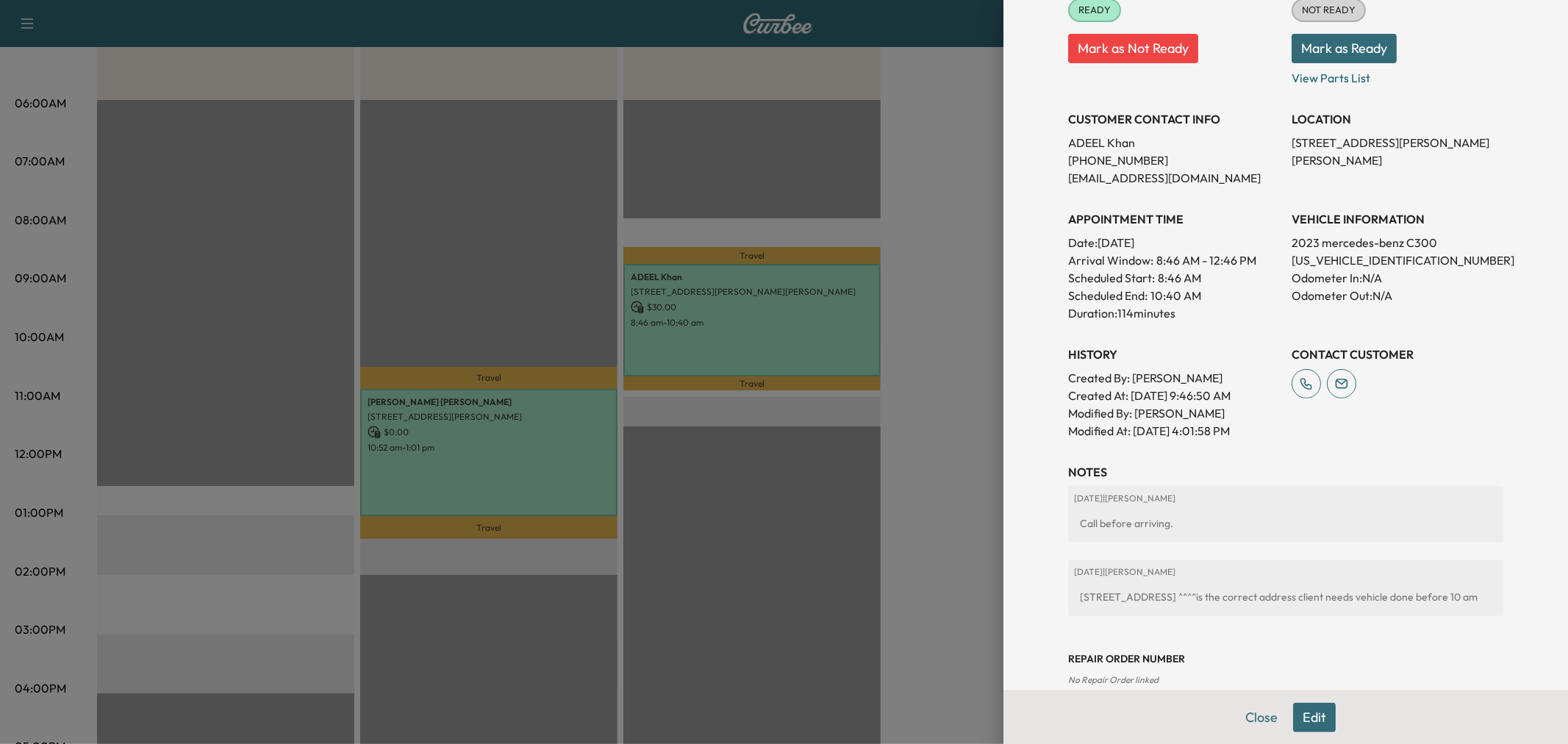
scroll to position [326, 0]
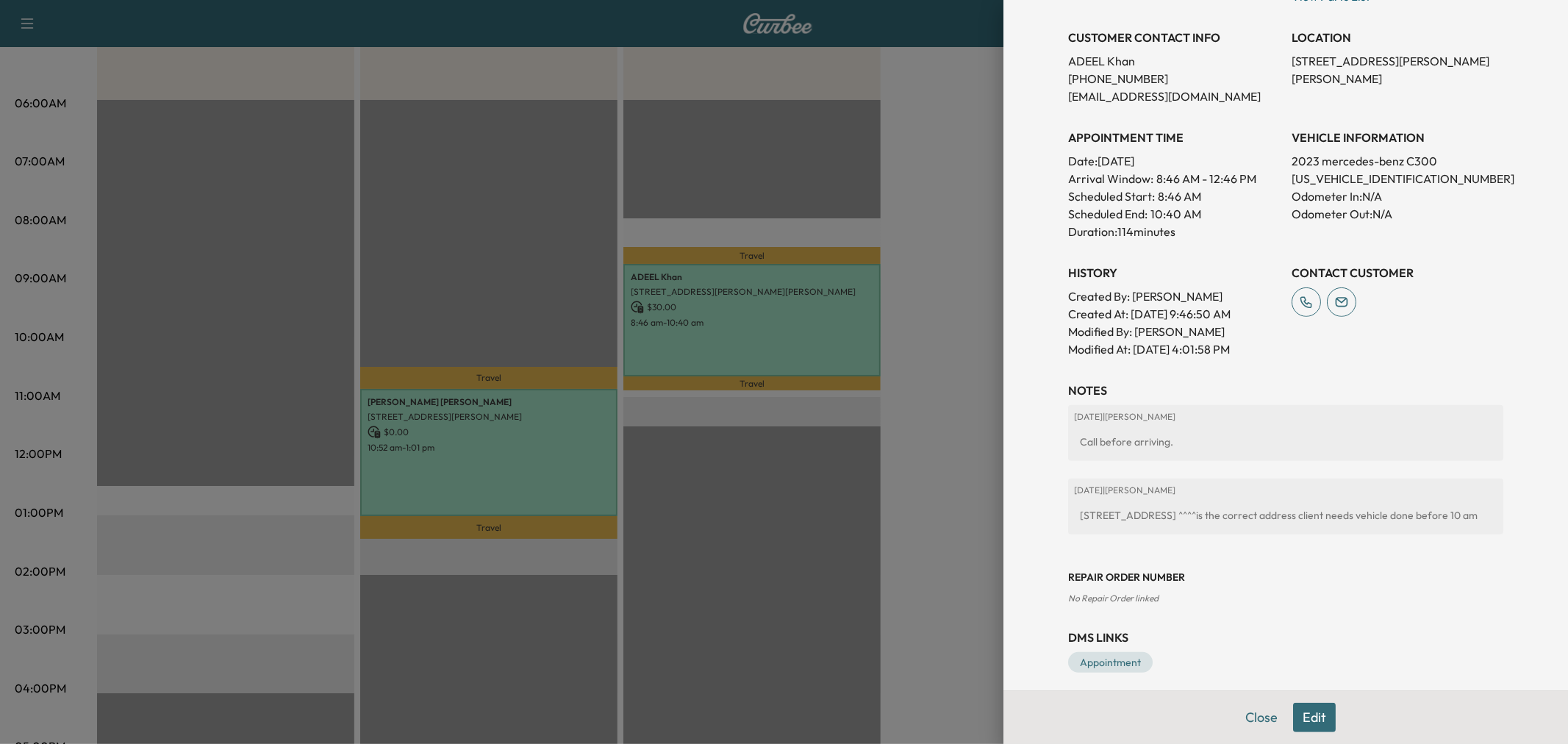
click at [1074, 509] on div "[STREET_ADDRESS] ^^^^is the correct address client needs vehicle done before 10…" at bounding box center [1286, 516] width 424 height 27
click at [1303, 710] on button "Edit" at bounding box center [1315, 717] width 42 height 30
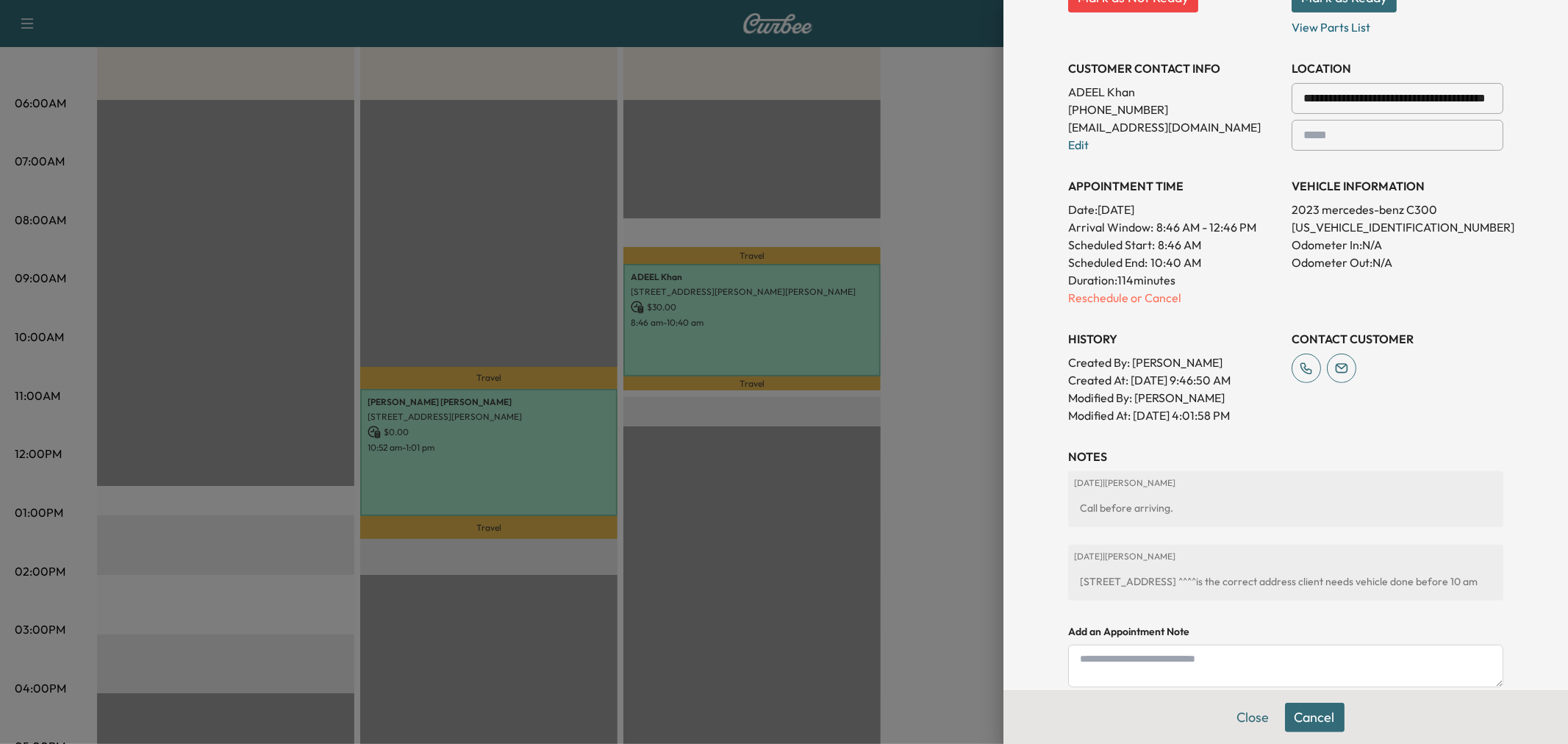
scroll to position [358, 0]
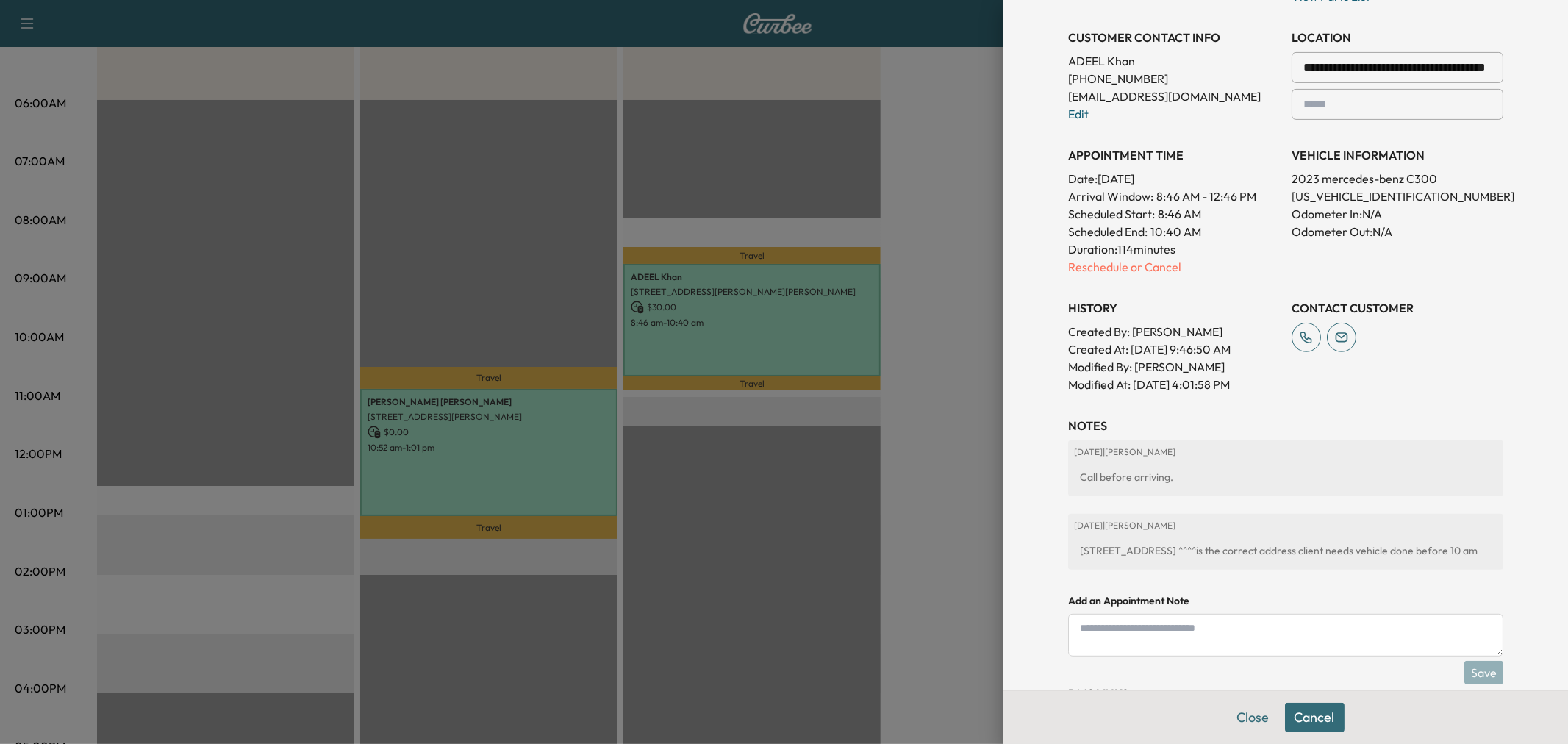
drag, startPoint x: 1071, startPoint y: 542, endPoint x: 1209, endPoint y: 578, distance: 142.6
click at [1202, 570] on div "[DATE] | [PERSON_NAME] [STREET_ADDRESS] ^^^^is the correct address client needs…" at bounding box center [1286, 542] width 435 height 56
click at [1209, 570] on div "[DATE] | [PERSON_NAME] [STREET_ADDRESS] ^^^^is the correct address client needs…" at bounding box center [1286, 542] width 435 height 56
click at [1303, 570] on div "[DATE] | [PERSON_NAME] [STREET_ADDRESS] ^^^^is the correct address client needs…" at bounding box center [1286, 542] width 435 height 56
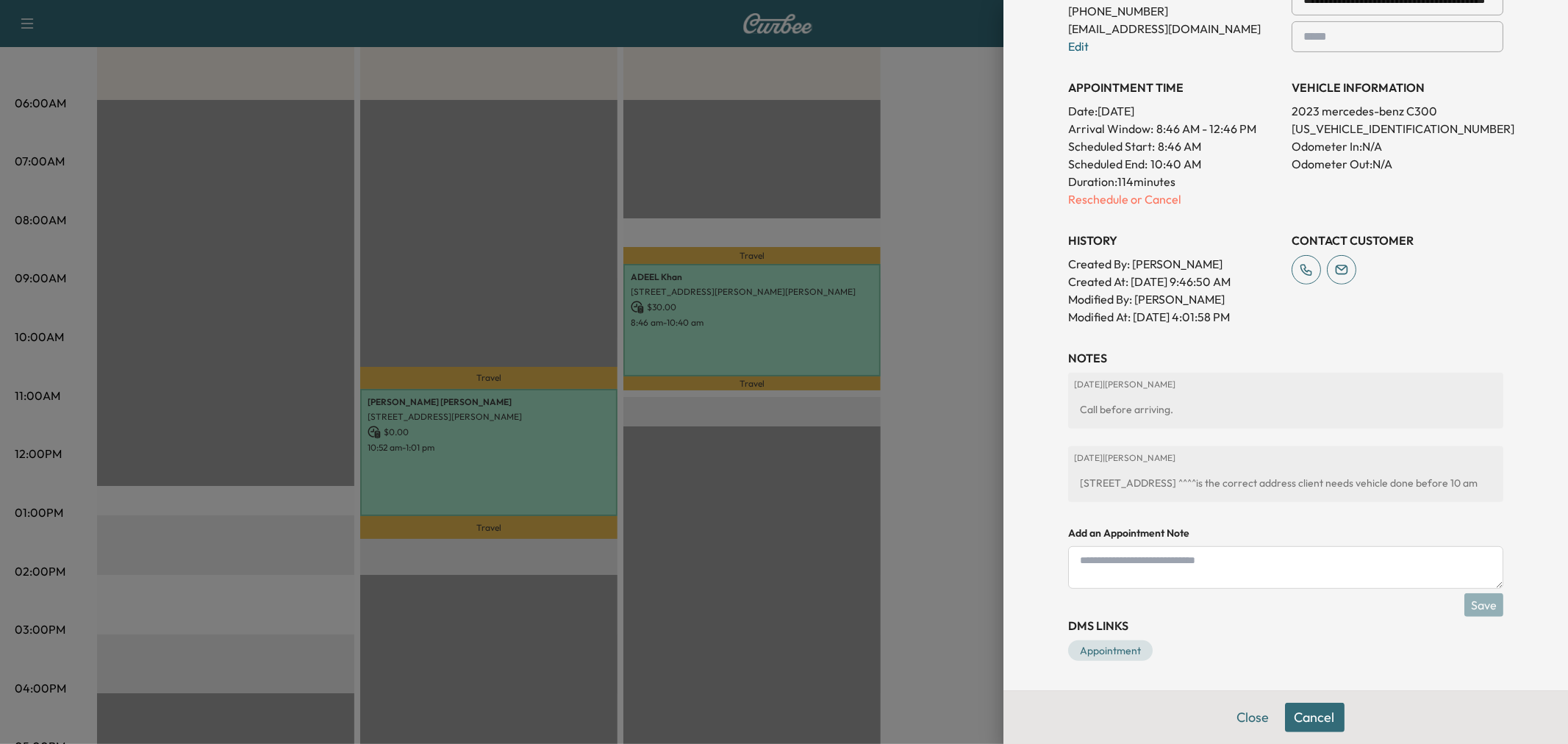
click at [1249, 618] on h3 "DMS Links" at bounding box center [1286, 625] width 435 height 17
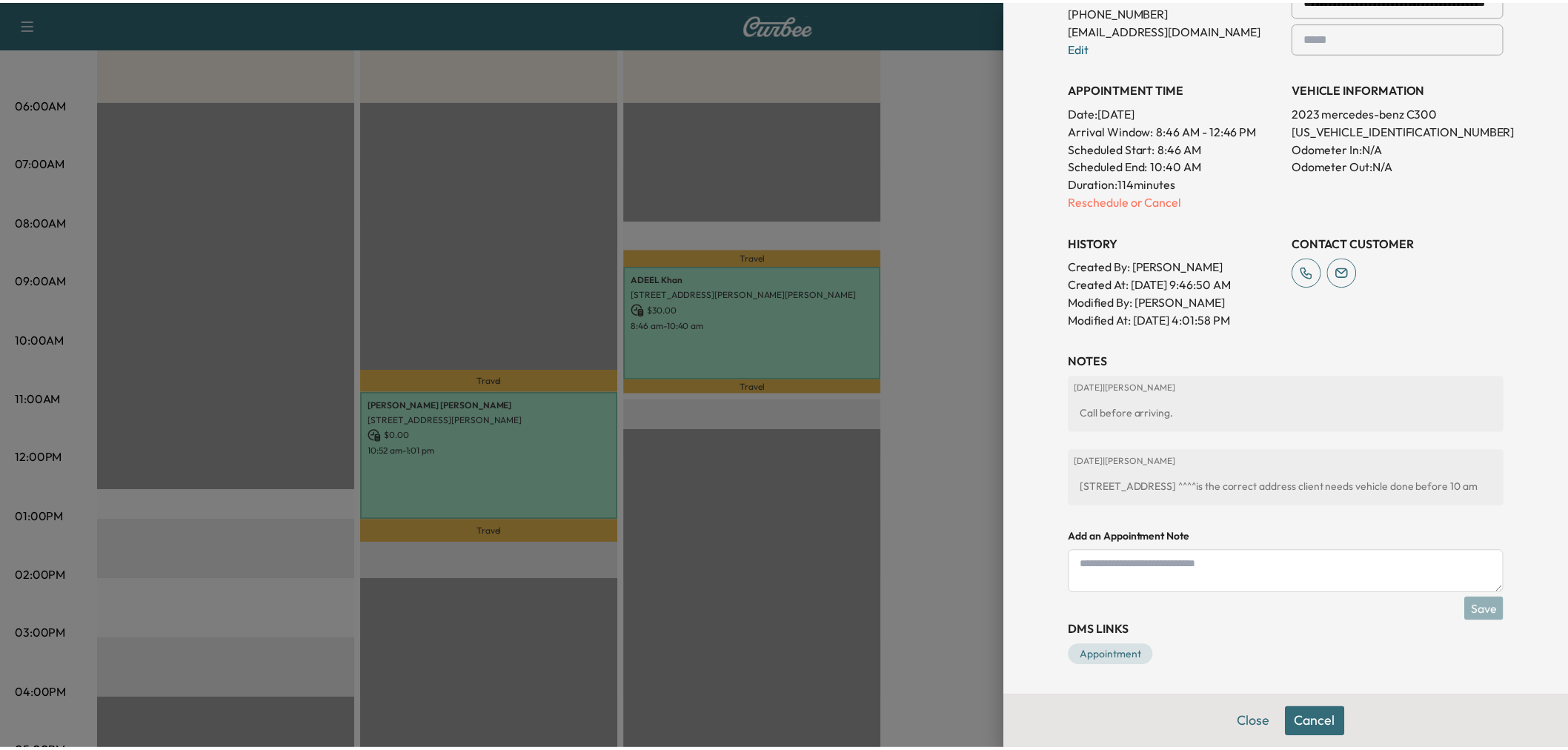
scroll to position [197, 0]
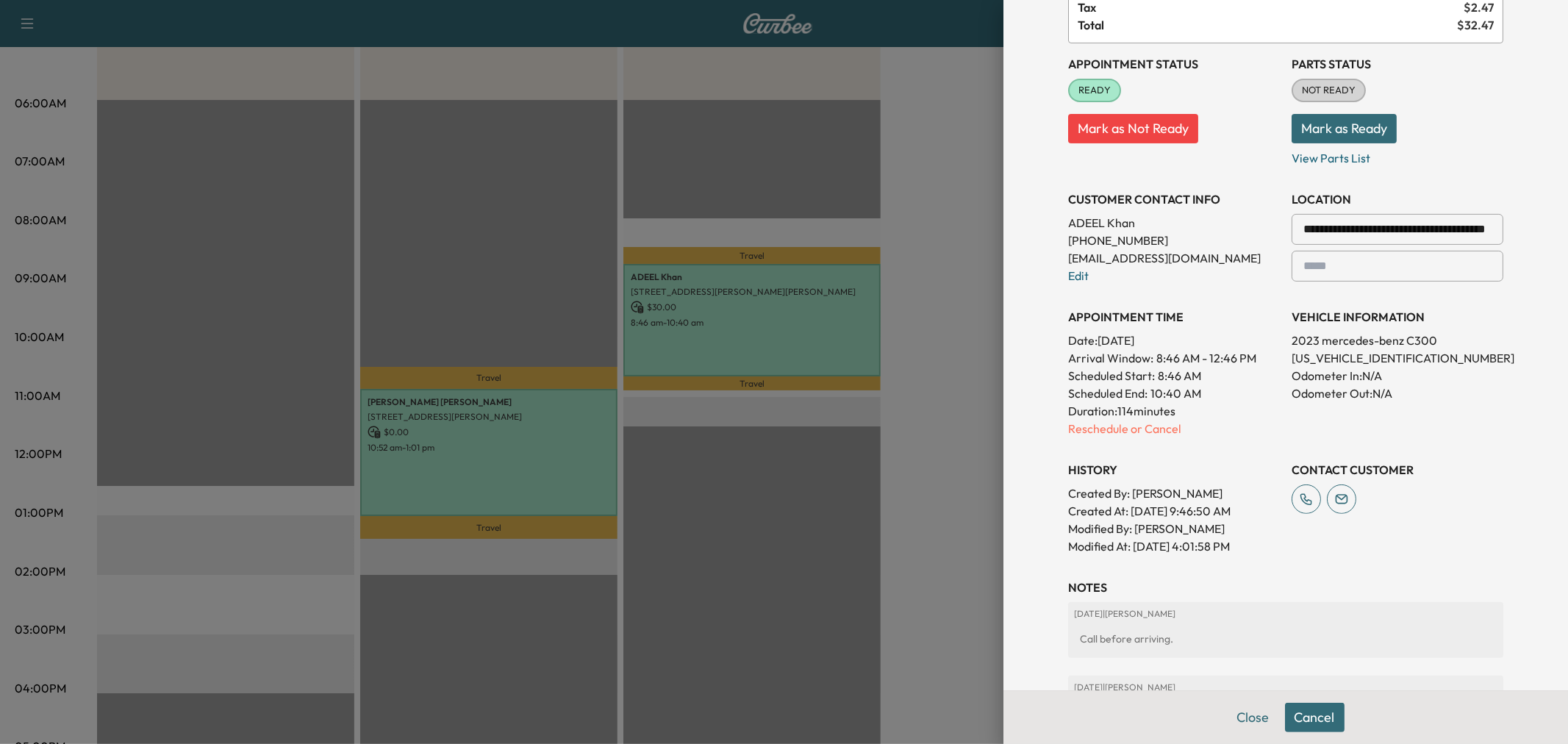
click at [1397, 379] on p "Odometer In: N/A" at bounding box center [1397, 376] width 212 height 17
click at [1231, 710] on button "Close" at bounding box center [1253, 717] width 52 height 30
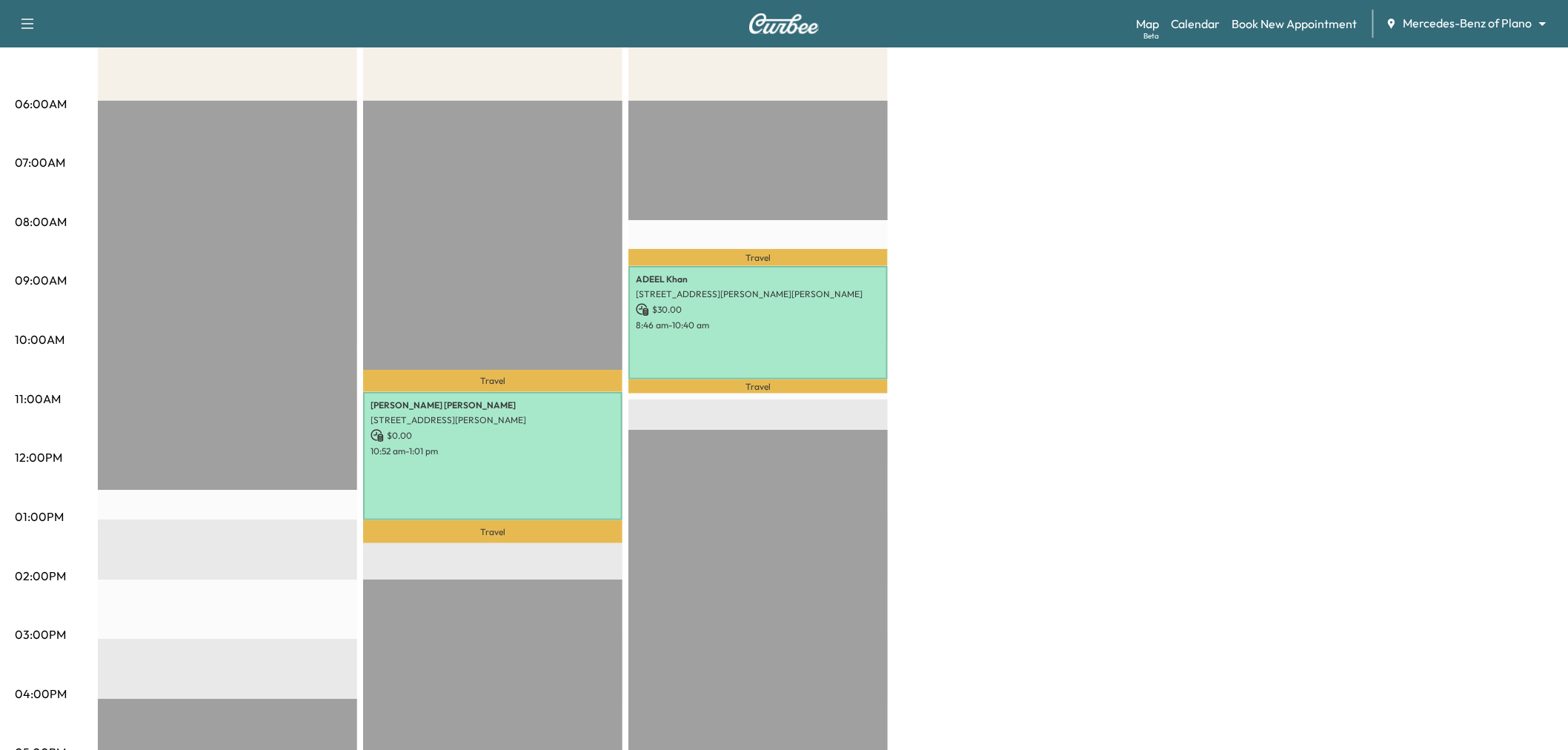
click at [1238, 314] on div "Afternoon $ 0.00 Revenue EST Start Mid-Day $ 0.00 Revenue 2 hr 9 min Work Time …" at bounding box center [826, 503] width 1456 height 1111
click at [959, 320] on div "Afternoon $ 0.00 Revenue EST Start Mid-Day $ 0.00 Revenue 2 hr 9 min Work Time …" at bounding box center [826, 503] width 1456 height 1111
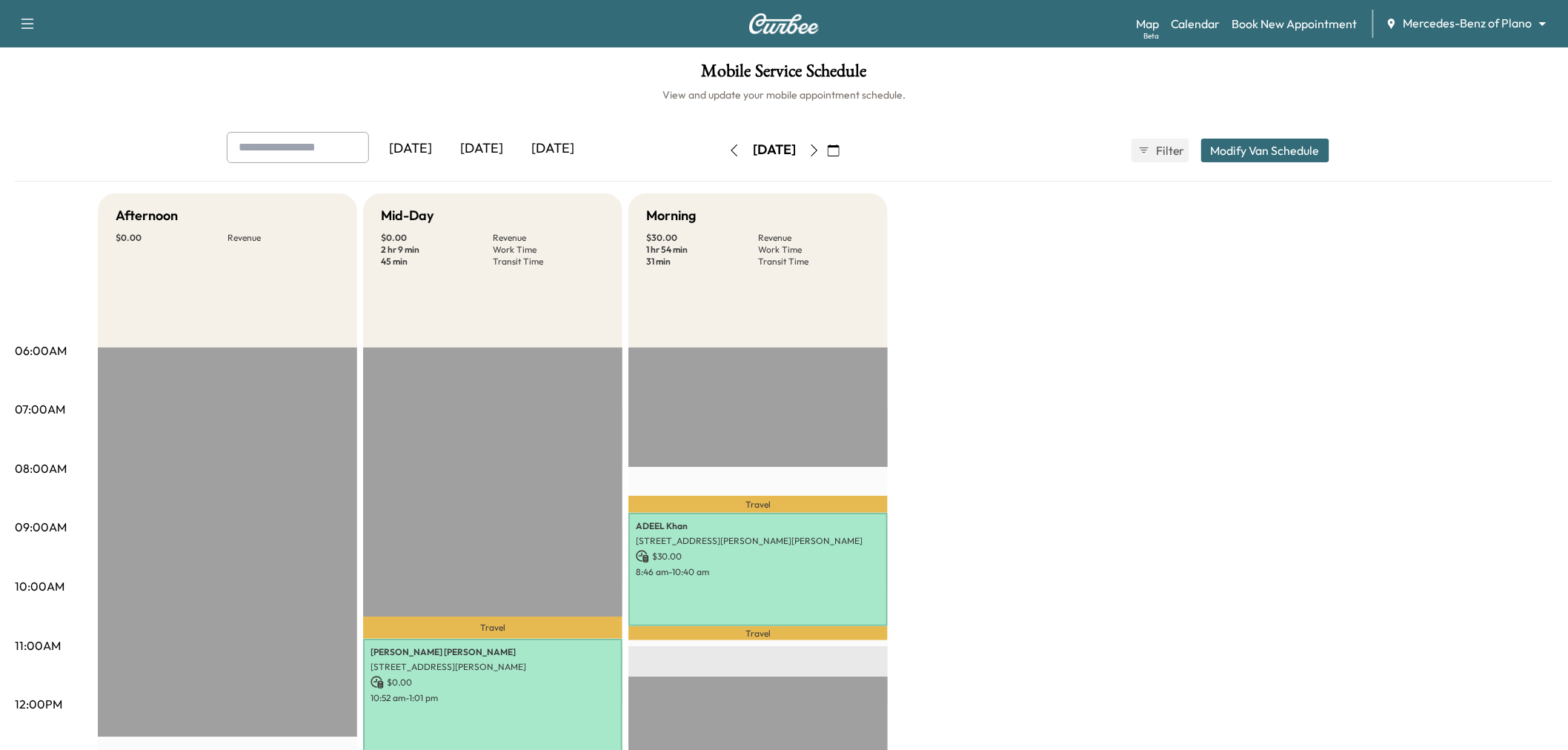
click at [1287, 138] on button "Modify Van Schedule" at bounding box center [1265, 150] width 129 height 24
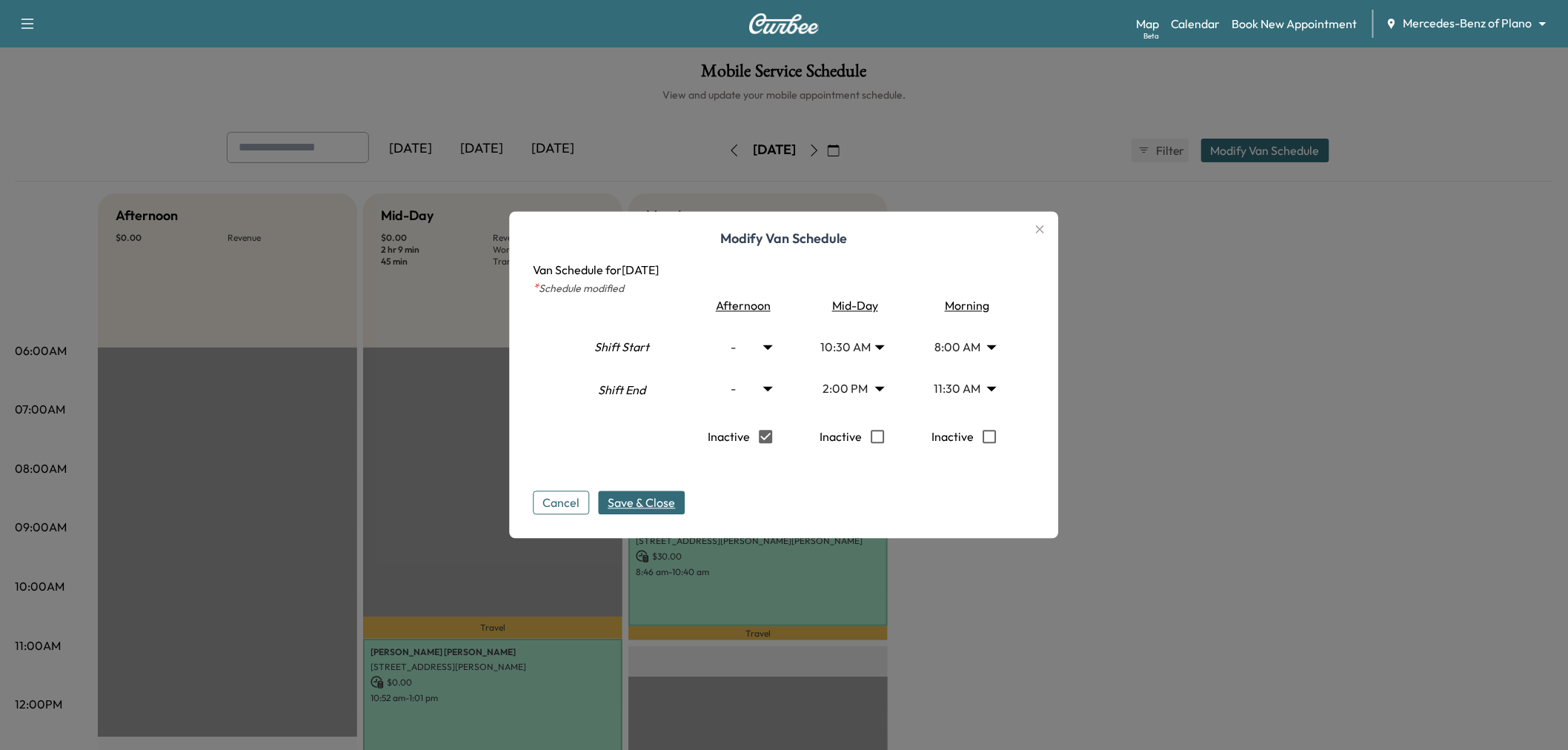
click at [670, 505] on span "Save & Close" at bounding box center [642, 503] width 68 height 17
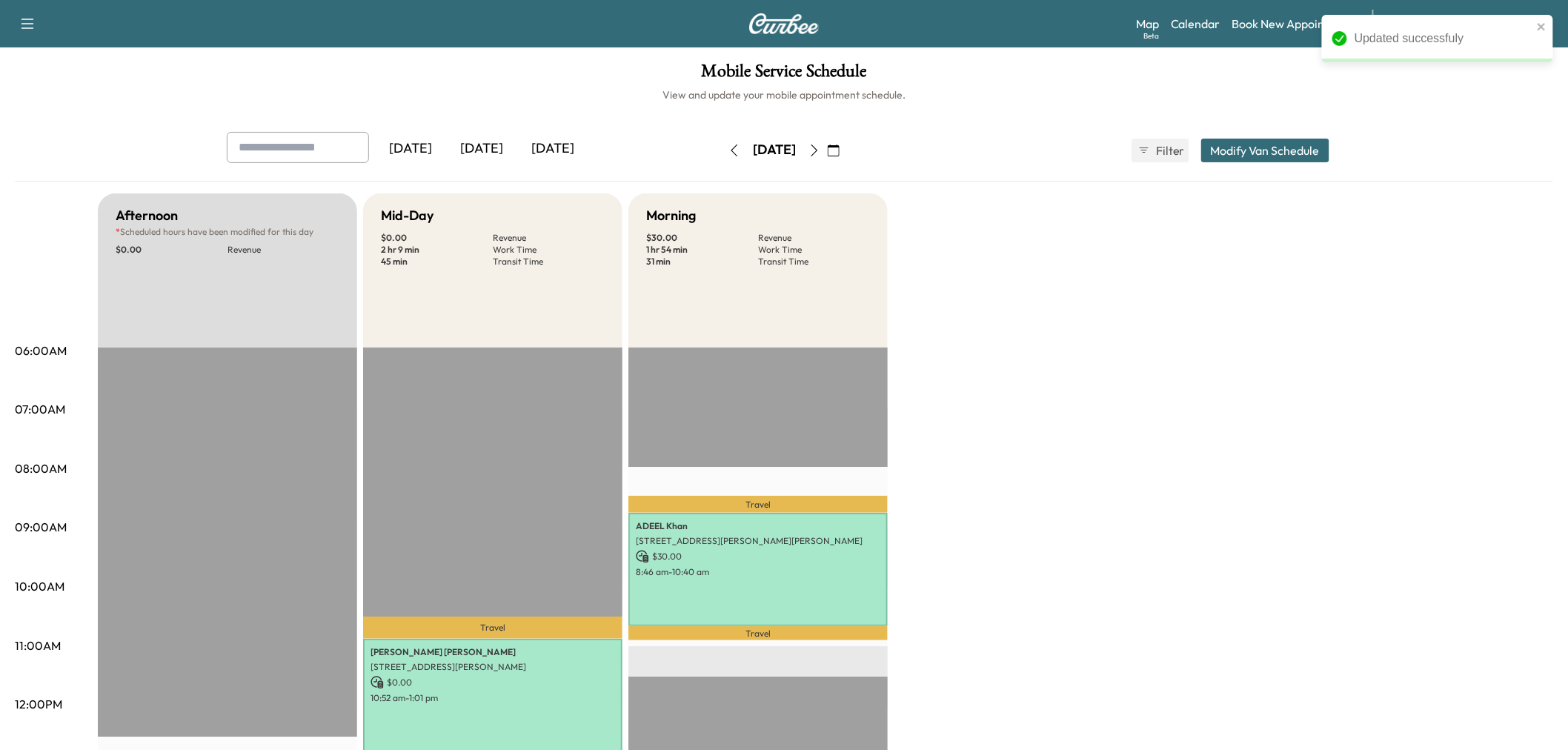
click at [493, 149] on div "[DATE]" at bounding box center [482, 148] width 72 height 34
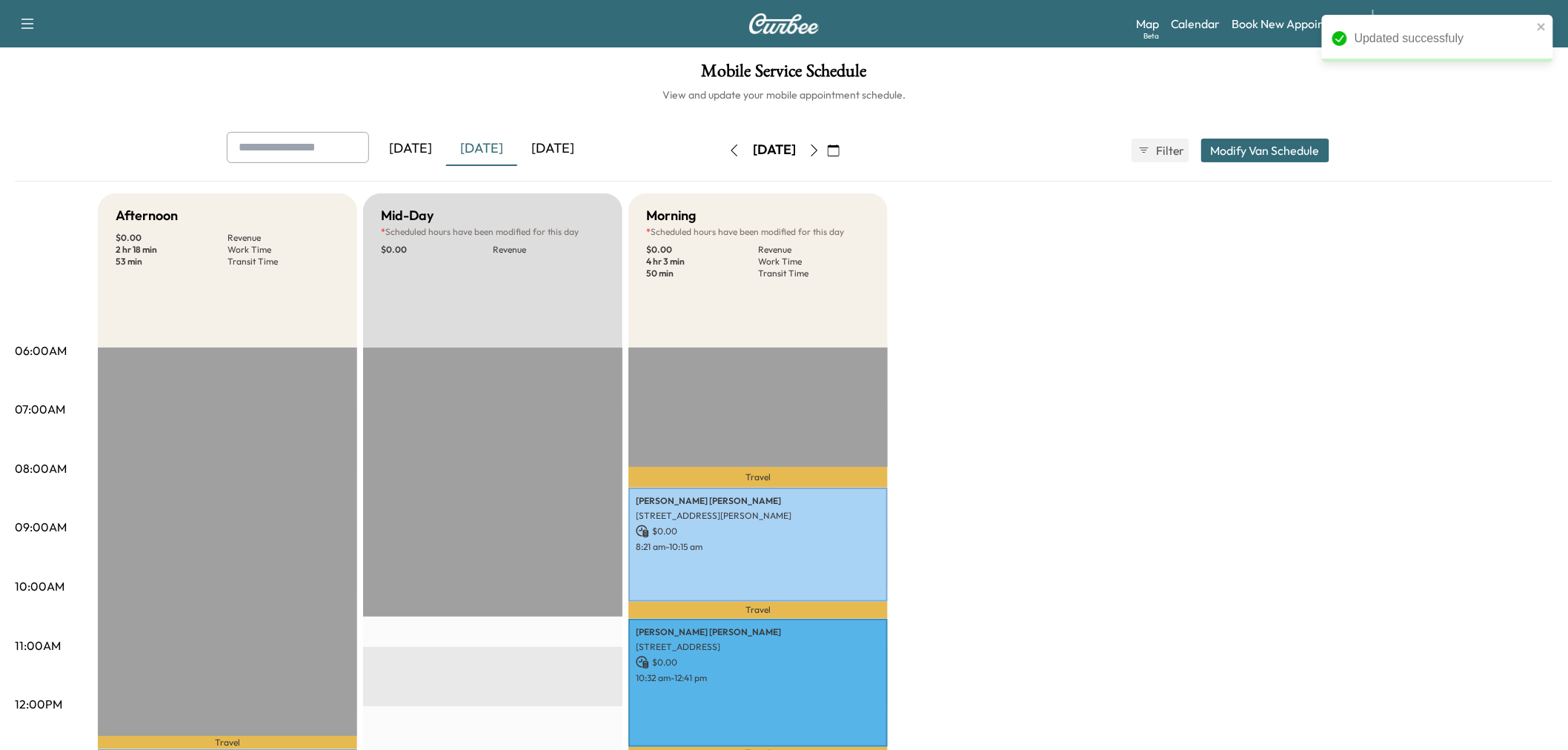
click at [551, 144] on div "[DATE]" at bounding box center [553, 148] width 72 height 34
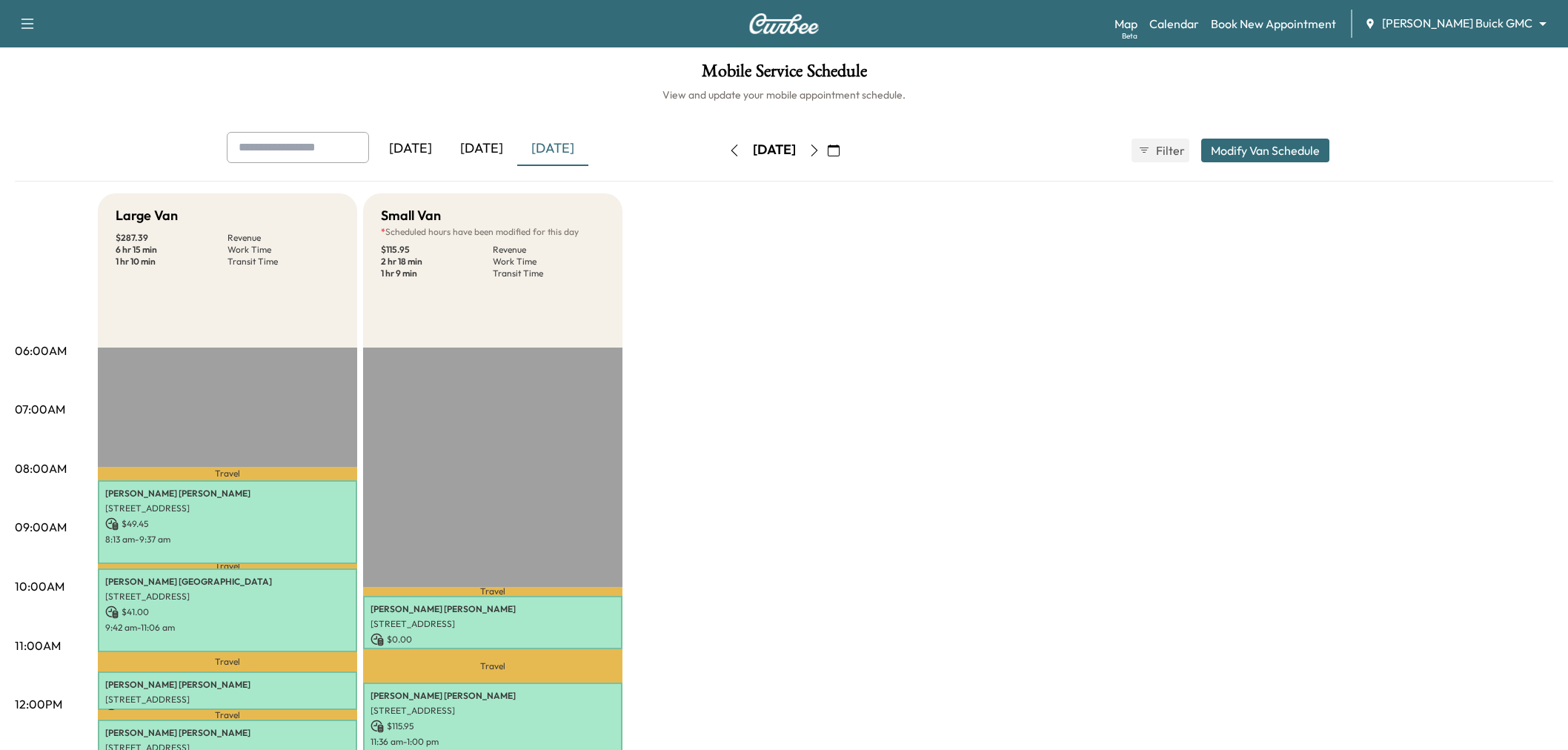
scroll to position [329, 0]
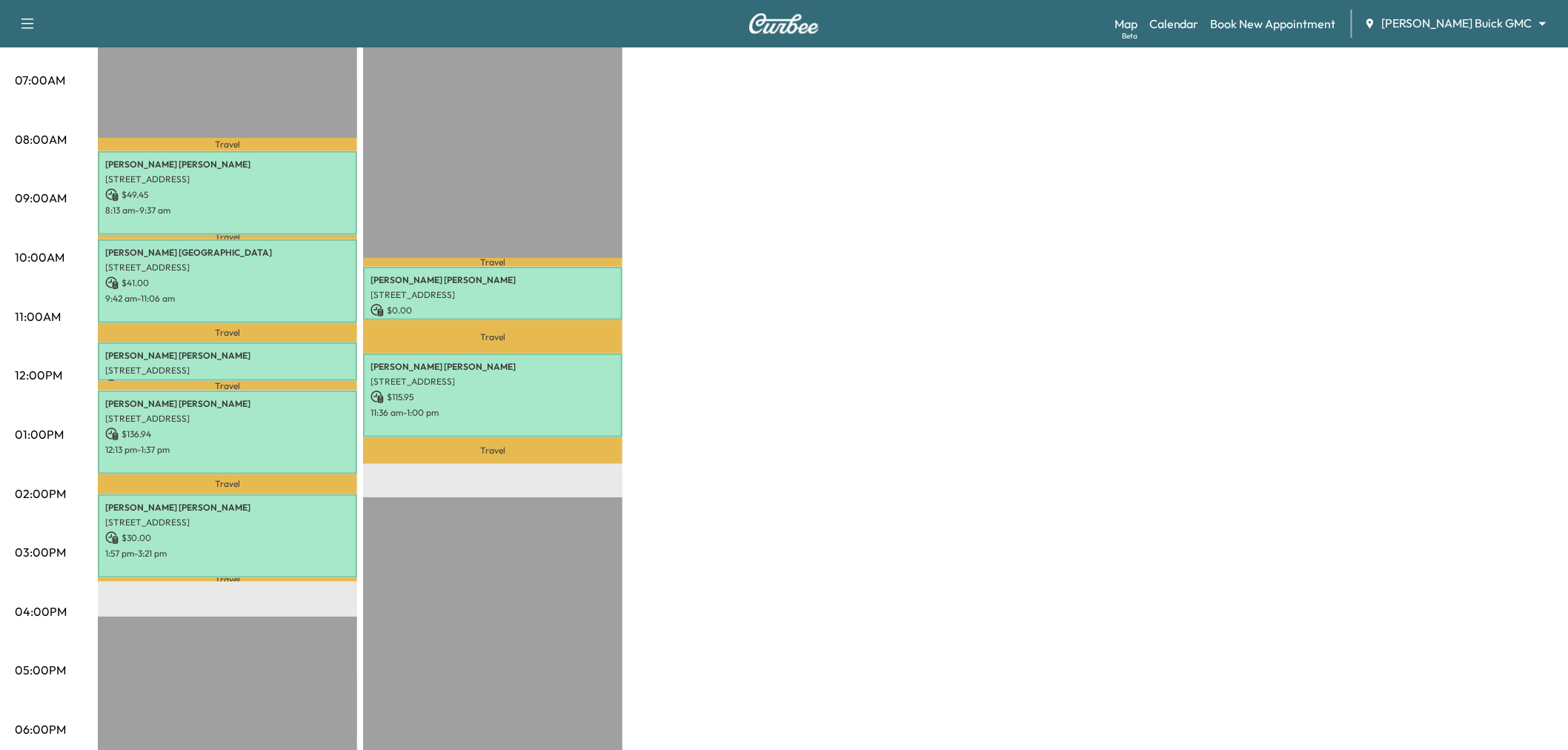
click at [672, 314] on div "Large Van $ 287.39 Revenue 6 hr 15 min Work Time 1 hr 10 min Transit Time Trave…" at bounding box center [826, 420] width 1456 height 1111
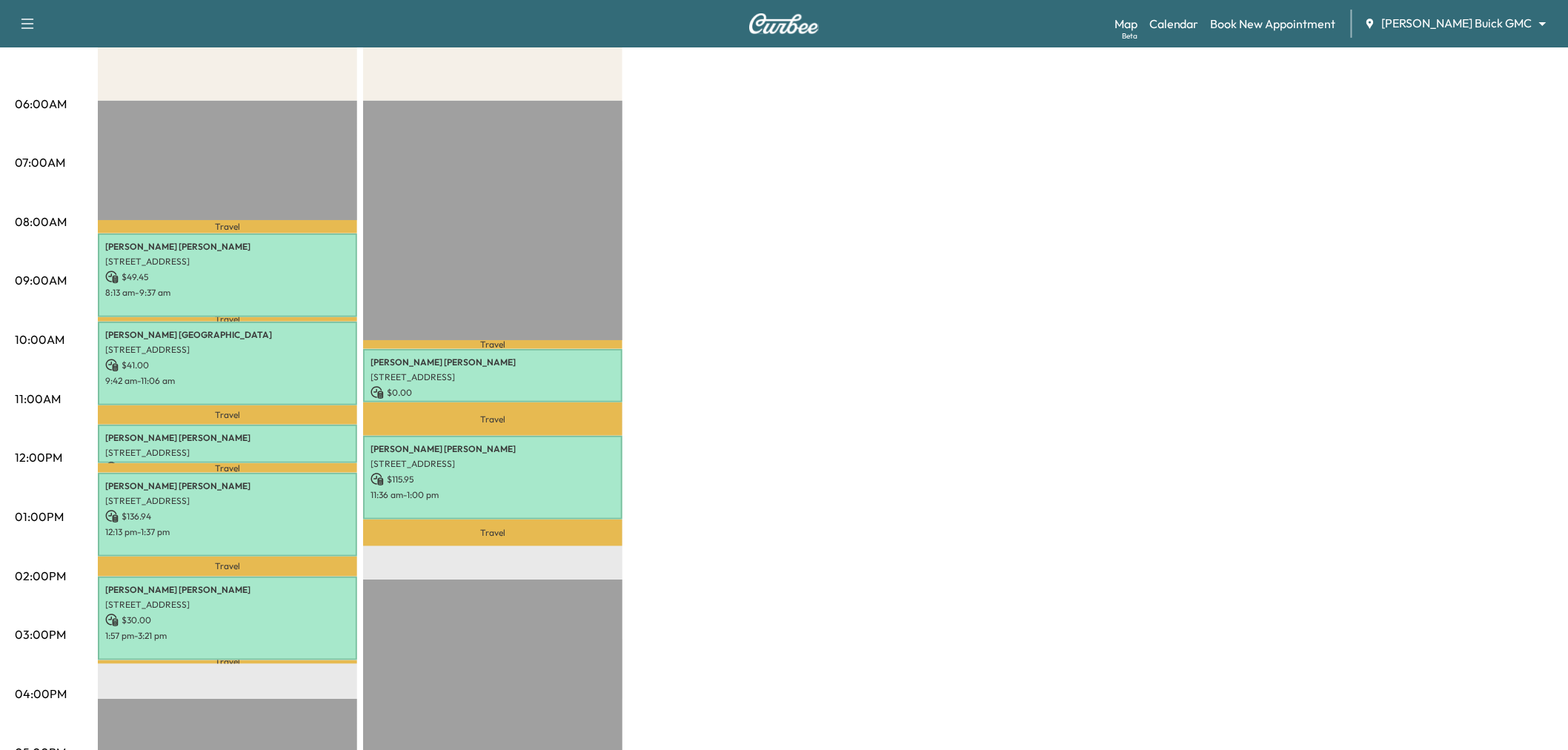
click at [1063, 384] on div "Large Van $ 287.39 Revenue 6 hr 15 min Work Time 1 hr 10 min Transit Time Trave…" at bounding box center [826, 503] width 1456 height 1111
click at [1172, 297] on div "Large Van $ 287.39 Revenue 6 hr 15 min Work Time 1 hr 10 min Transit Time Trave…" at bounding box center [826, 503] width 1456 height 1111
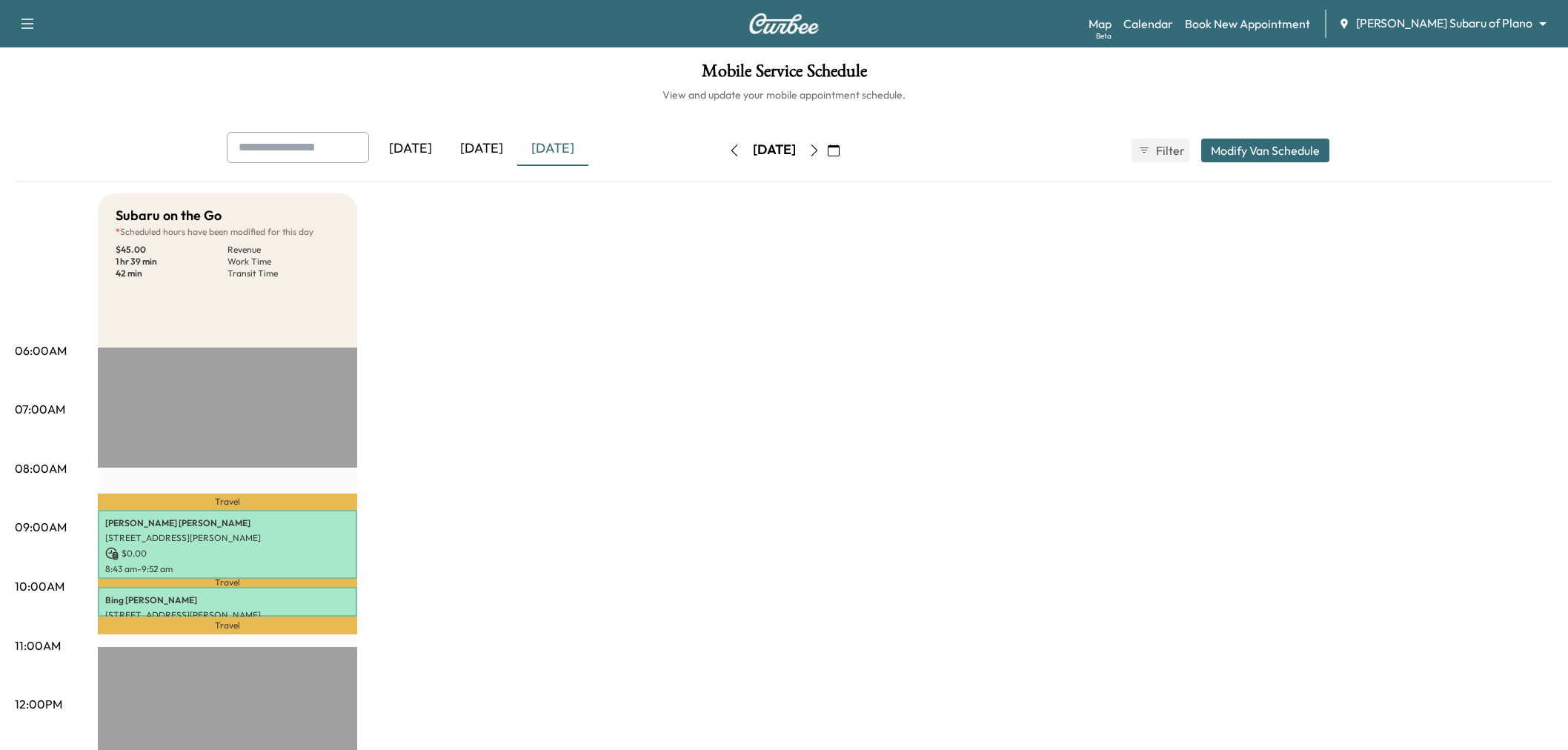
scroll to position [82, 0]
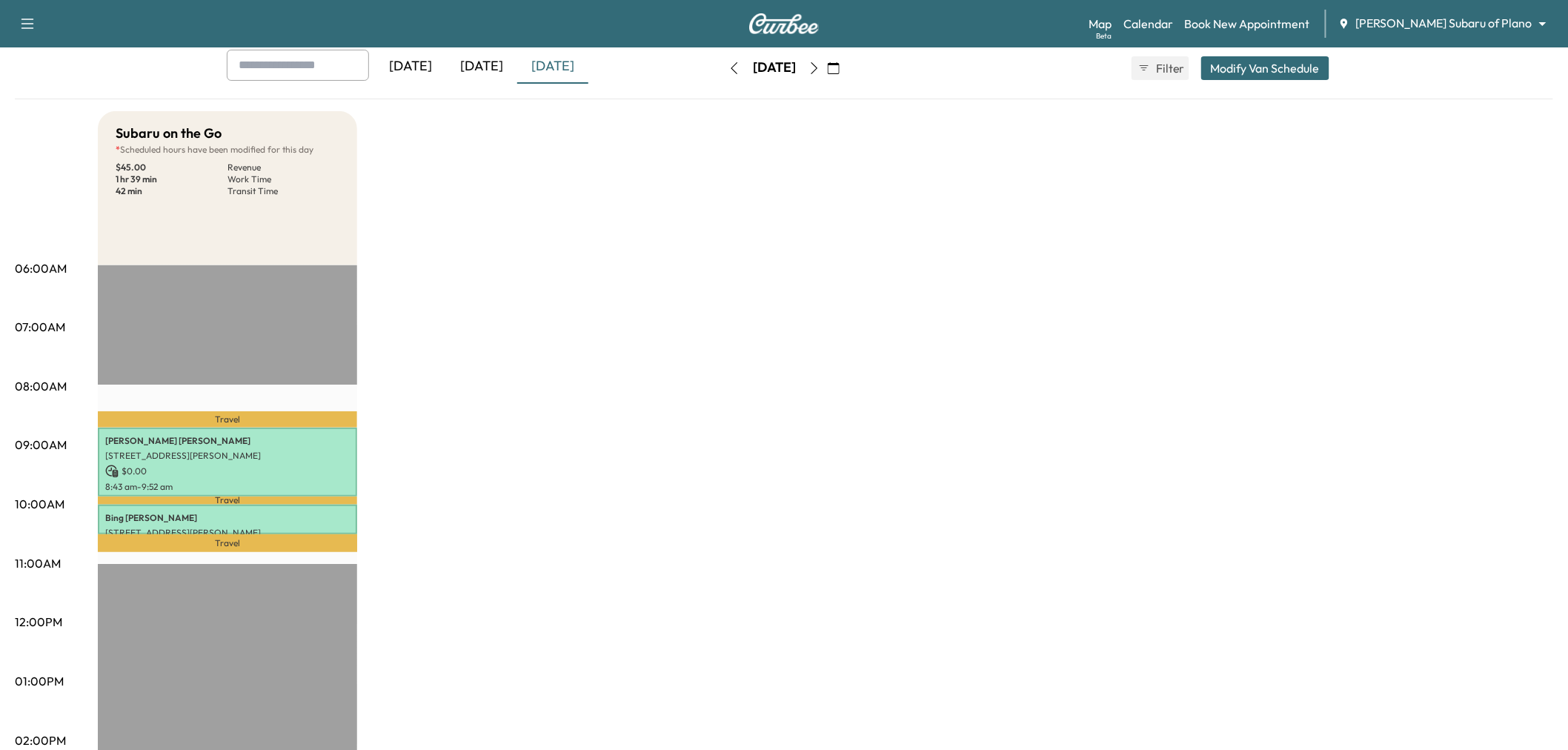
click at [841, 477] on div "Subaru on the Go * Scheduled hours have been modified for this day $ 45.00 Reve…" at bounding box center [826, 667] width 1456 height 1111
